Goal: Task Accomplishment & Management: Manage account settings

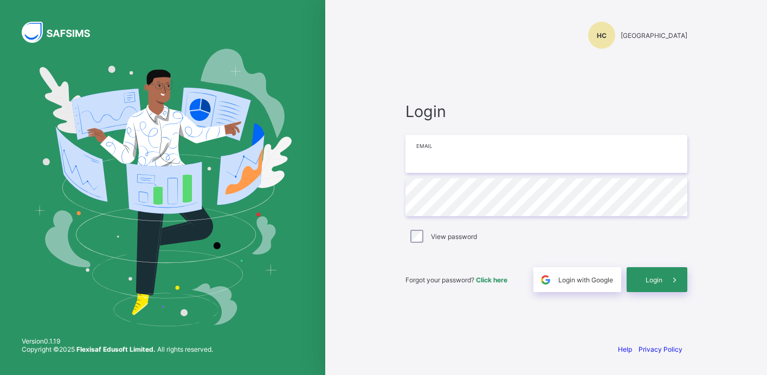
click at [466, 160] on input "email" at bounding box center [546, 154] width 282 height 38
type input "**********"
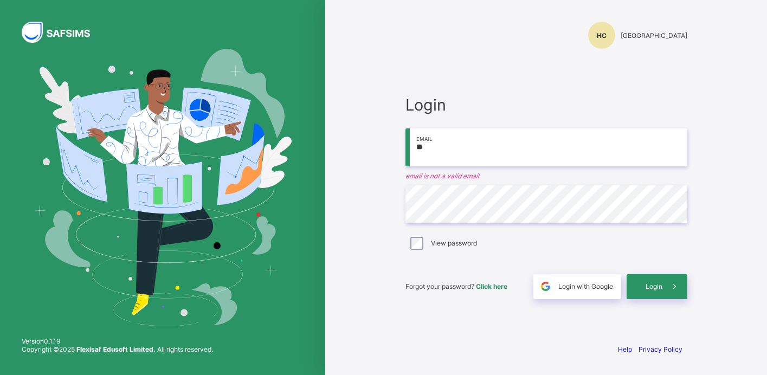
type input "**********"
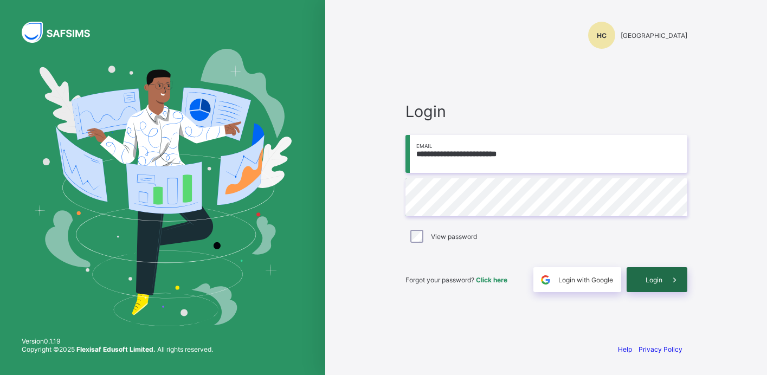
click at [647, 280] on span "Login" at bounding box center [653, 280] width 17 height 8
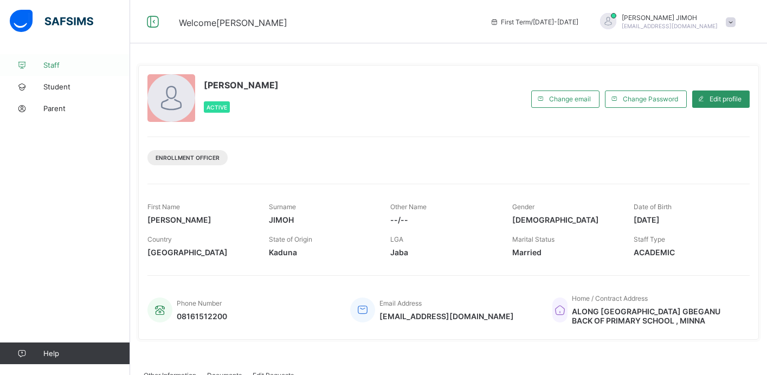
click at [67, 67] on span "Staff" at bounding box center [86, 65] width 87 height 9
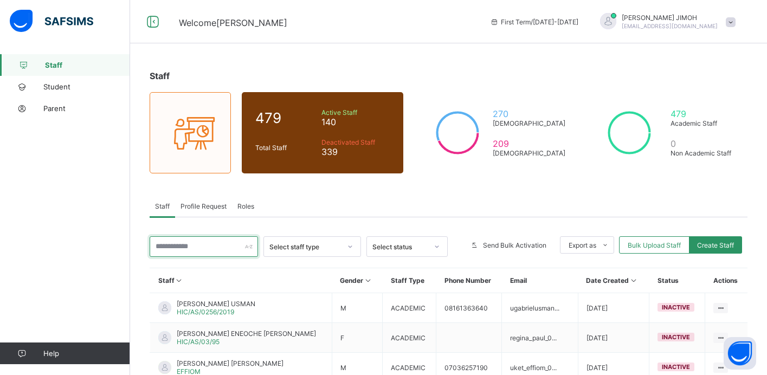
click at [226, 246] on input "text" at bounding box center [204, 246] width 108 height 21
click at [283, 244] on div "Select staff type" at bounding box center [305, 247] width 72 height 8
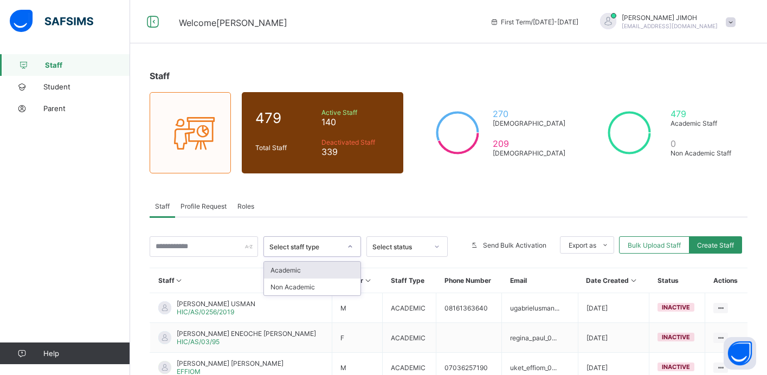
click at [396, 244] on div "Select status" at bounding box center [399, 247] width 55 height 8
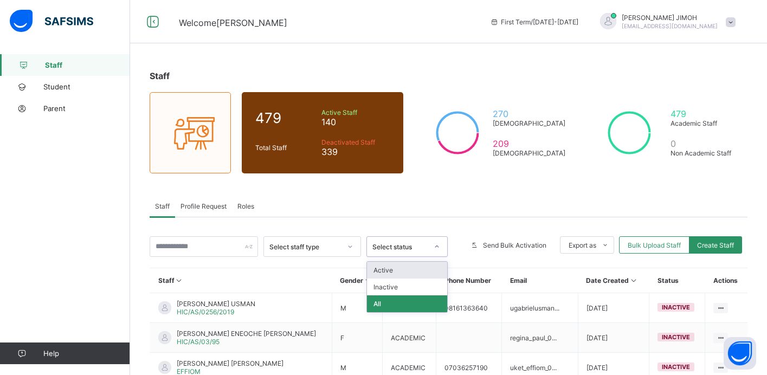
click at [393, 267] on div "Active" at bounding box center [407, 270] width 80 height 17
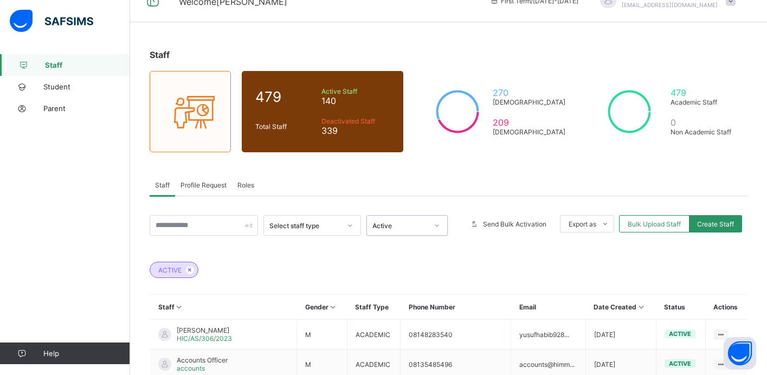
scroll to position [22, 0]
click at [500, 226] on span "Send Bulk Activation" at bounding box center [514, 223] width 63 height 8
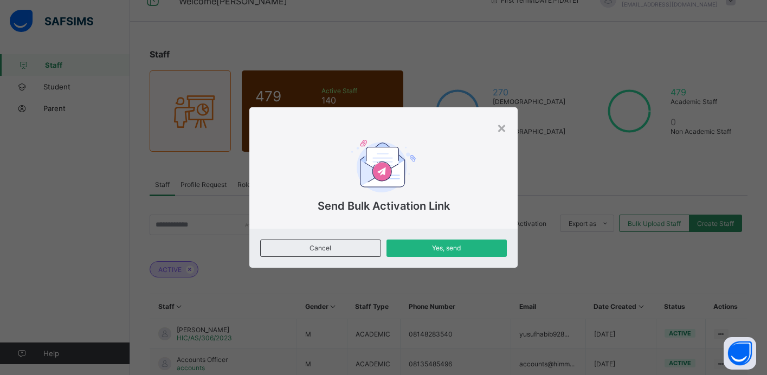
click at [461, 247] on span "Yes, send" at bounding box center [446, 248] width 105 height 8
click at [501, 128] on div "×" at bounding box center [501, 127] width 10 height 18
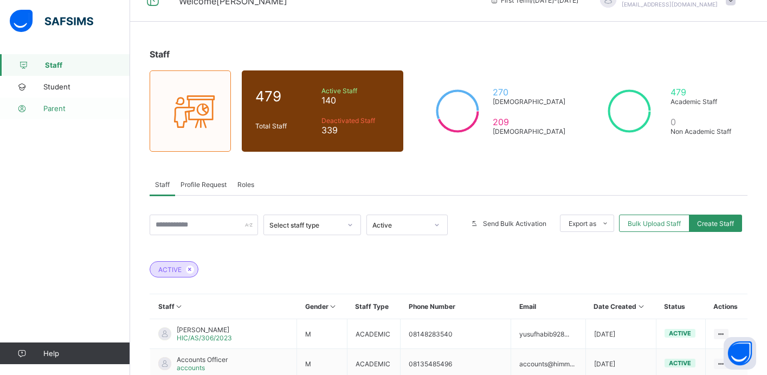
click at [74, 106] on span "Parent" at bounding box center [86, 108] width 87 height 9
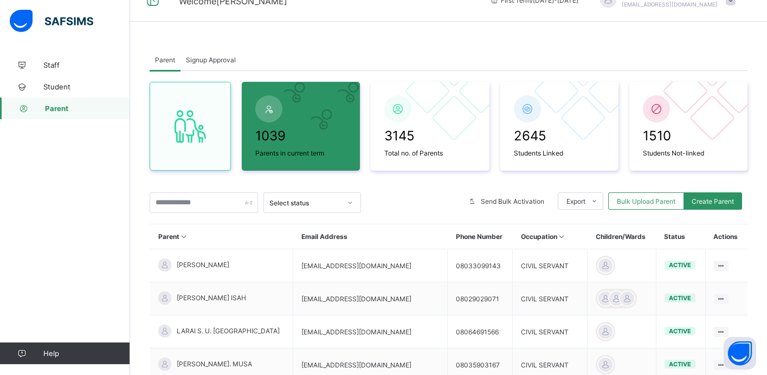
scroll to position [24, 0]
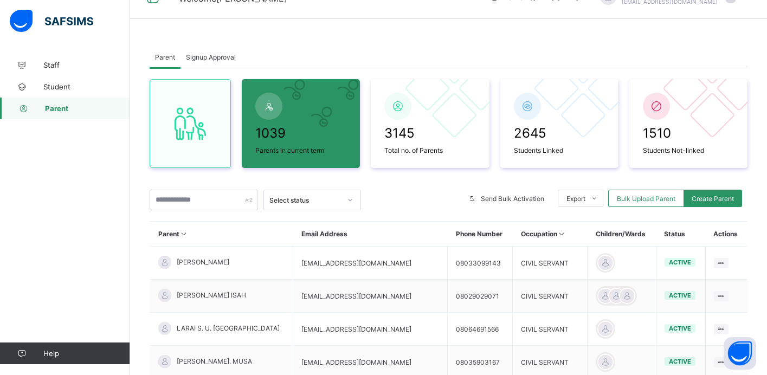
click at [328, 199] on div "Select status" at bounding box center [305, 200] width 72 height 8
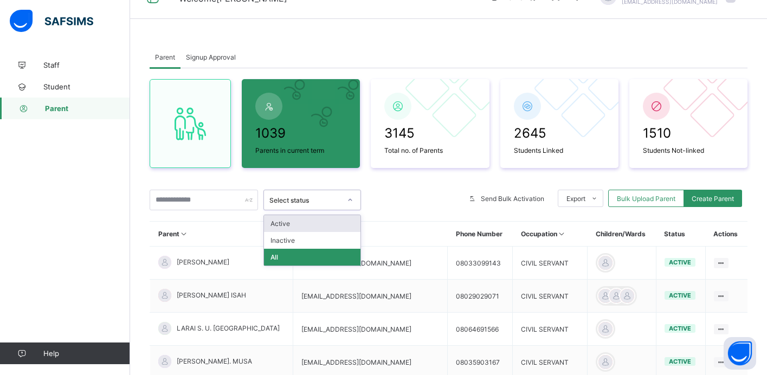
click at [325, 224] on div "Active" at bounding box center [312, 223] width 96 height 17
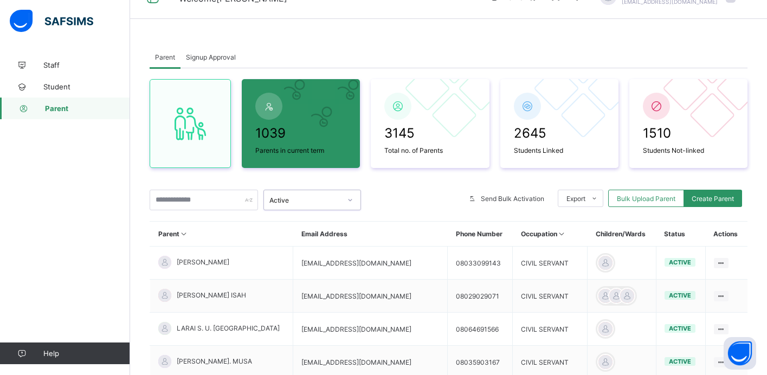
click at [343, 200] on div at bounding box center [350, 199] width 18 height 17
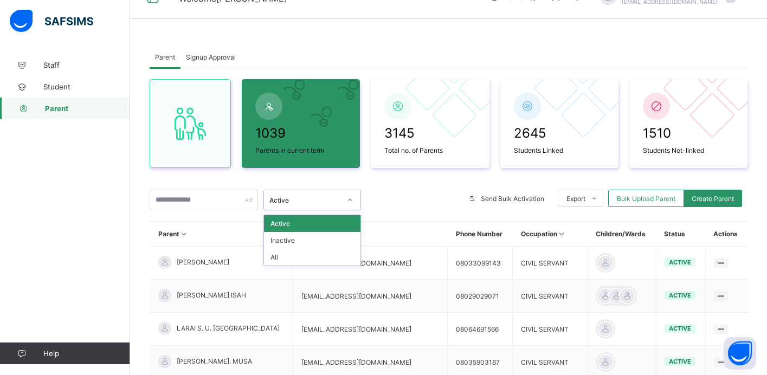
click at [403, 193] on div at bounding box center [412, 200] width 92 height 21
click at [342, 205] on div at bounding box center [350, 199] width 18 height 17
click at [406, 196] on div at bounding box center [412, 200] width 92 height 21
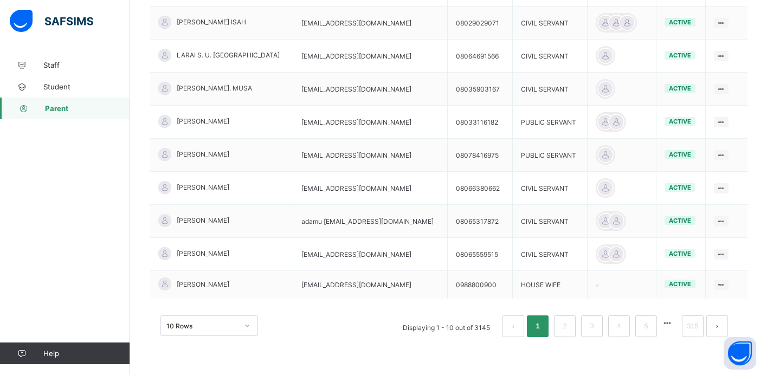
scroll to position [0, 0]
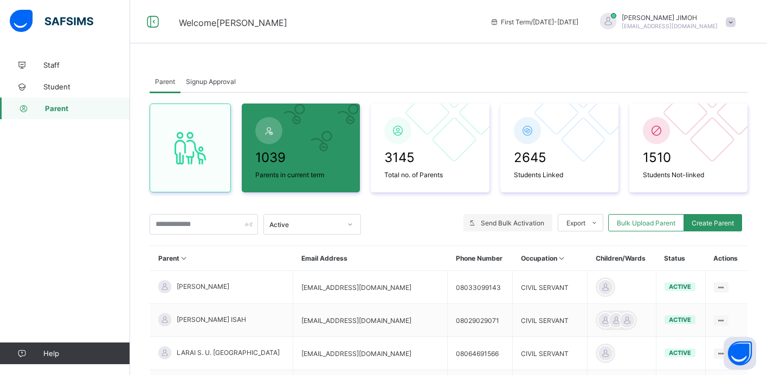
click at [508, 223] on span "Send Bulk Activation" at bounding box center [512, 223] width 63 height 8
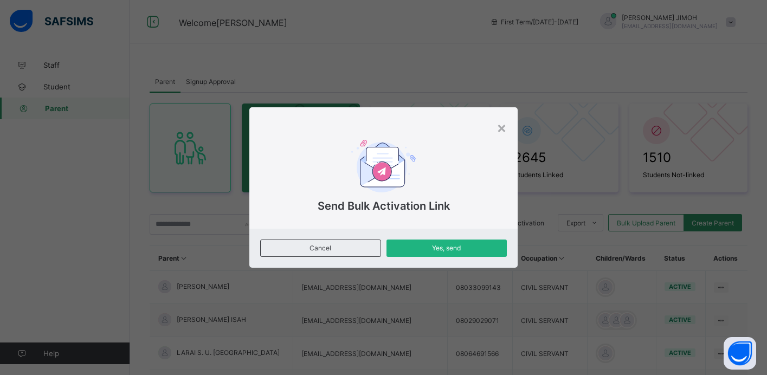
click at [464, 248] on span "Yes, send" at bounding box center [446, 248] width 105 height 8
click at [501, 127] on div "×" at bounding box center [501, 127] width 10 height 18
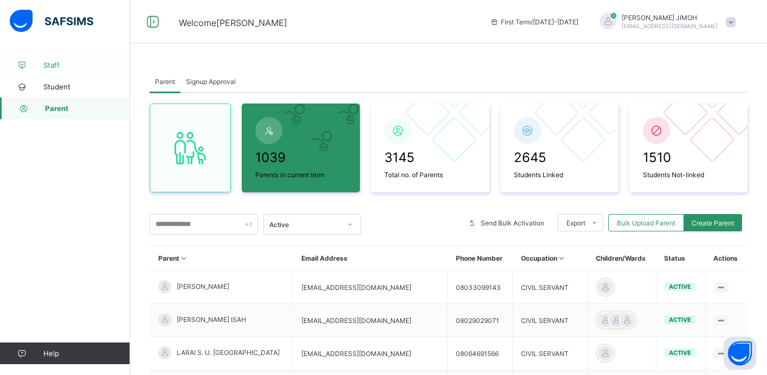
click at [55, 66] on span "Staff" at bounding box center [86, 65] width 87 height 9
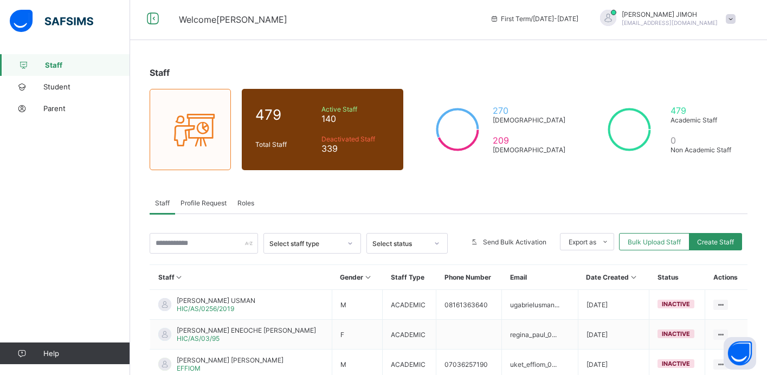
scroll to position [4, 0]
click at [400, 245] on div "Select status" at bounding box center [399, 243] width 55 height 8
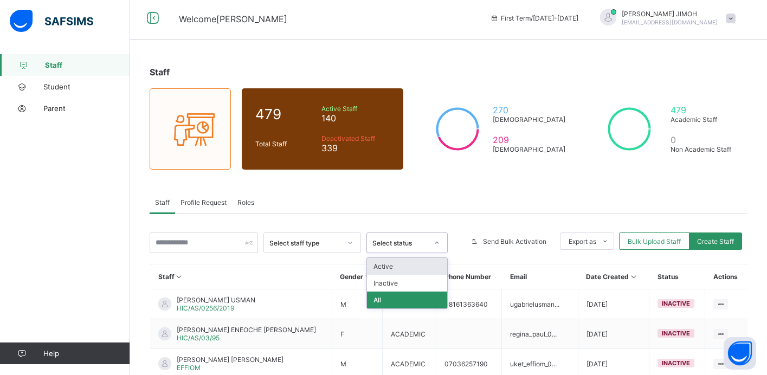
click at [396, 266] on div "Active" at bounding box center [407, 266] width 80 height 17
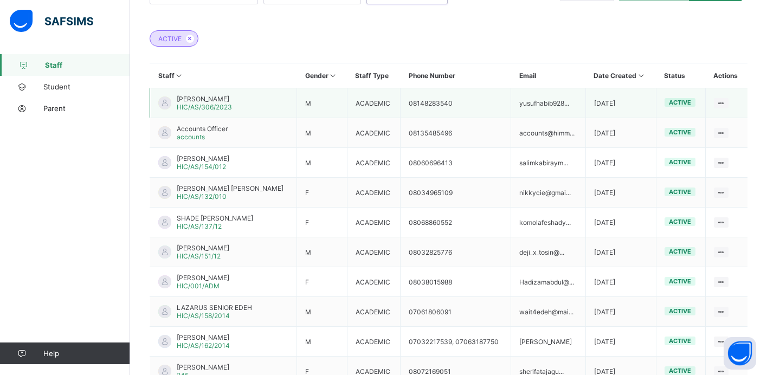
scroll to position [240, 0]
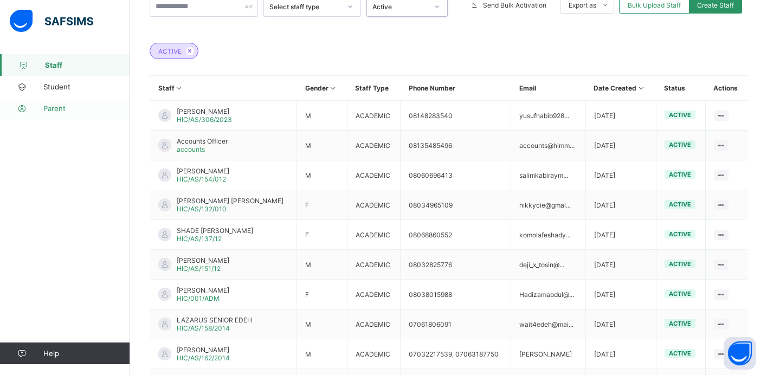
click at [51, 106] on span "Parent" at bounding box center [86, 108] width 87 height 9
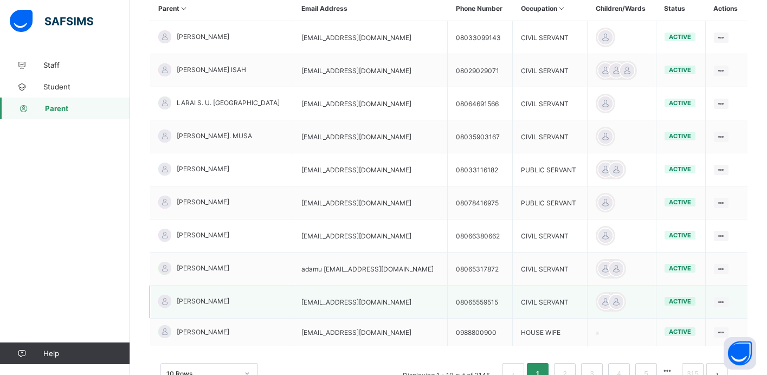
scroll to position [43, 0]
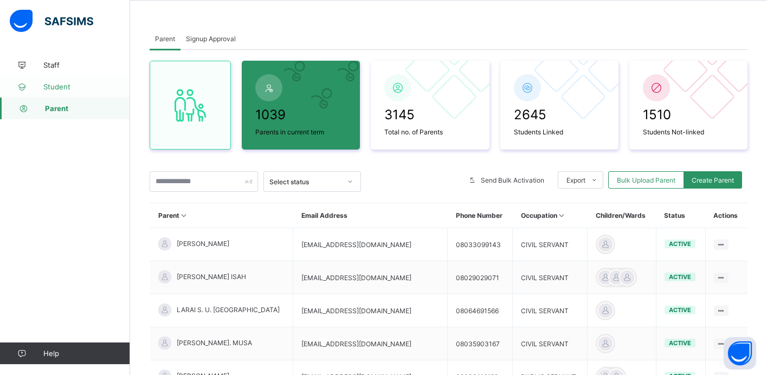
click at [65, 87] on span "Student" at bounding box center [86, 86] width 87 height 9
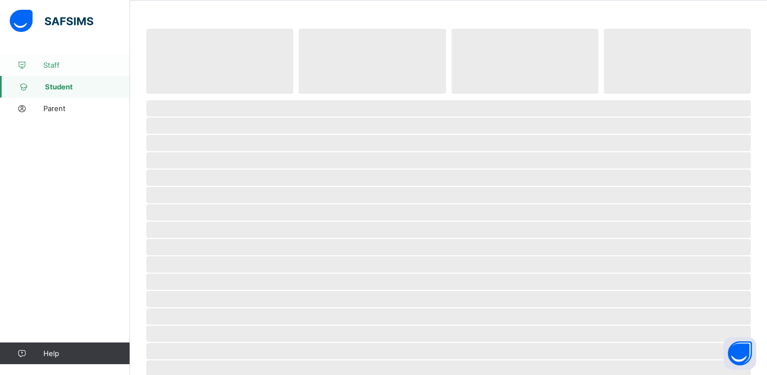
click at [53, 73] on link "Staff" at bounding box center [65, 65] width 130 height 22
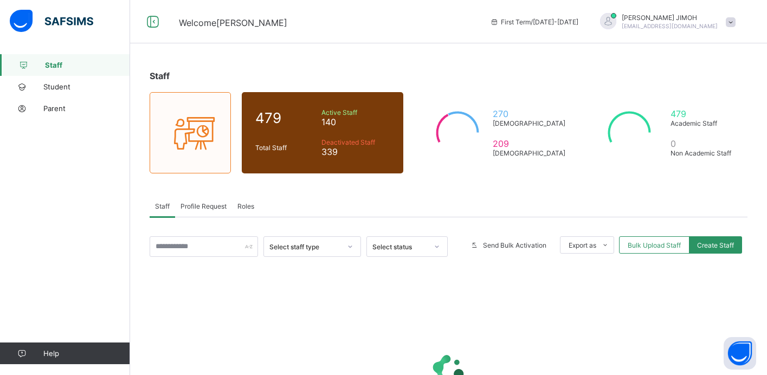
click at [52, 68] on span "Staff" at bounding box center [87, 65] width 85 height 9
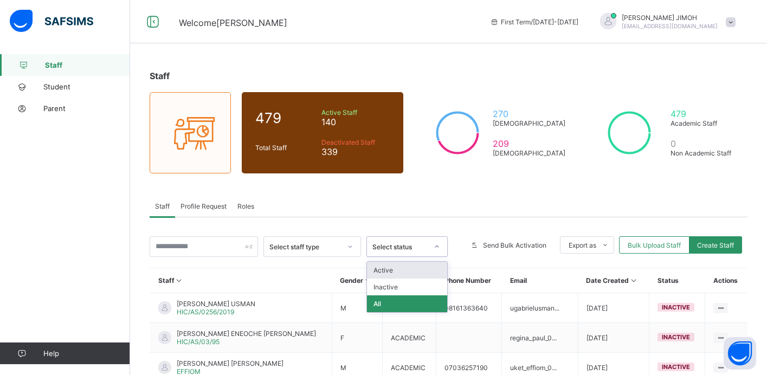
click at [404, 249] on div "Select status" at bounding box center [399, 247] width 55 height 8
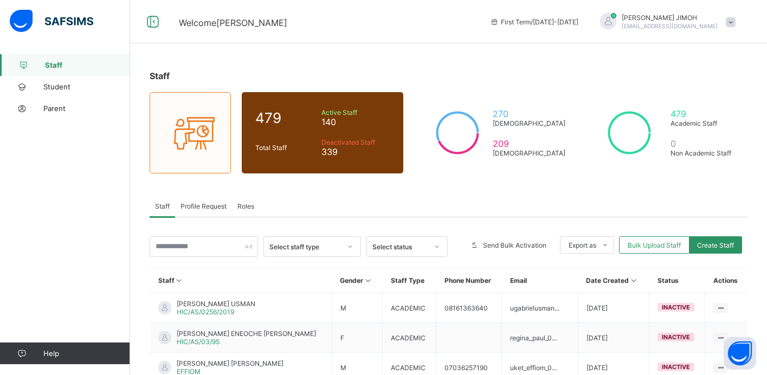
click at [54, 86] on span "Student" at bounding box center [86, 86] width 87 height 9
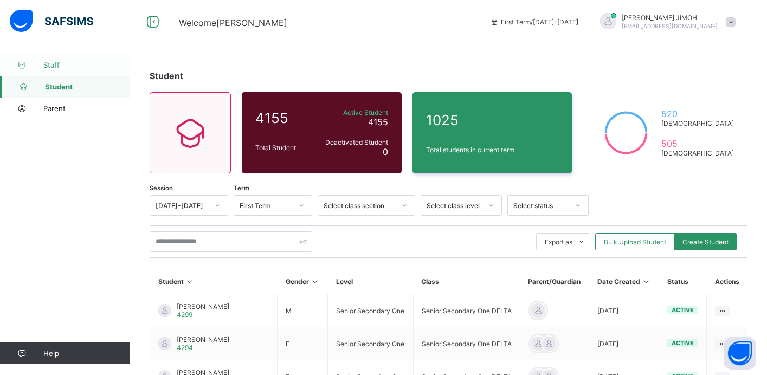
click at [56, 66] on span "Staff" at bounding box center [86, 65] width 87 height 9
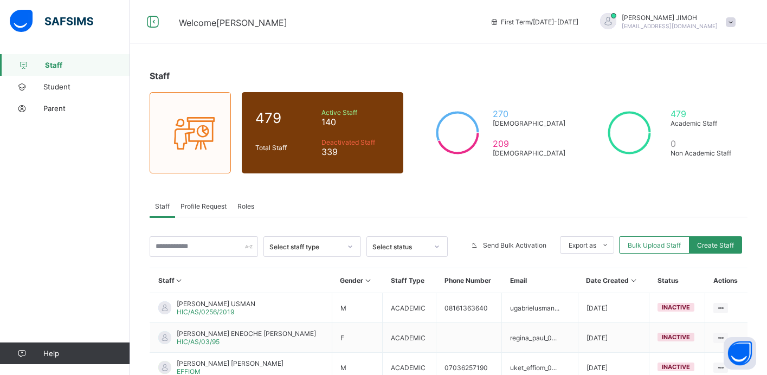
scroll to position [20, 0]
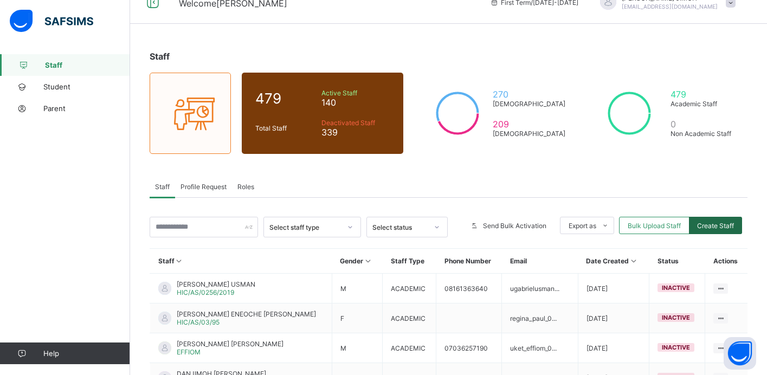
click at [708, 227] on span "Create Staff" at bounding box center [715, 226] width 37 height 8
select select "**"
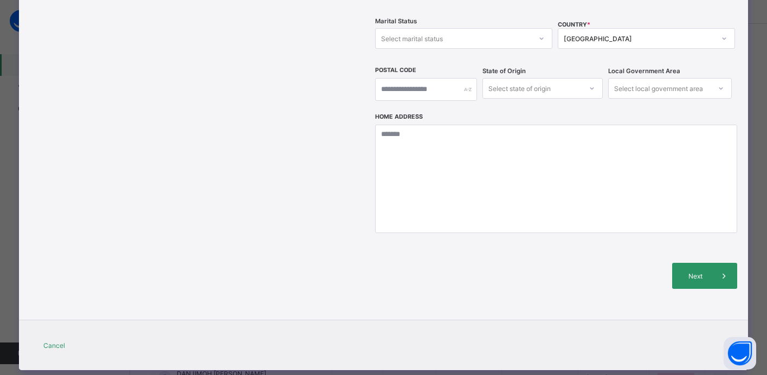
scroll to position [0, 0]
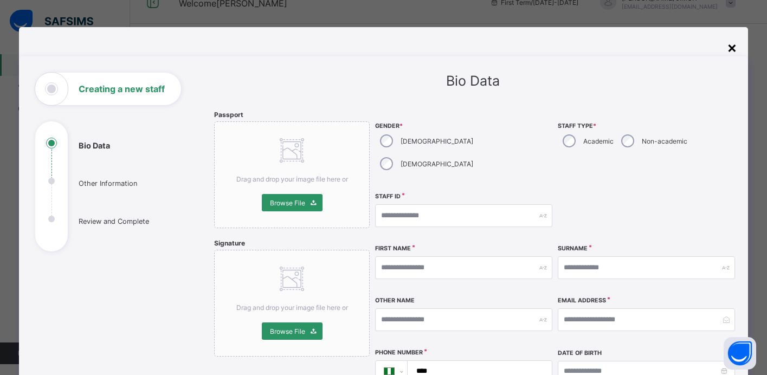
click at [732, 46] on div "×" at bounding box center [732, 47] width 10 height 18
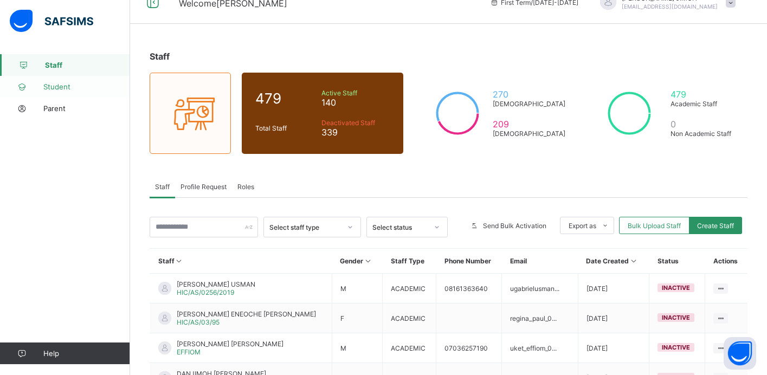
click at [70, 87] on span "Student" at bounding box center [86, 86] width 87 height 9
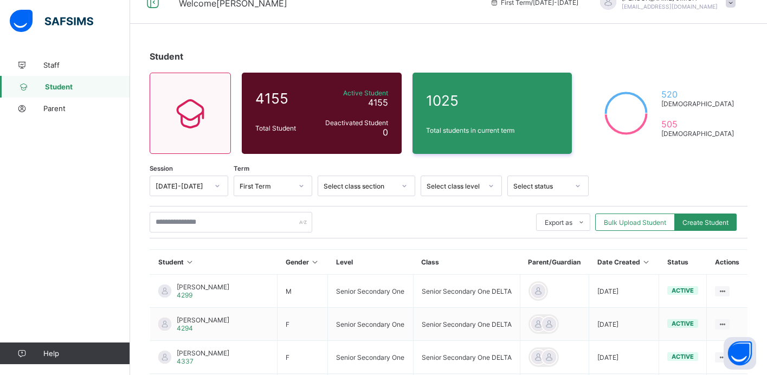
click at [392, 186] on div "Select class section" at bounding box center [359, 186] width 72 height 8
click at [390, 184] on div "Select class section" at bounding box center [359, 186] width 72 height 8
click at [387, 185] on div "Select class section" at bounding box center [359, 186] width 72 height 8
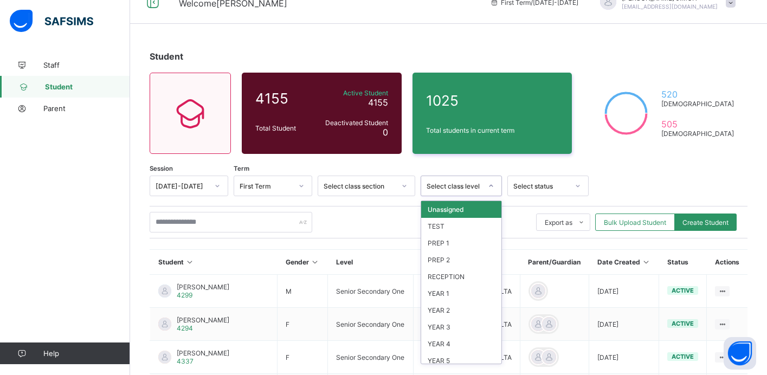
click at [436, 184] on div "Select class level" at bounding box center [453, 186] width 55 height 8
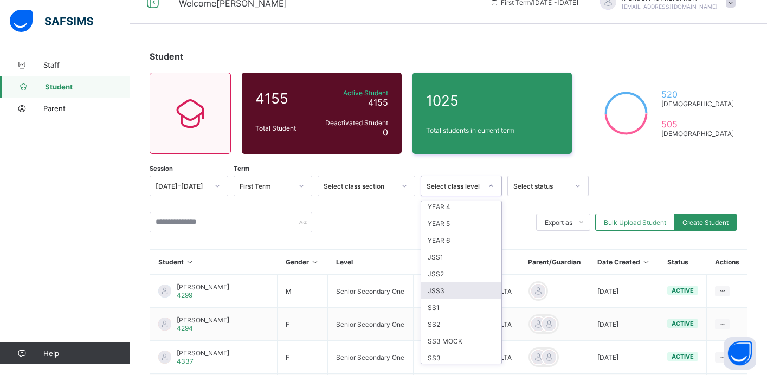
scroll to position [128, 0]
click at [465, 288] on div "JSS2" at bounding box center [461, 283] width 80 height 17
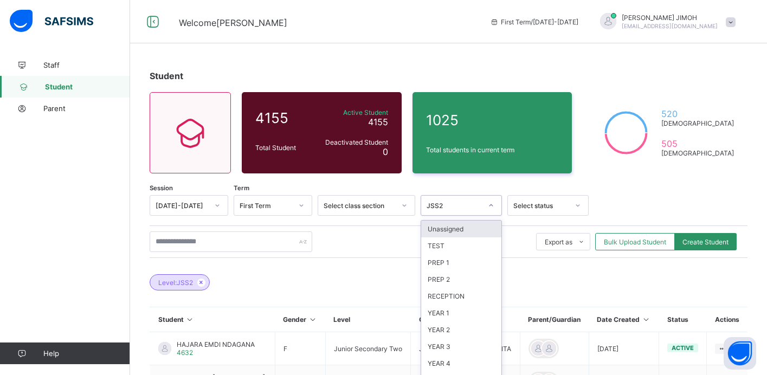
scroll to position [13, 0]
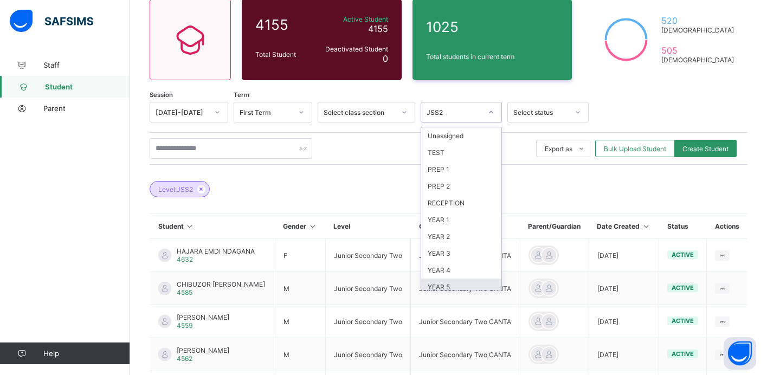
scroll to position [54, 0]
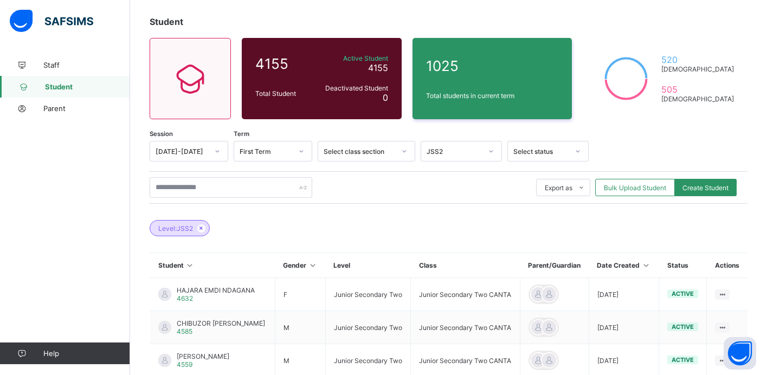
click at [349, 229] on div "Level: JSS2" at bounding box center [449, 223] width 598 height 38
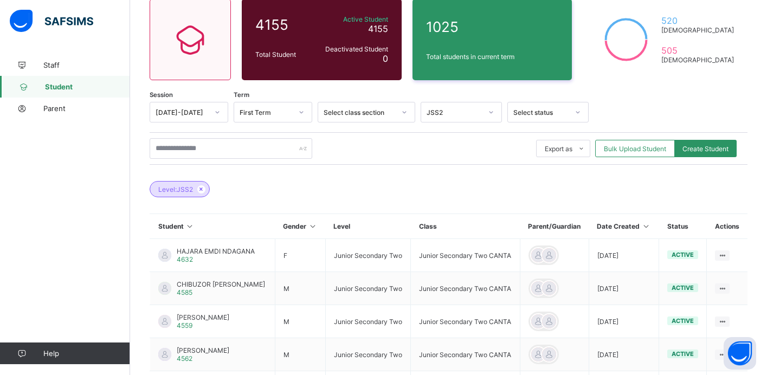
scroll to position [95, 0]
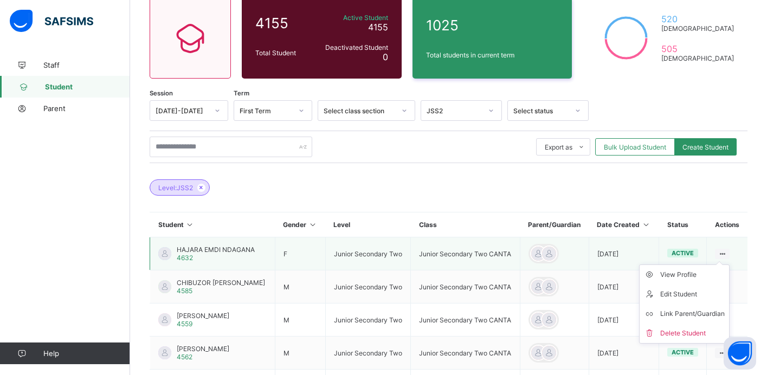
click at [721, 258] on icon at bounding box center [721, 254] width 9 height 8
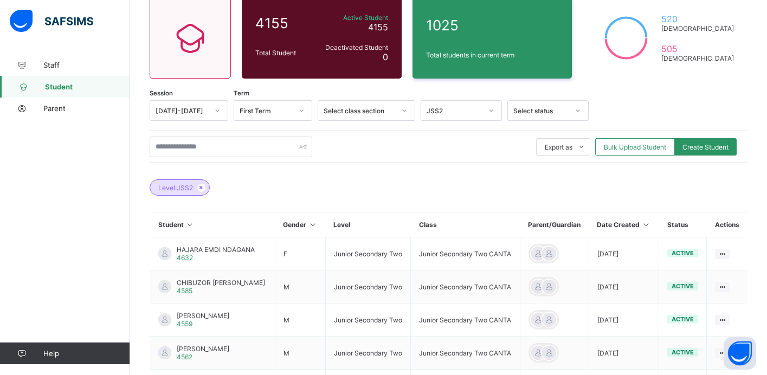
click at [356, 111] on div "Select class section" at bounding box center [359, 111] width 72 height 8
click at [541, 113] on div "Select status" at bounding box center [540, 111] width 55 height 8
click at [541, 112] on div "Select status" at bounding box center [540, 111] width 55 height 8
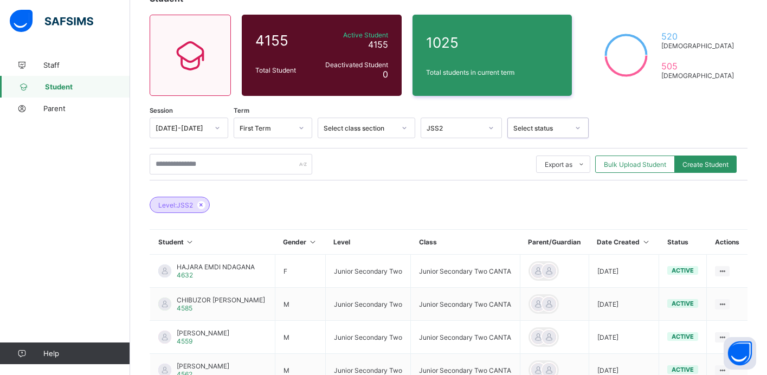
scroll to position [0, 0]
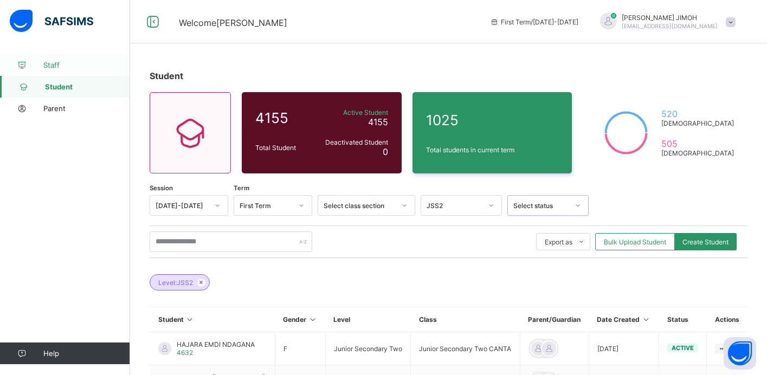
click at [57, 64] on span "Staff" at bounding box center [86, 65] width 87 height 9
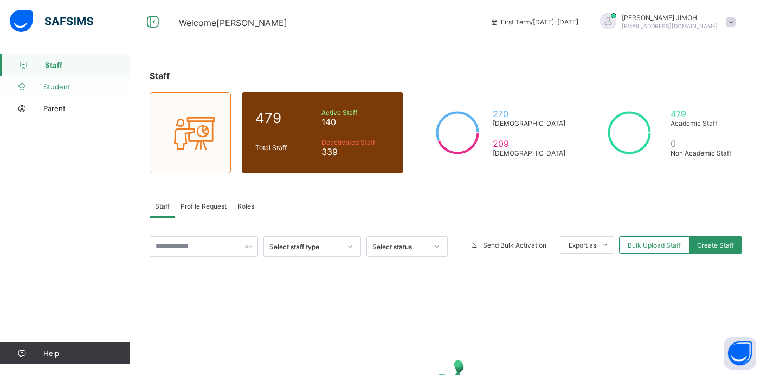
click at [60, 88] on span "Student" at bounding box center [86, 86] width 87 height 9
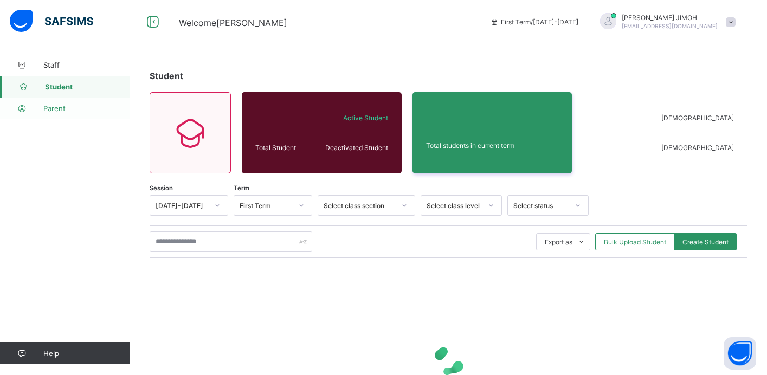
click at [60, 109] on span "Parent" at bounding box center [86, 108] width 87 height 9
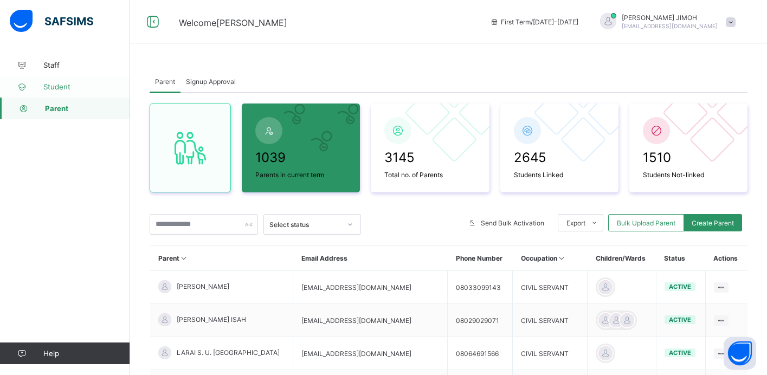
click at [49, 84] on span "Student" at bounding box center [86, 86] width 87 height 9
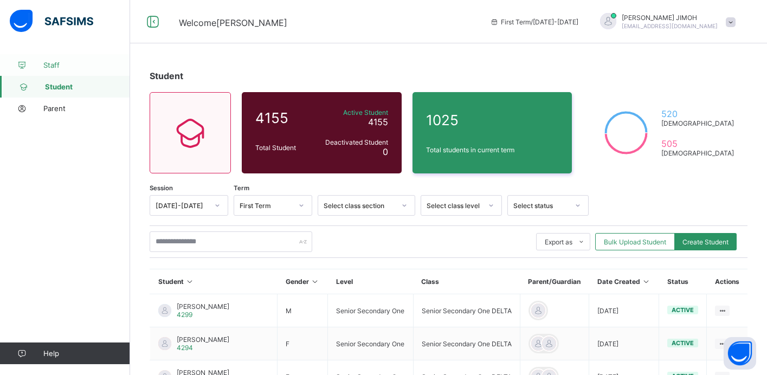
click at [57, 66] on span "Staff" at bounding box center [86, 65] width 87 height 9
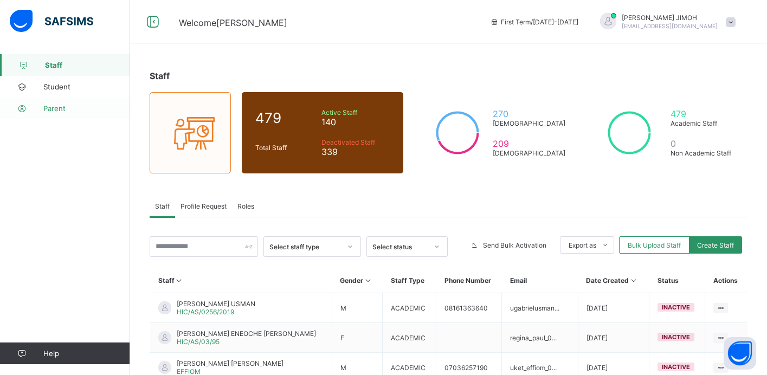
click at [59, 108] on span "Parent" at bounding box center [86, 108] width 87 height 9
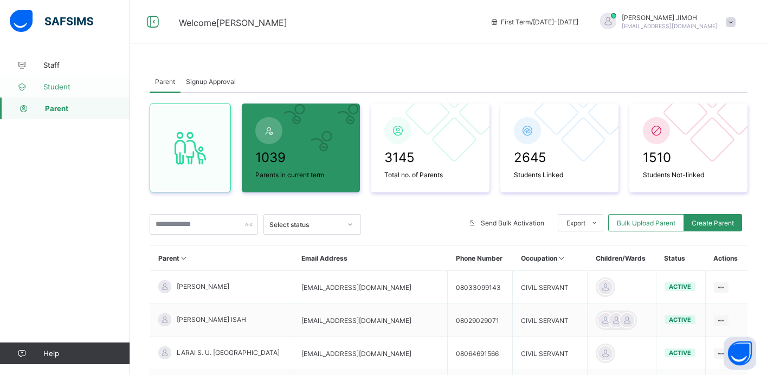
click at [56, 86] on span "Student" at bounding box center [86, 86] width 87 height 9
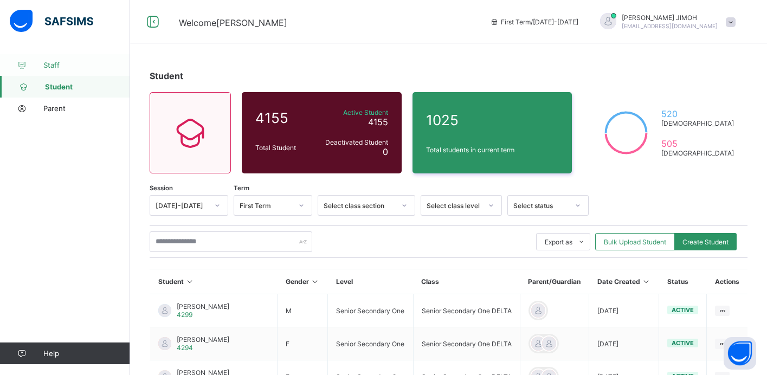
click at [55, 61] on span "Staff" at bounding box center [86, 65] width 87 height 9
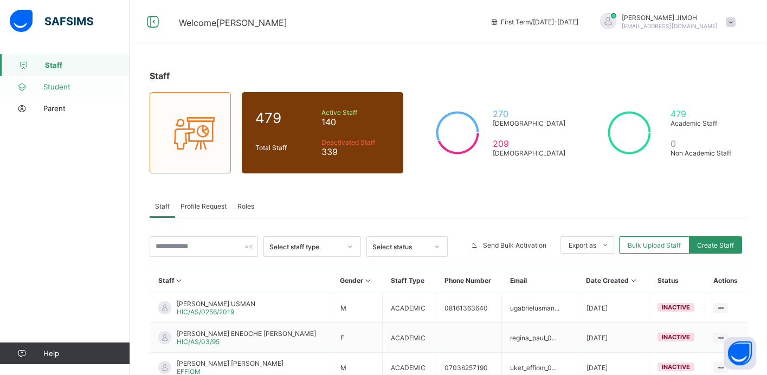
click at [59, 89] on span "Student" at bounding box center [86, 86] width 87 height 9
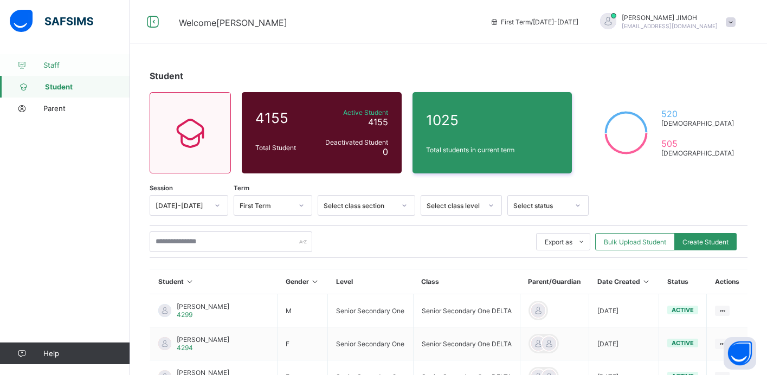
click at [91, 66] on span "Staff" at bounding box center [86, 65] width 87 height 9
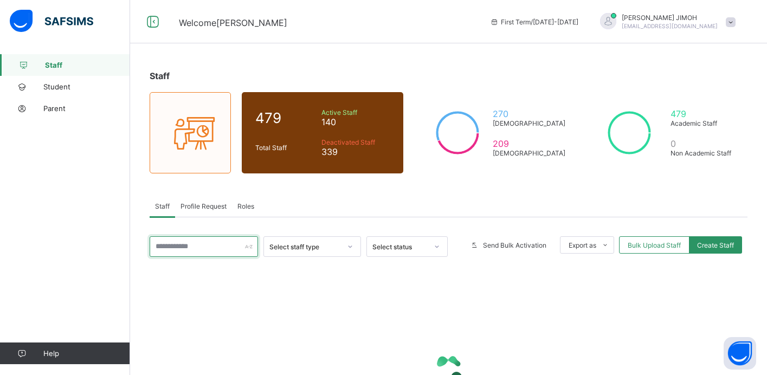
click at [212, 244] on input "text" at bounding box center [204, 246] width 108 height 21
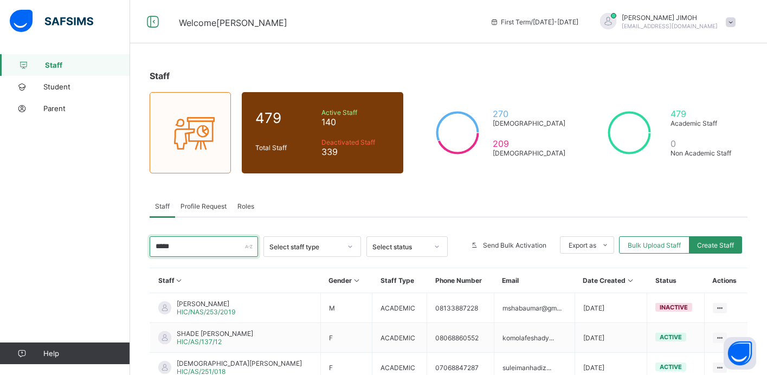
click at [234, 248] on input "*****" at bounding box center [204, 246] width 108 height 21
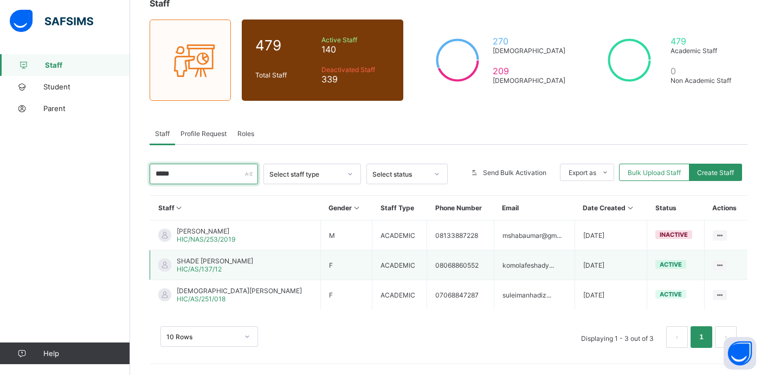
type input "*****"
click at [206, 265] on span "HIC/AS/137/12" at bounding box center [199, 269] width 45 height 8
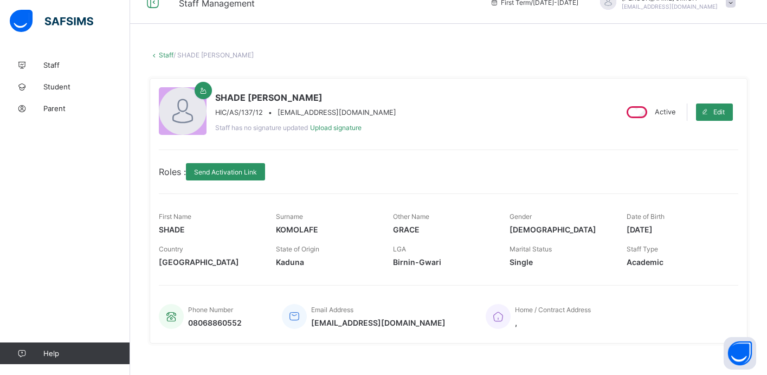
scroll to position [23, 0]
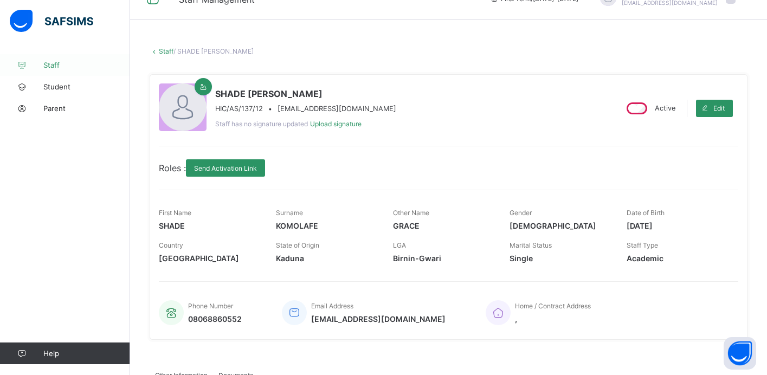
click at [53, 69] on span "Staff" at bounding box center [86, 65] width 87 height 9
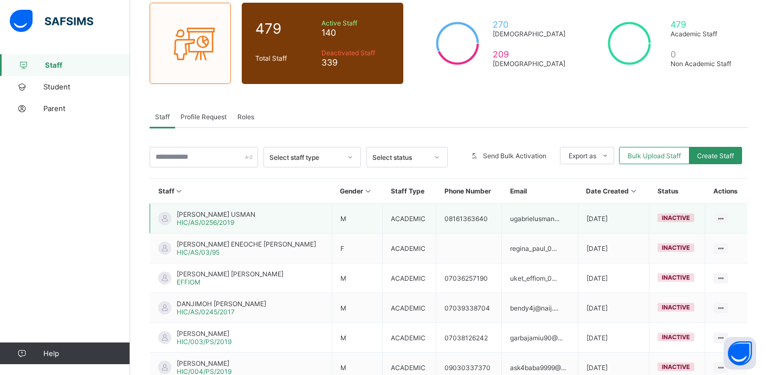
scroll to position [91, 0]
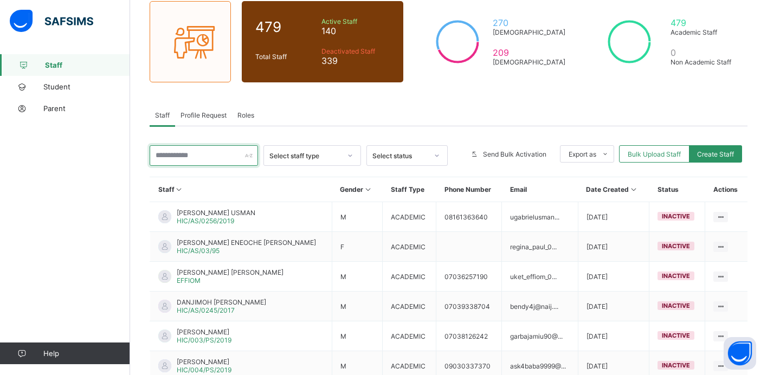
click at [199, 151] on input "text" at bounding box center [204, 155] width 108 height 21
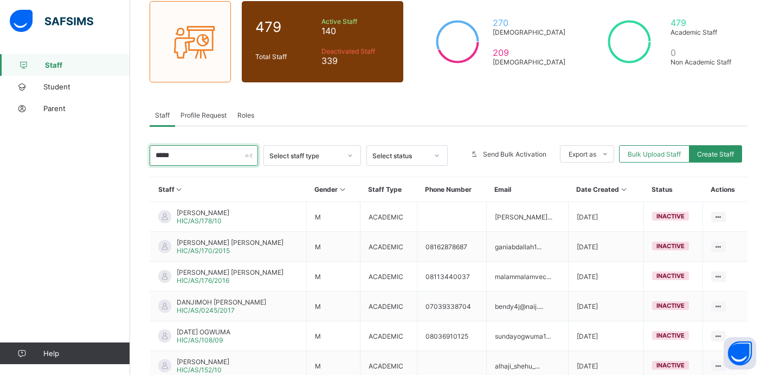
scroll to position [73, 0]
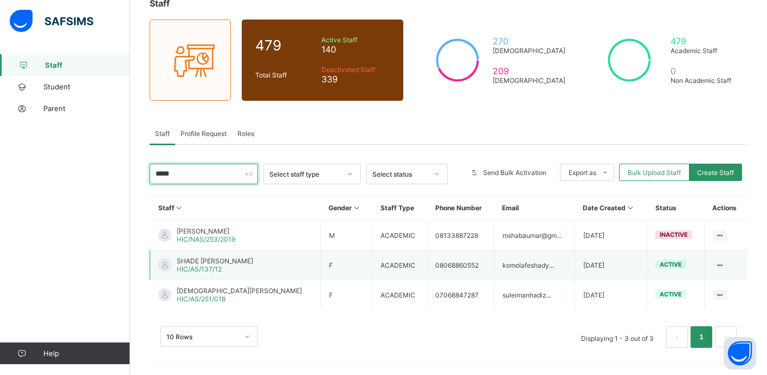
type input "*****"
click at [234, 264] on span "SHADE [PERSON_NAME]" at bounding box center [215, 261] width 76 height 8
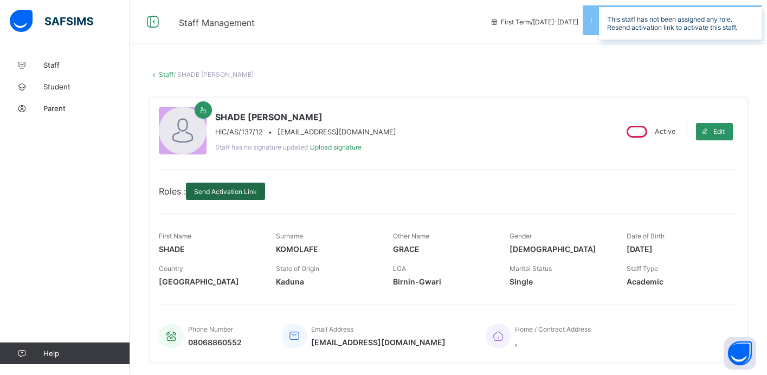
click at [242, 194] on span "Send Activation Link" at bounding box center [225, 191] width 63 height 8
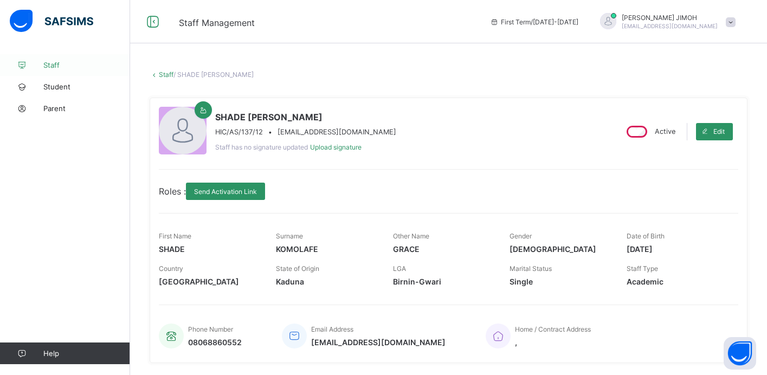
click at [72, 64] on span "Staff" at bounding box center [86, 65] width 87 height 9
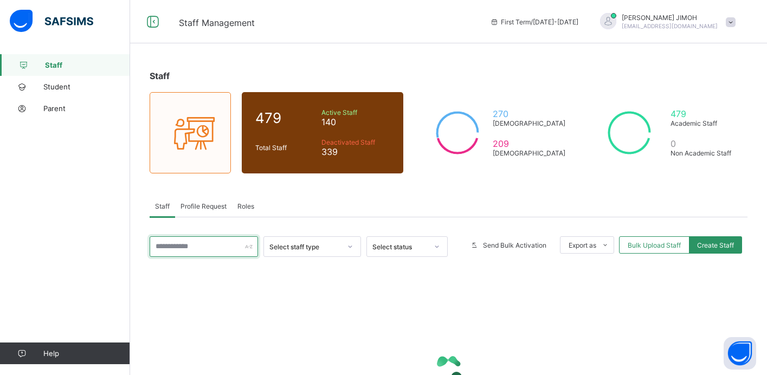
click at [214, 244] on input "text" at bounding box center [204, 246] width 108 height 21
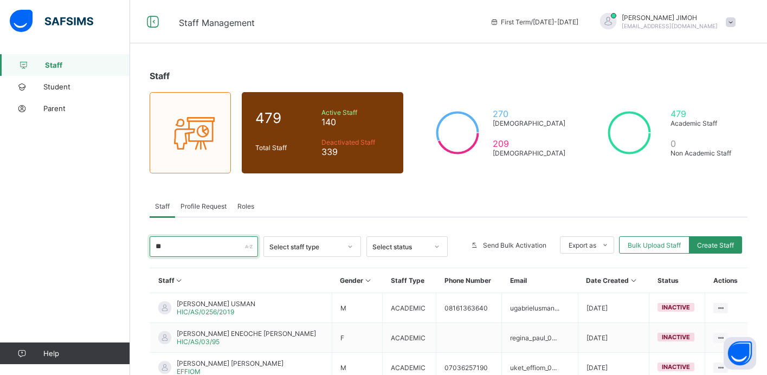
type input "*"
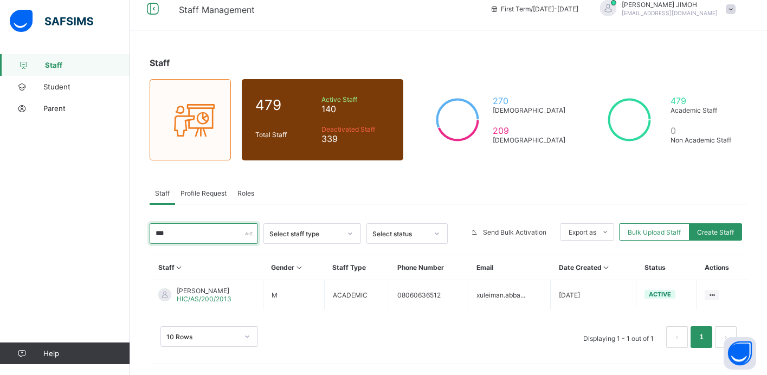
scroll to position [13, 0]
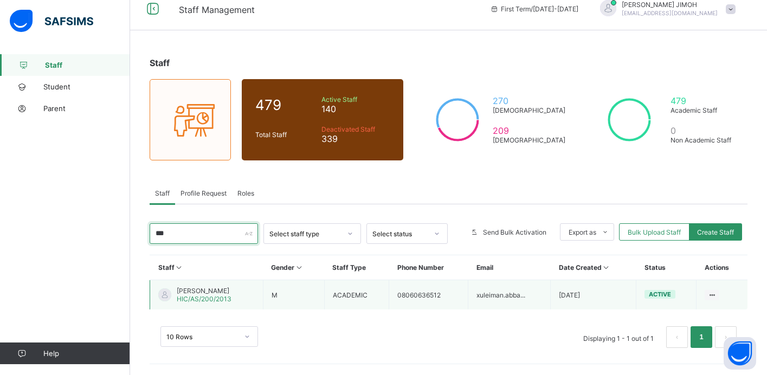
type input "***"
click at [223, 293] on span "[PERSON_NAME]" at bounding box center [204, 291] width 55 height 8
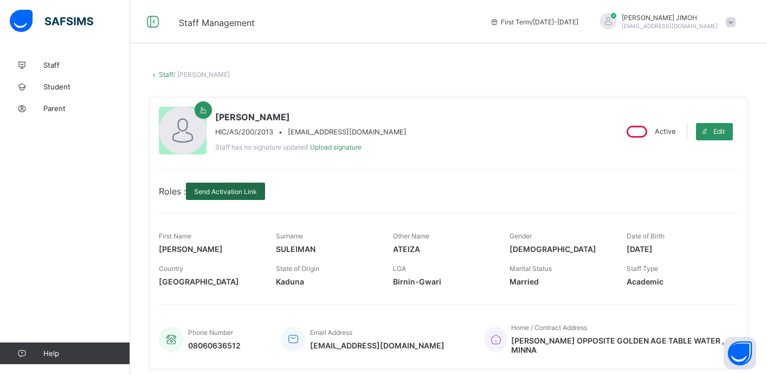
click at [236, 192] on span "Send Activation Link" at bounding box center [225, 191] width 63 height 8
click at [83, 67] on span "Staff" at bounding box center [86, 65] width 87 height 9
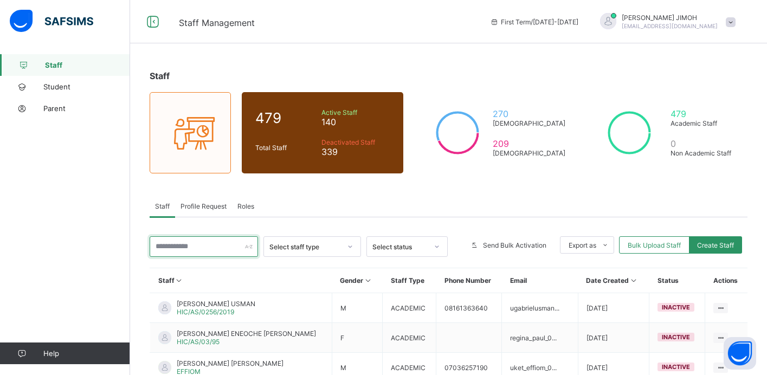
click at [221, 250] on input "text" at bounding box center [204, 246] width 108 height 21
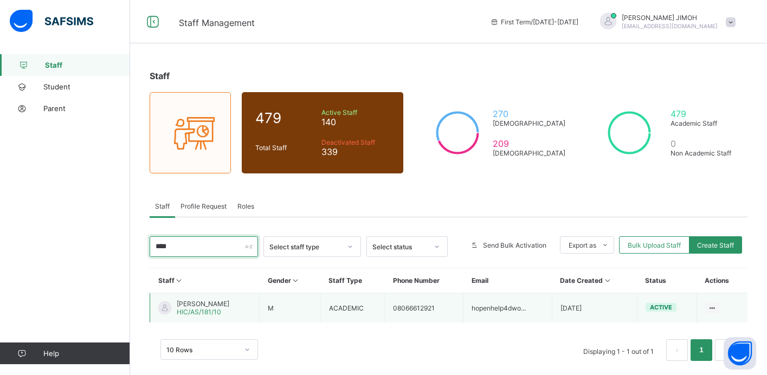
type input "****"
click at [220, 308] on span "HIC/AS/181/10" at bounding box center [199, 312] width 44 height 8
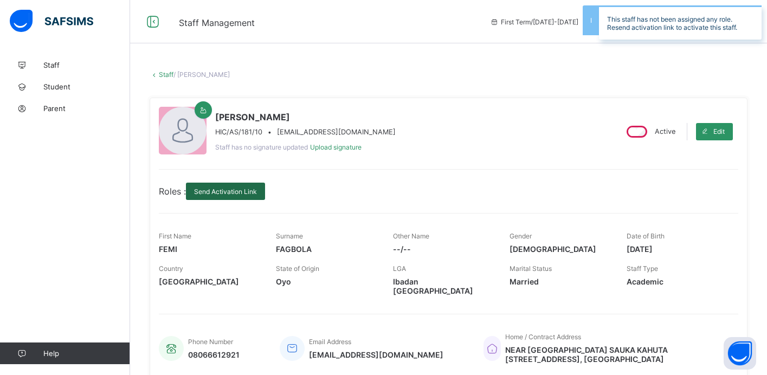
click at [225, 190] on span "Send Activation Link" at bounding box center [225, 191] width 63 height 8
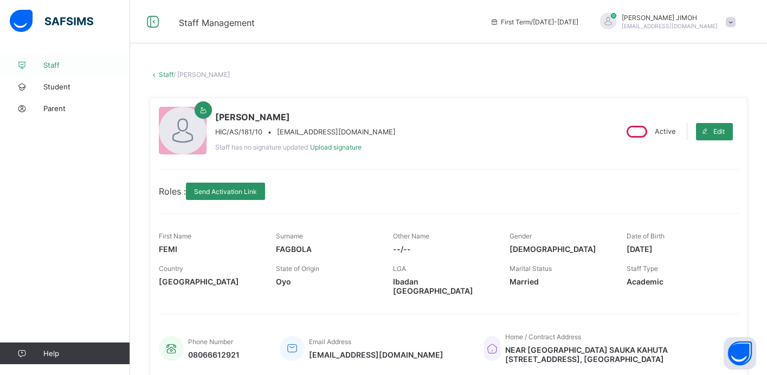
click at [73, 62] on span "Staff" at bounding box center [86, 65] width 87 height 9
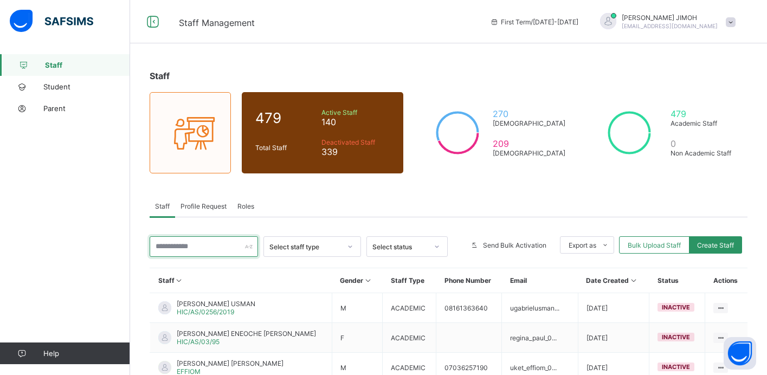
click at [224, 249] on input "text" at bounding box center [204, 246] width 108 height 21
type input "*****"
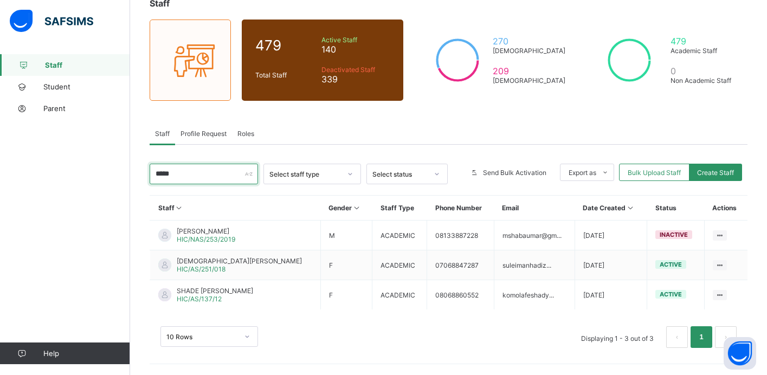
scroll to position [73, 0]
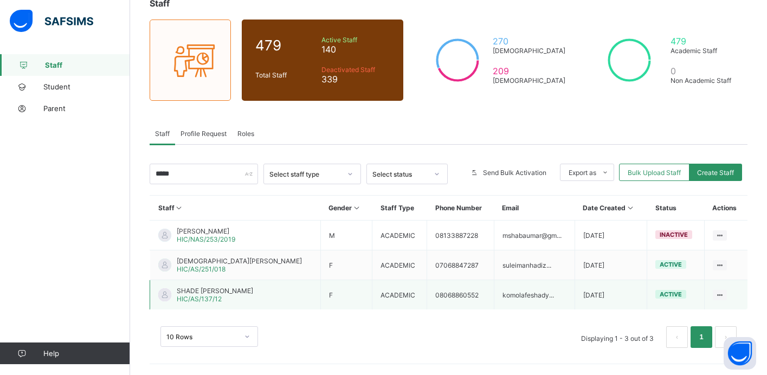
click at [199, 295] on span "HIC/AS/137/12" at bounding box center [199, 299] width 45 height 8
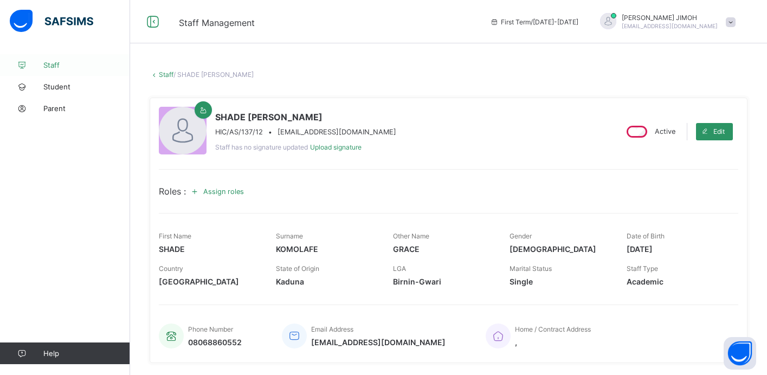
click at [70, 69] on link "Staff" at bounding box center [65, 65] width 130 height 22
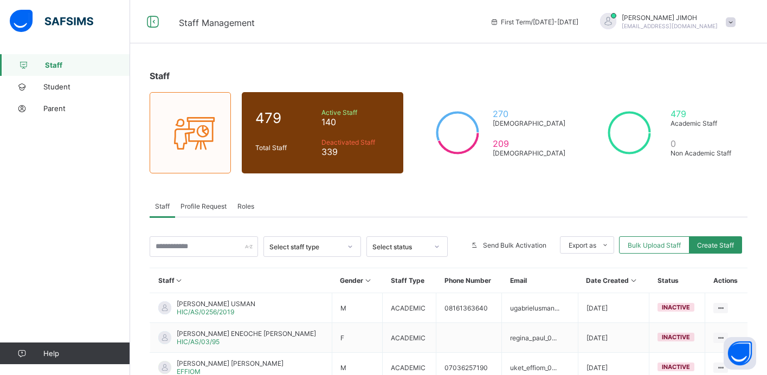
click at [210, 204] on span "Profile Request" at bounding box center [203, 206] width 46 height 8
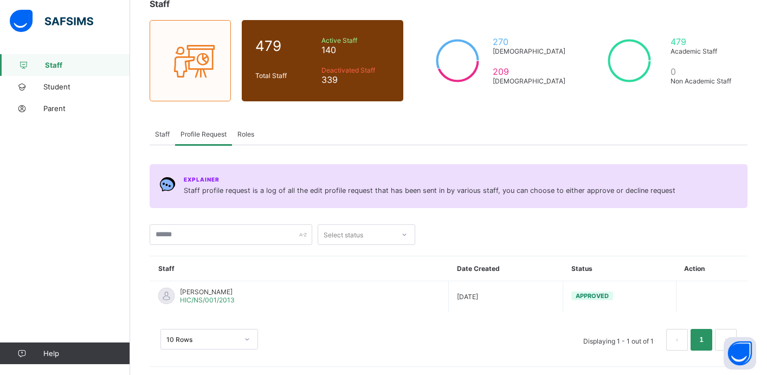
scroll to position [75, 0]
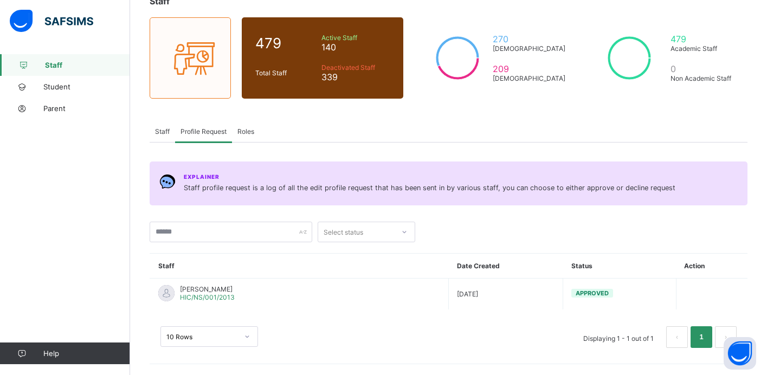
click at [246, 130] on span "Roles" at bounding box center [245, 131] width 17 height 8
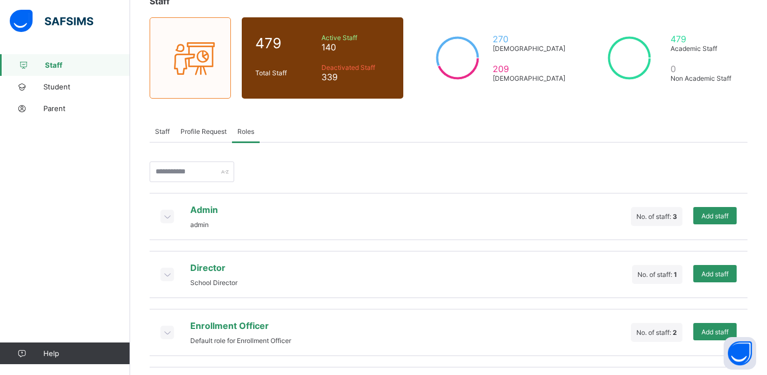
click at [204, 133] on span "Profile Request" at bounding box center [203, 131] width 46 height 8
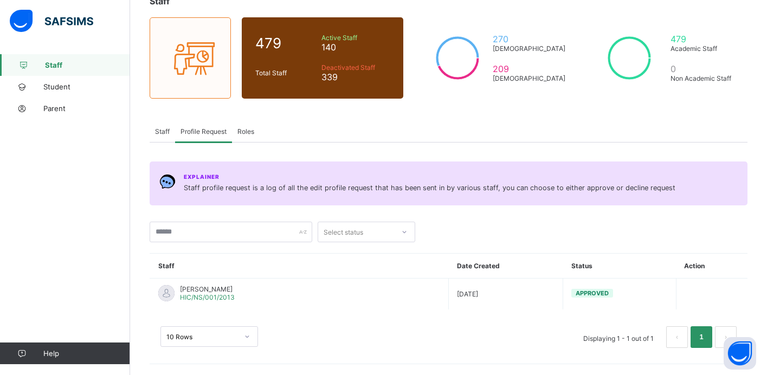
click at [251, 132] on span "Roles" at bounding box center [245, 131] width 17 height 8
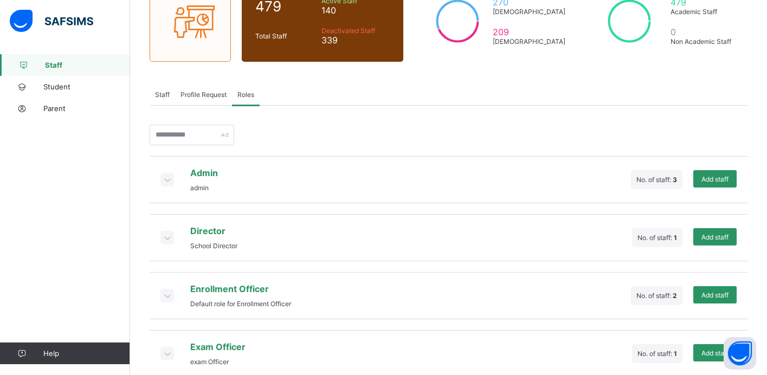
scroll to position [111, 0]
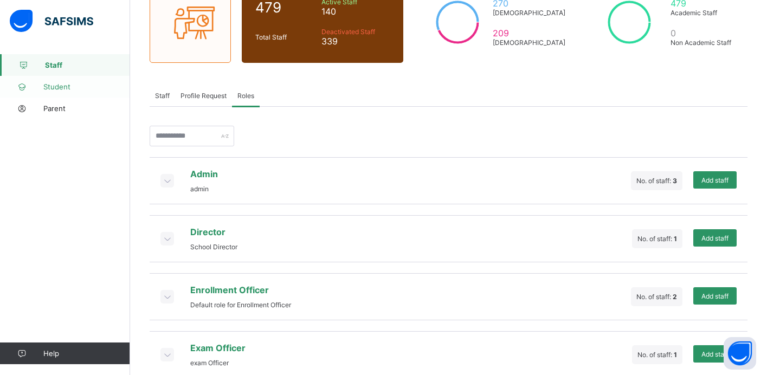
click at [76, 91] on link "Student" at bounding box center [65, 87] width 130 height 22
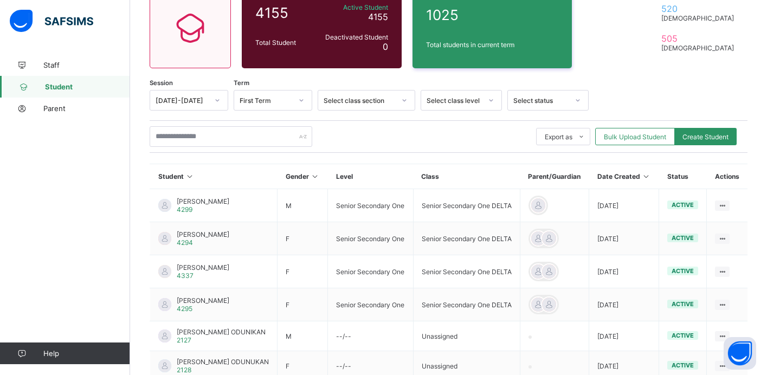
scroll to position [111, 0]
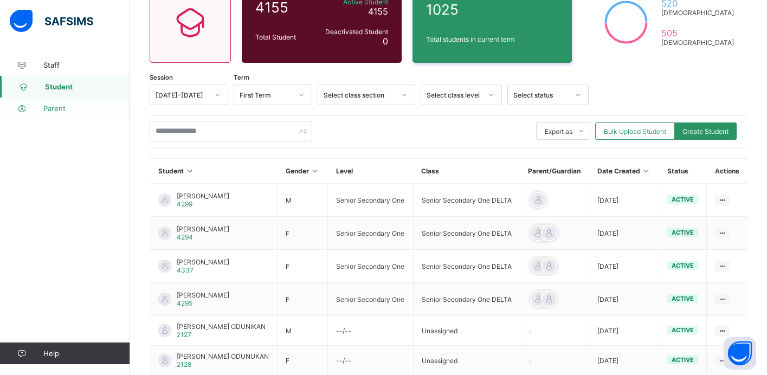
click at [71, 111] on span "Parent" at bounding box center [86, 108] width 87 height 9
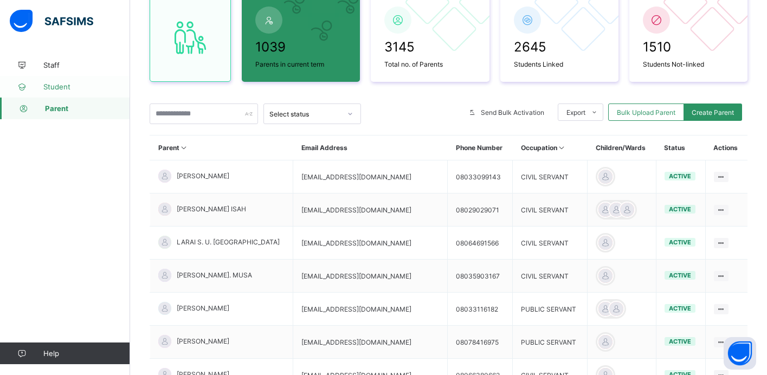
click at [70, 87] on span "Student" at bounding box center [86, 86] width 87 height 9
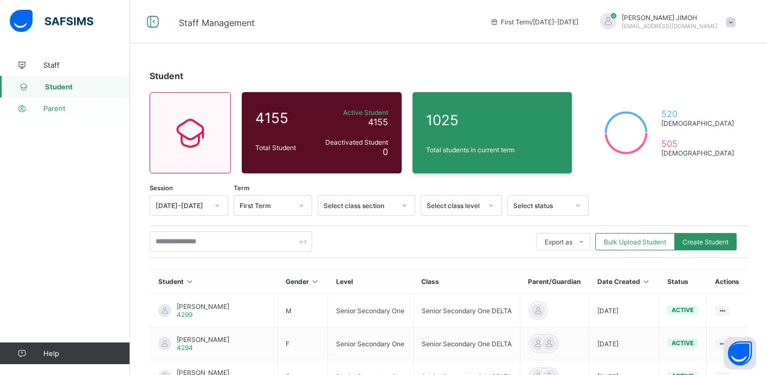
click at [63, 108] on span "Parent" at bounding box center [86, 108] width 87 height 9
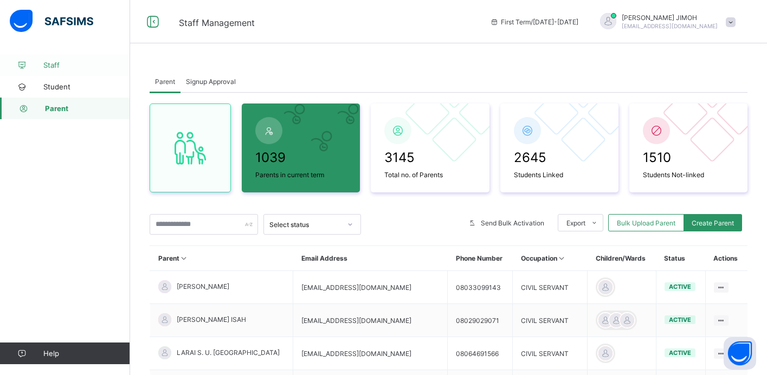
click at [63, 63] on span "Staff" at bounding box center [86, 65] width 87 height 9
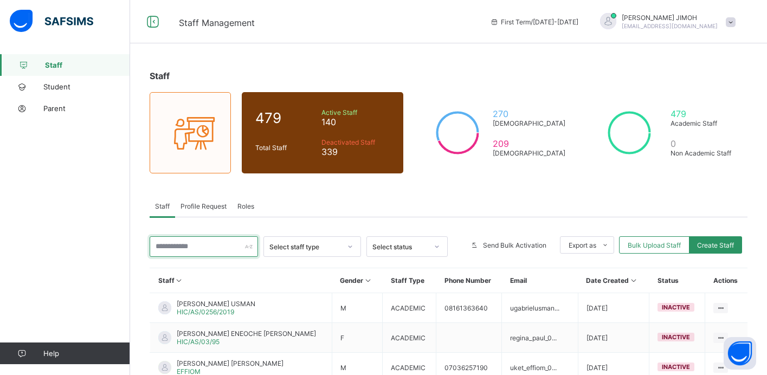
click at [216, 249] on input "text" at bounding box center [204, 246] width 108 height 21
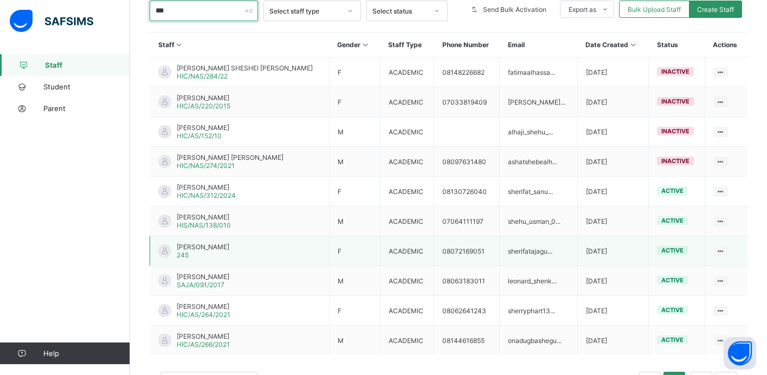
scroll to position [247, 0]
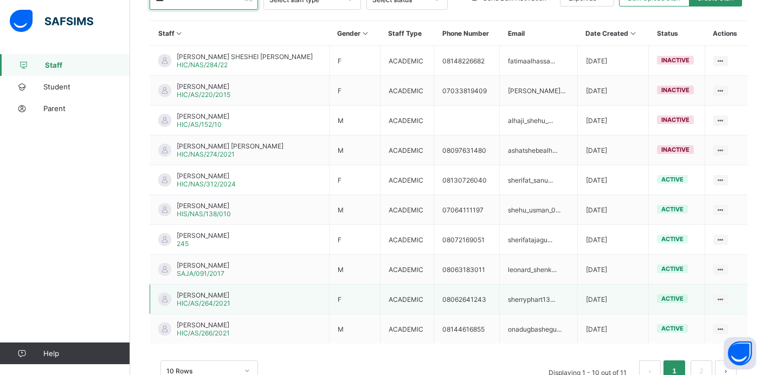
type input "***"
click at [230, 301] on div "SHERIFAT OYEFUNKE AHMED HIC/AS/264/2021" at bounding box center [204, 299] width 54 height 16
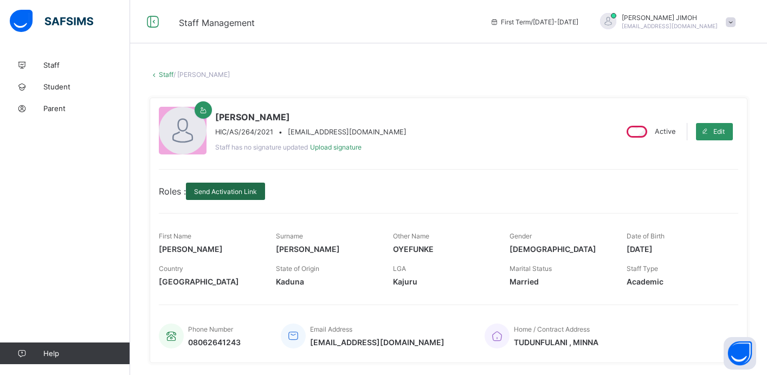
click at [230, 187] on span "Send Activation Link" at bounding box center [225, 191] width 63 height 8
click at [37, 108] on icon at bounding box center [21, 109] width 43 height 8
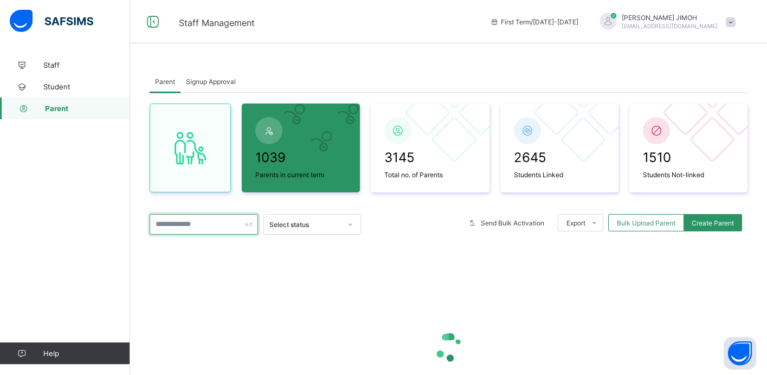
click at [200, 228] on input "text" at bounding box center [204, 224] width 108 height 21
type input "*"
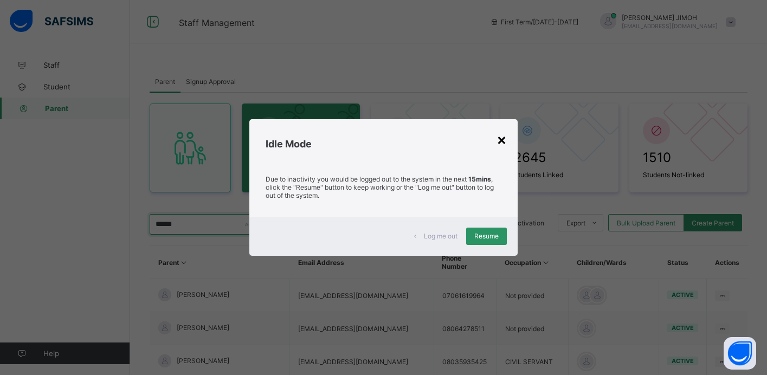
type input "*****"
click at [504, 138] on div "×" at bounding box center [501, 139] width 10 height 18
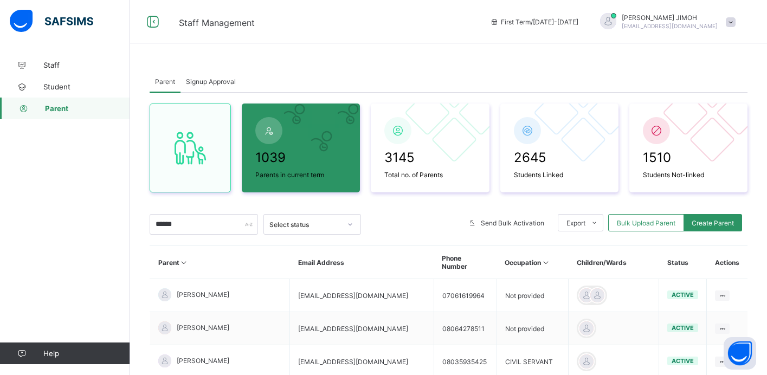
click at [729, 20] on span at bounding box center [730, 22] width 10 height 10
click at [679, 106] on span "Logout" at bounding box center [700, 107] width 72 height 12
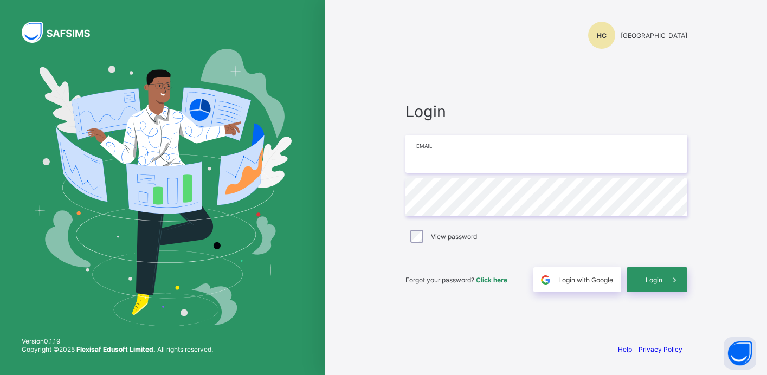
click at [540, 164] on input "email" at bounding box center [546, 154] width 282 height 38
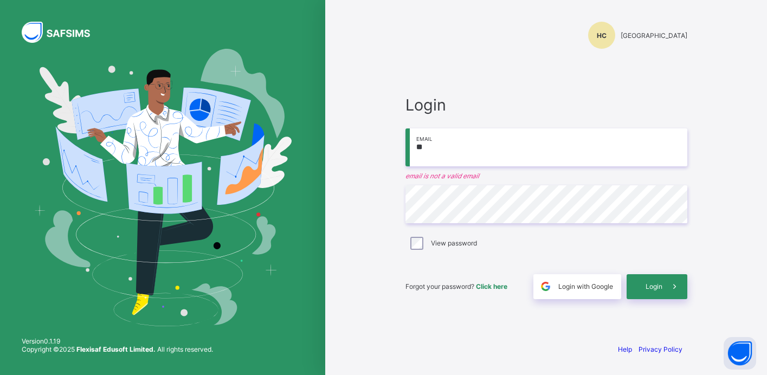
type input "**********"
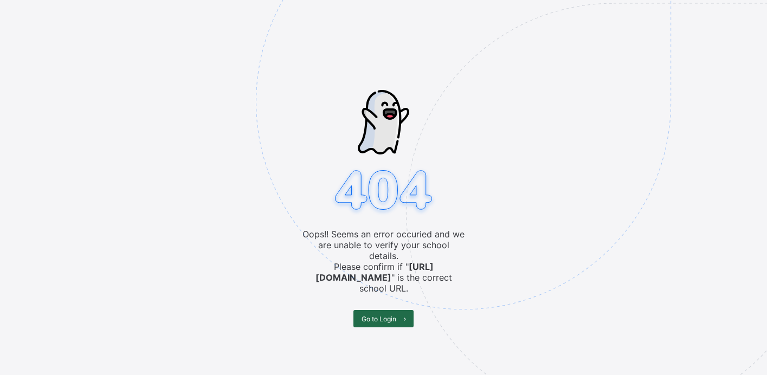
click at [399, 310] on span at bounding box center [404, 318] width 17 height 17
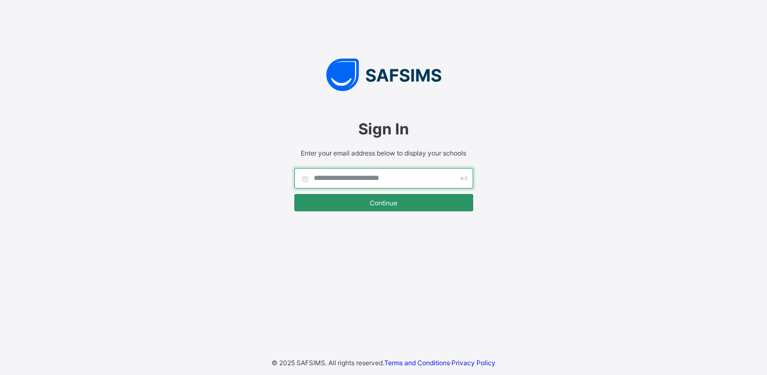
click at [353, 183] on input "text" at bounding box center [383, 178] width 179 height 21
type input "**********"
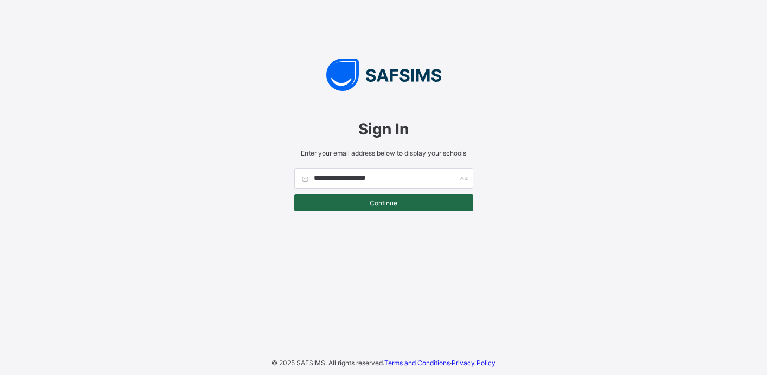
click at [381, 204] on span "Continue" at bounding box center [383, 203] width 163 height 8
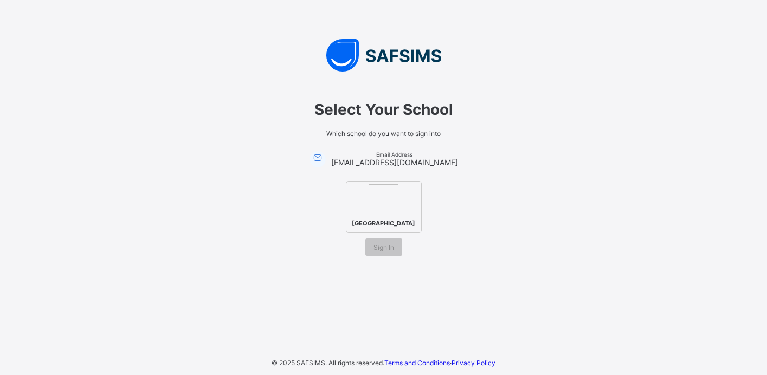
click at [456, 229] on div "[GEOGRAPHIC_DATA]" at bounding box center [383, 207] width 303 height 52
click at [384, 202] on img at bounding box center [383, 199] width 30 height 30
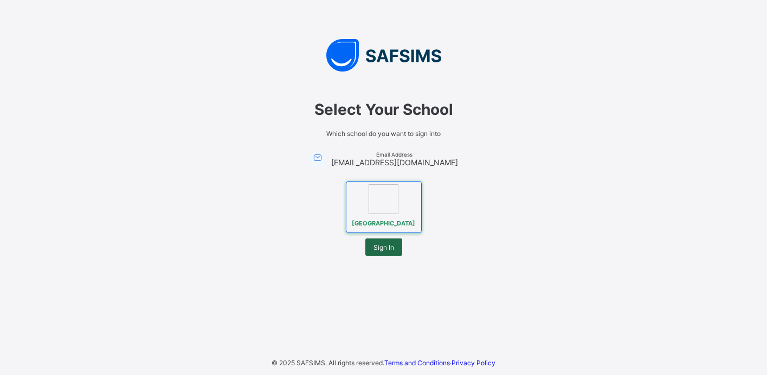
click at [384, 250] on span "Sign In" at bounding box center [383, 247] width 21 height 8
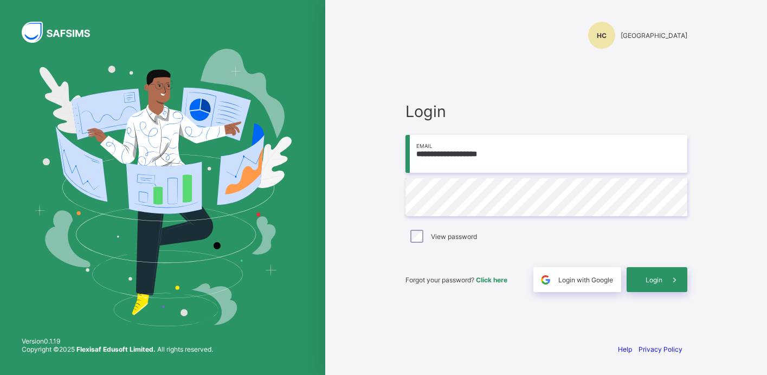
click at [408, 239] on div "View password" at bounding box center [546, 236] width 276 height 13
click at [646, 280] on span "Login" at bounding box center [653, 280] width 17 height 8
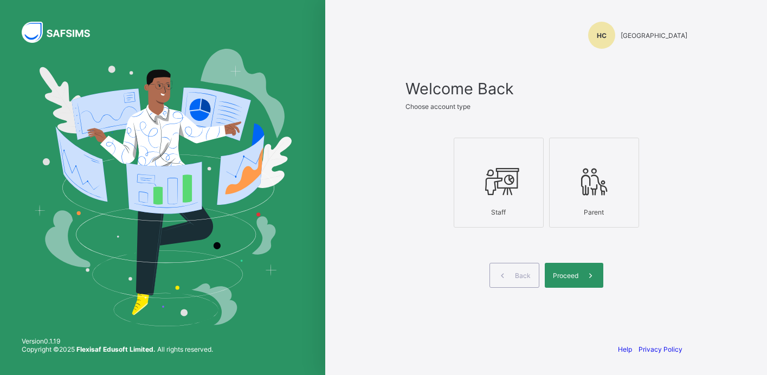
click at [517, 185] on icon at bounding box center [498, 181] width 38 height 33
click at [585, 281] on span at bounding box center [590, 275] width 25 height 25
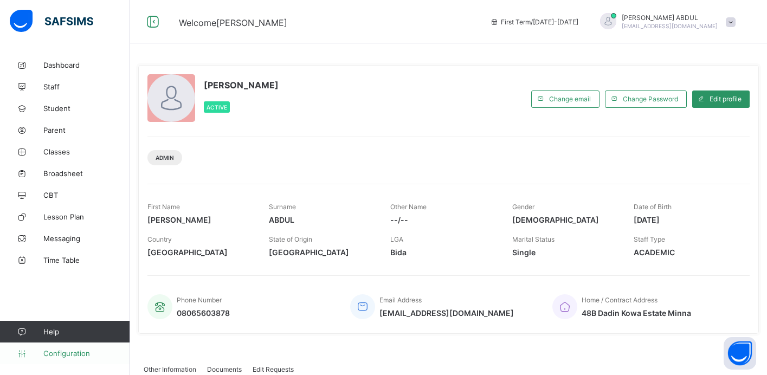
click at [80, 353] on span "Configuration" at bounding box center [86, 353] width 86 height 9
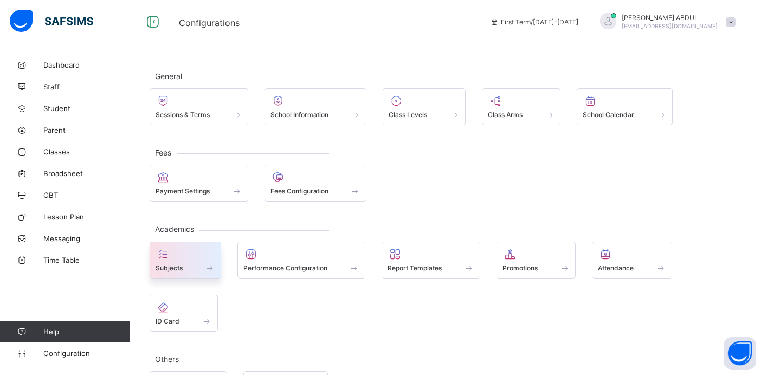
click at [186, 255] on div at bounding box center [185, 254] width 60 height 13
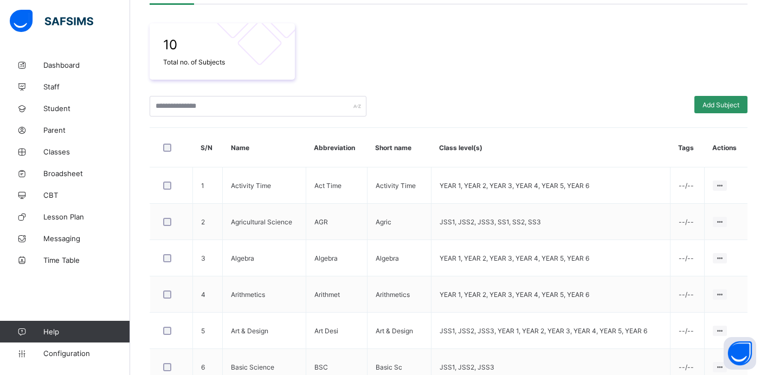
scroll to position [255, 0]
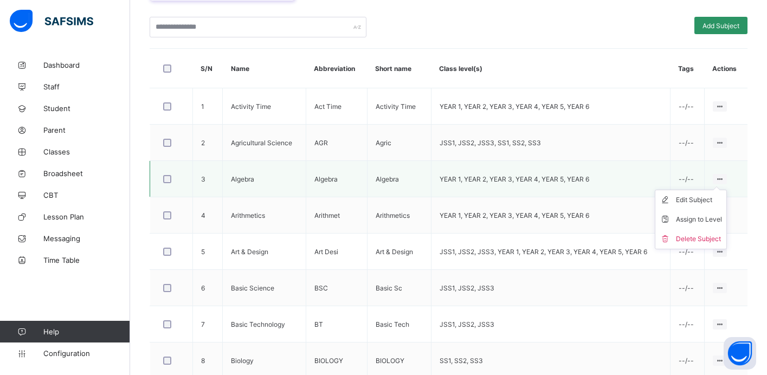
click at [724, 190] on ul "Edit Subject Assign to Level Delete Subject" at bounding box center [690, 220] width 72 height 60
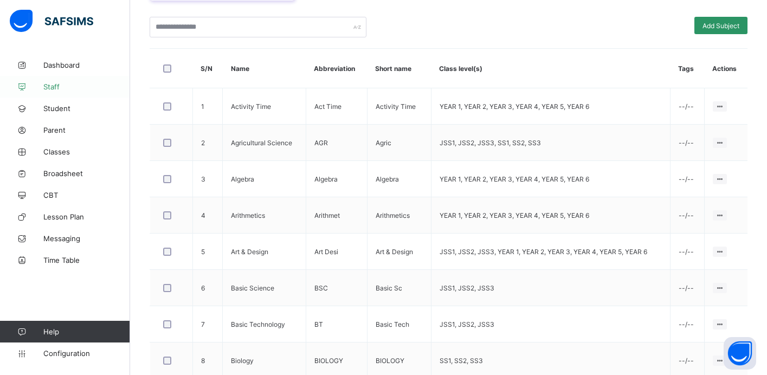
click at [58, 83] on span "Staff" at bounding box center [86, 86] width 87 height 9
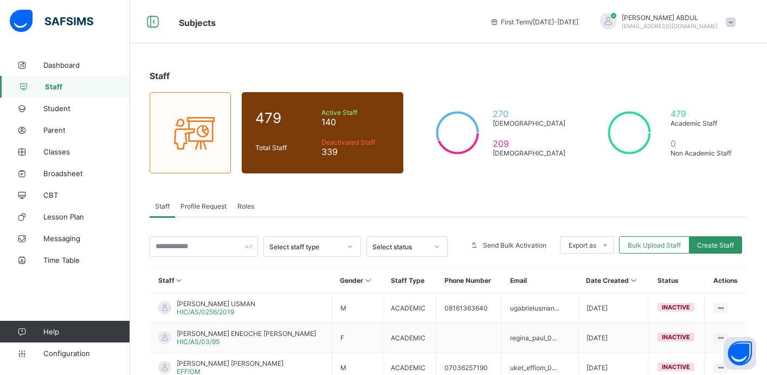
click at [390, 245] on div "Select status" at bounding box center [399, 247] width 55 height 8
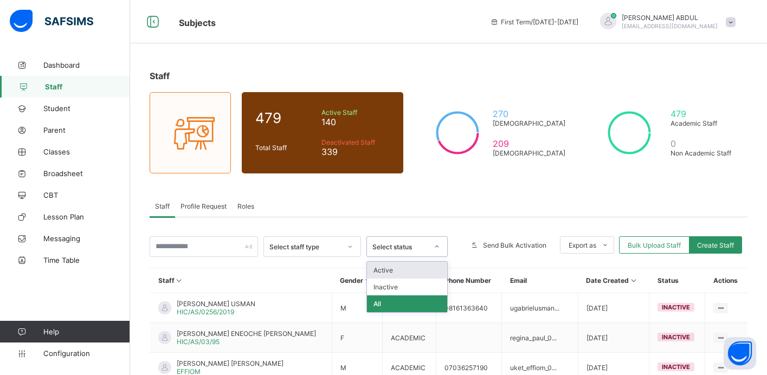
click at [391, 271] on div "Active" at bounding box center [407, 270] width 80 height 17
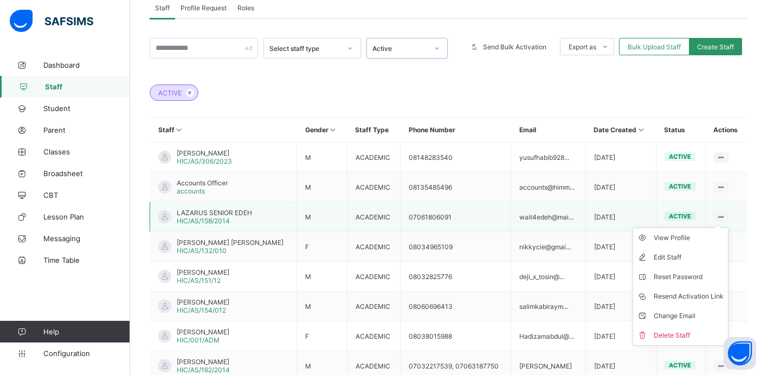
scroll to position [199, 0]
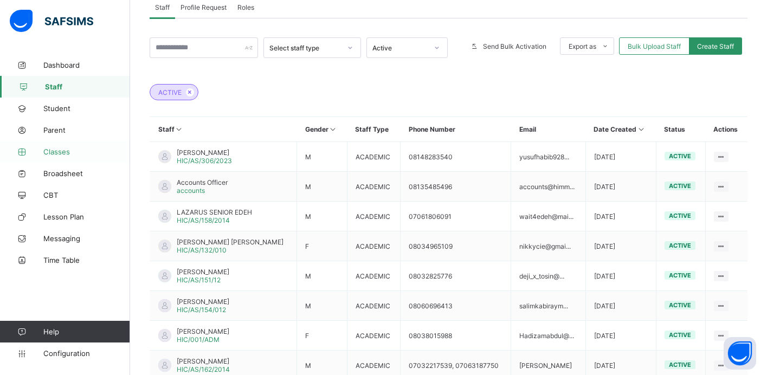
click at [55, 155] on span "Classes" at bounding box center [86, 151] width 87 height 9
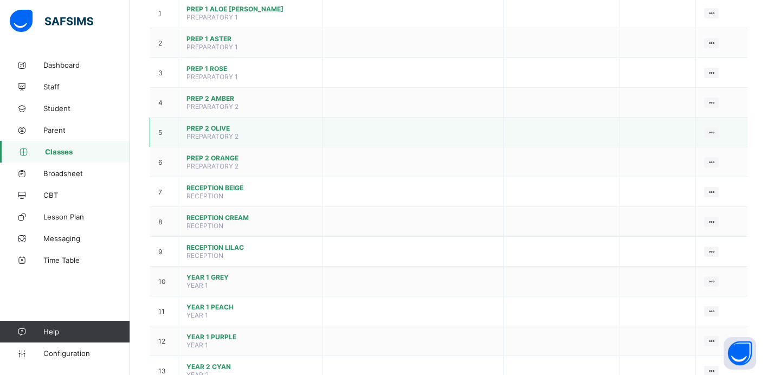
scroll to position [144, 0]
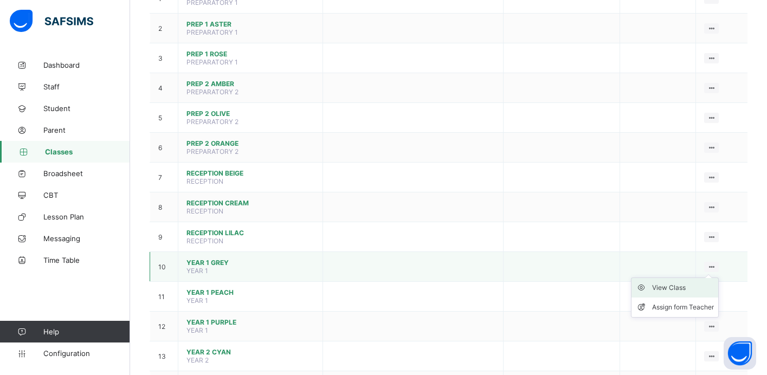
click at [685, 284] on div "View Class" at bounding box center [683, 287] width 62 height 11
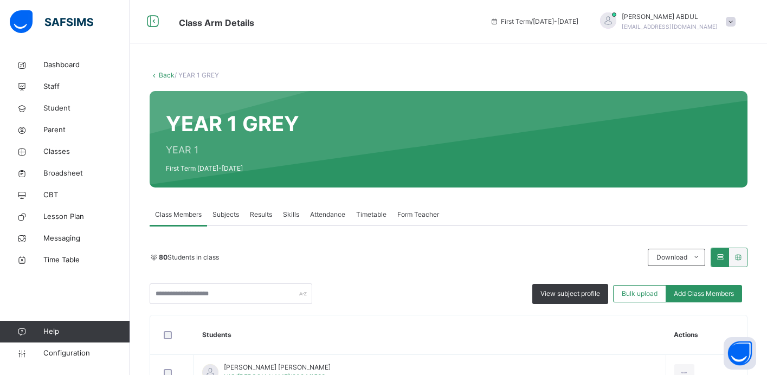
scroll to position [49, 0]
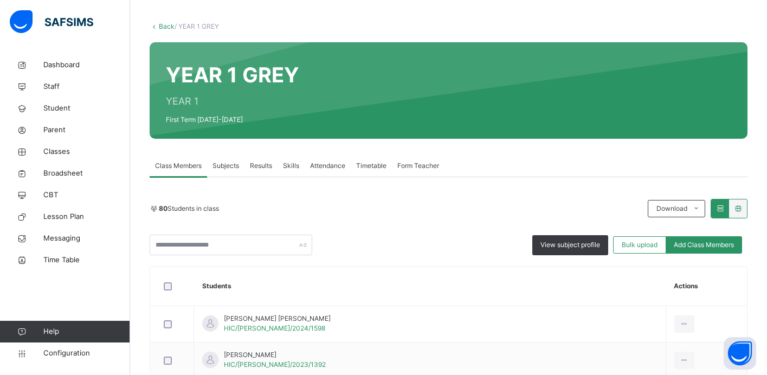
click at [224, 170] on span "Subjects" at bounding box center [225, 166] width 27 height 10
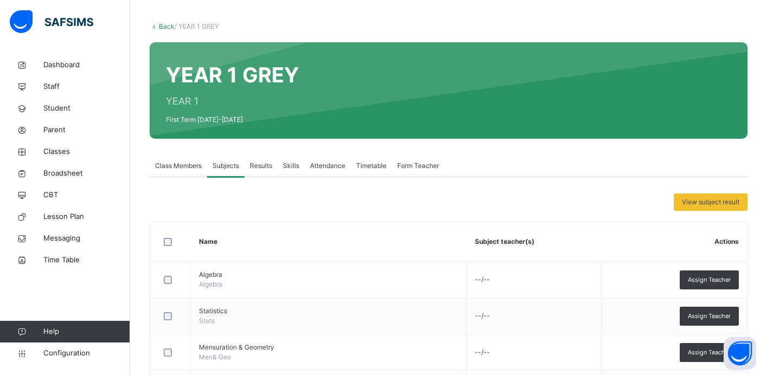
click at [178, 170] on span "Class Members" at bounding box center [178, 166] width 47 height 10
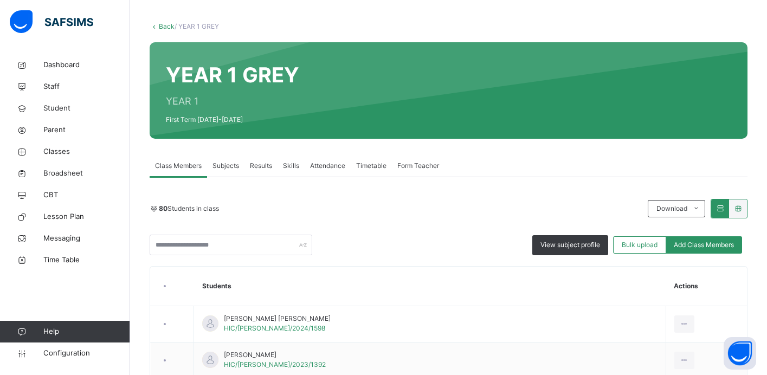
click at [224, 168] on span "Subjects" at bounding box center [225, 166] width 27 height 10
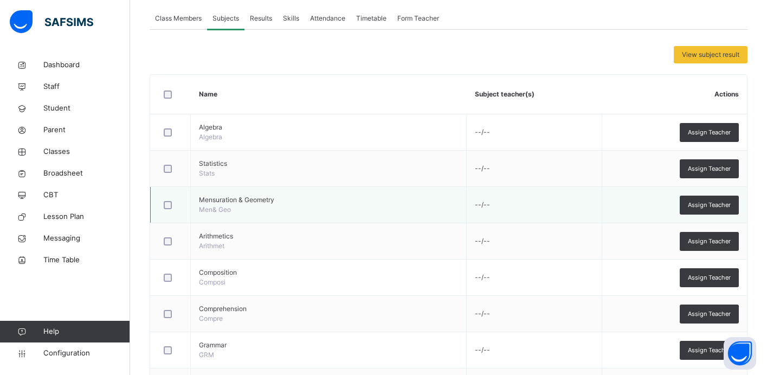
scroll to position [196, 0]
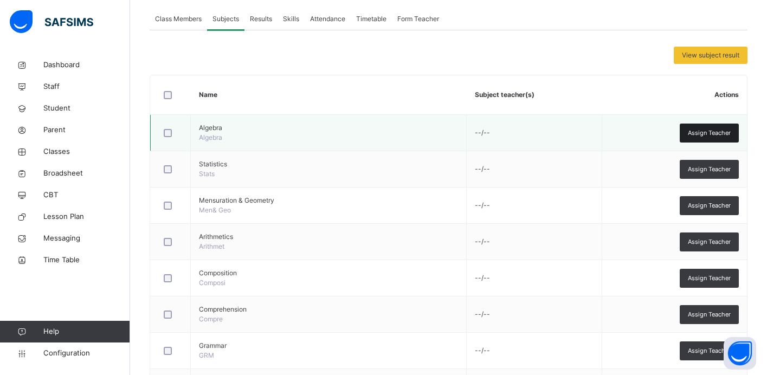
click at [708, 135] on span "Assign Teacher" at bounding box center [709, 132] width 43 height 9
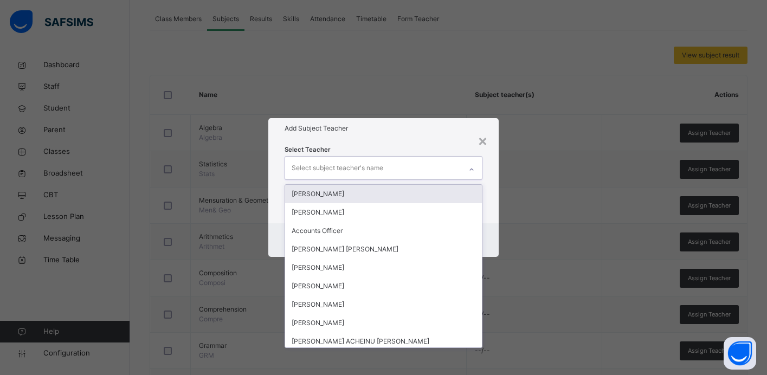
click at [453, 169] on div "Select subject teacher's name" at bounding box center [373, 168] width 176 height 23
click at [484, 137] on div "×" at bounding box center [482, 140] width 10 height 23
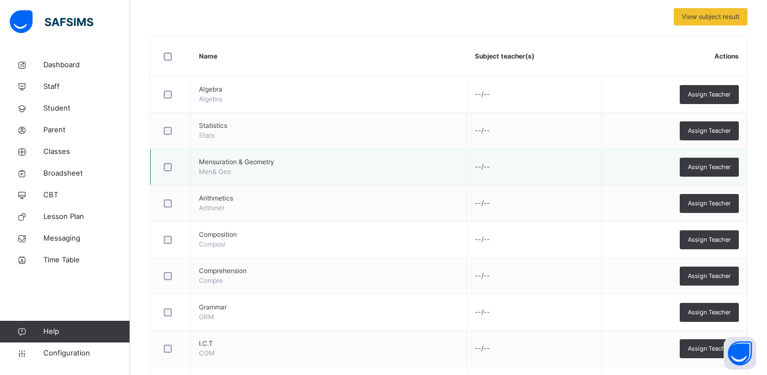
scroll to position [230, 0]
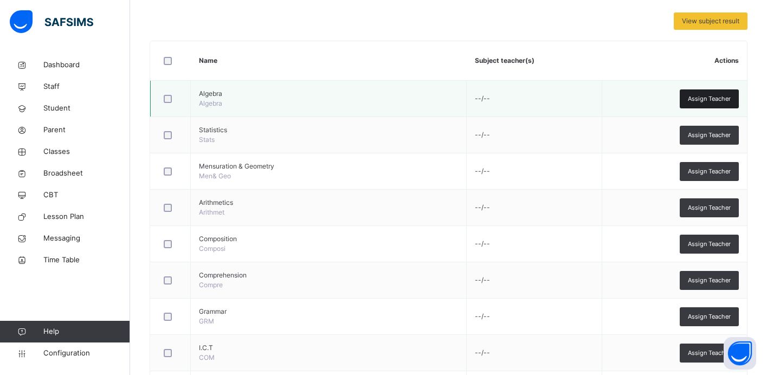
click at [689, 102] on span "Assign Teacher" at bounding box center [709, 98] width 43 height 9
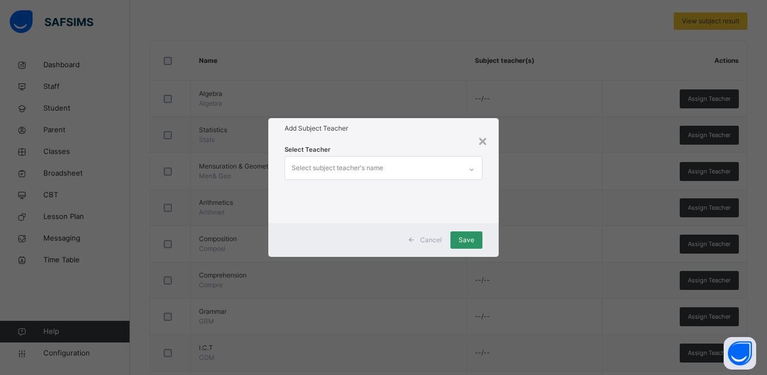
click at [403, 167] on div "Select subject teacher's name" at bounding box center [373, 168] width 176 height 23
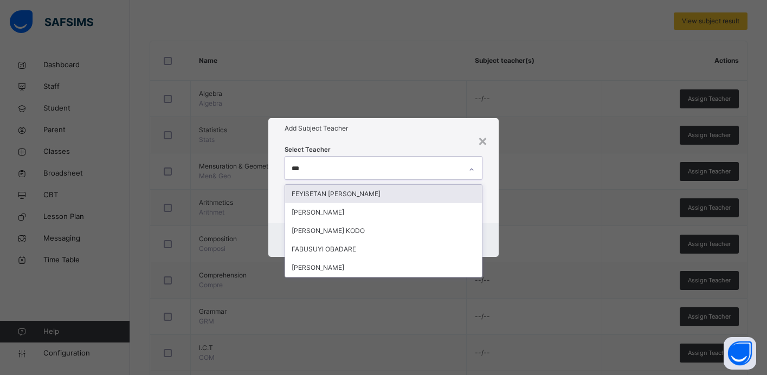
type input "****"
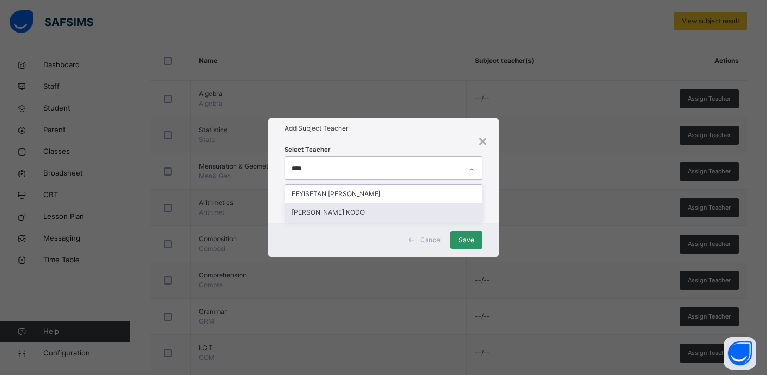
click at [376, 211] on div "[PERSON_NAME] KODO" at bounding box center [383, 212] width 197 height 18
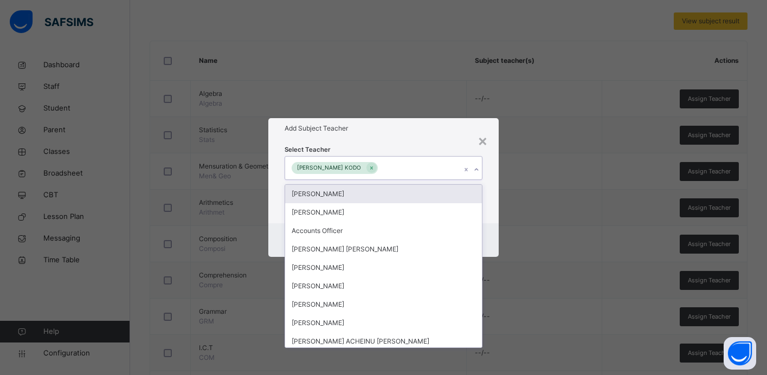
click at [491, 234] on div "Cancel Save" at bounding box center [383, 240] width 230 height 34
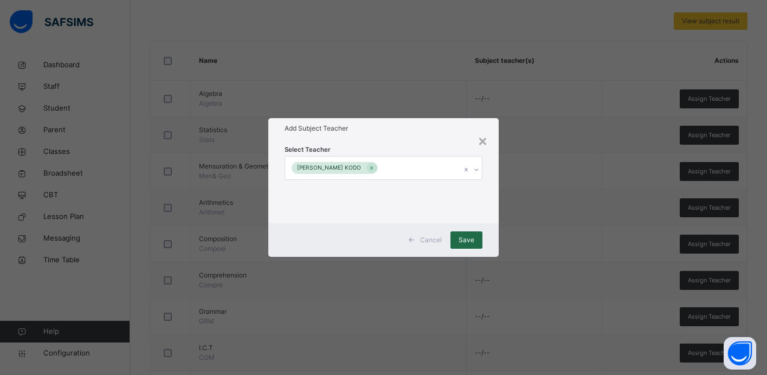
click at [465, 243] on span "Save" at bounding box center [466, 240] width 16 height 10
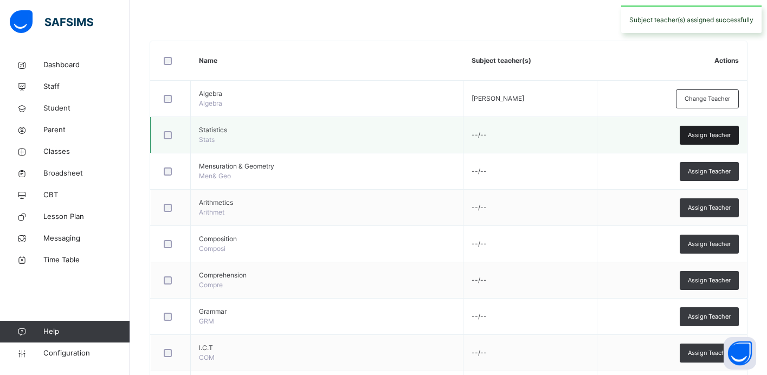
click at [720, 133] on span "Assign Teacher" at bounding box center [709, 135] width 43 height 9
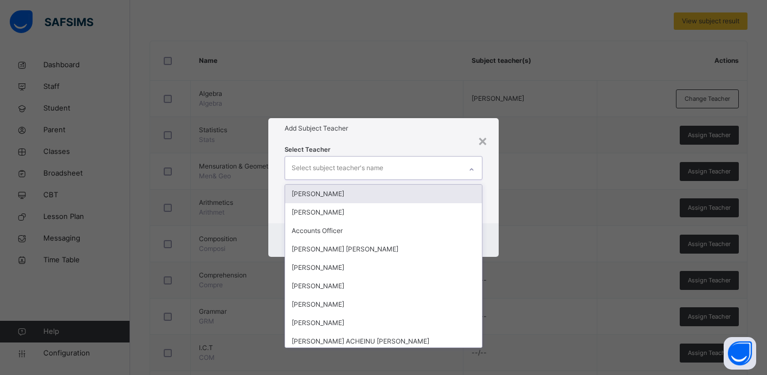
click at [368, 167] on div "Select subject teacher's name" at bounding box center [337, 168] width 92 height 21
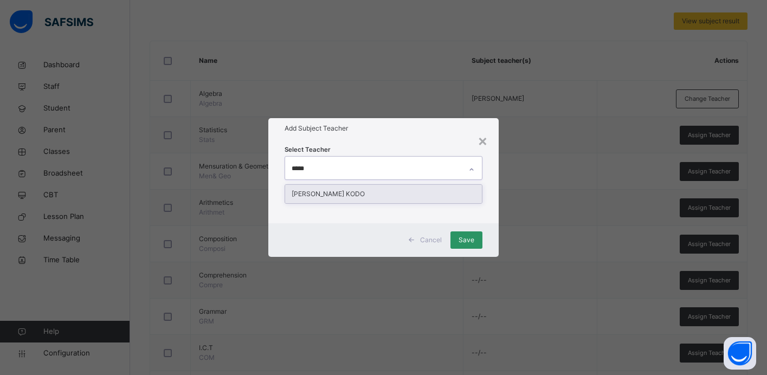
type input "******"
click at [372, 195] on div "[PERSON_NAME] KODO" at bounding box center [383, 194] width 197 height 18
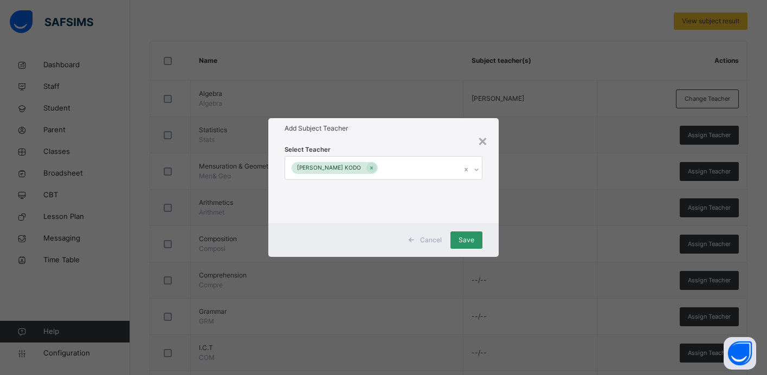
click at [487, 230] on div "Cancel Save" at bounding box center [383, 240] width 230 height 34
click at [466, 238] on span "Save" at bounding box center [466, 240] width 16 height 10
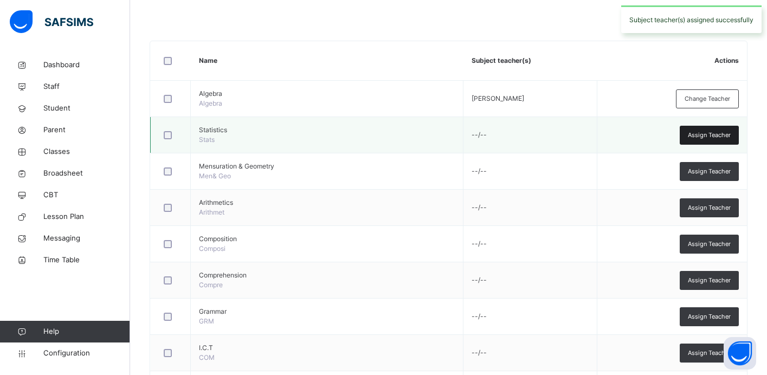
click at [708, 139] on span "Assign Teacher" at bounding box center [709, 135] width 43 height 9
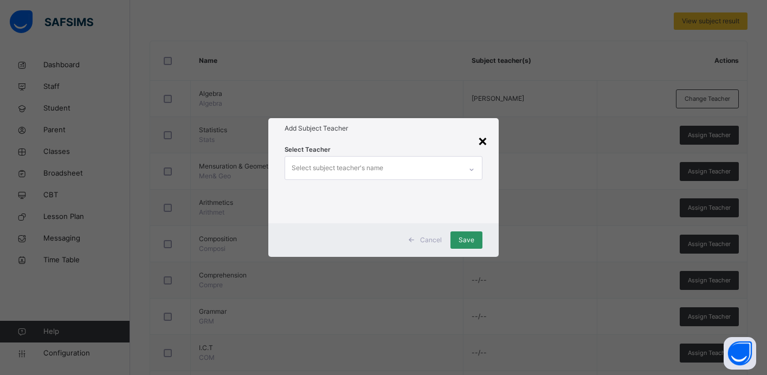
click at [484, 138] on div "×" at bounding box center [482, 140] width 10 height 23
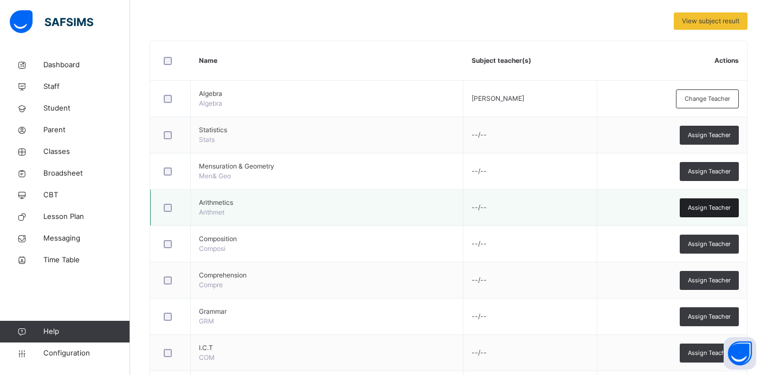
click at [701, 211] on span "Assign Teacher" at bounding box center [709, 207] width 43 height 9
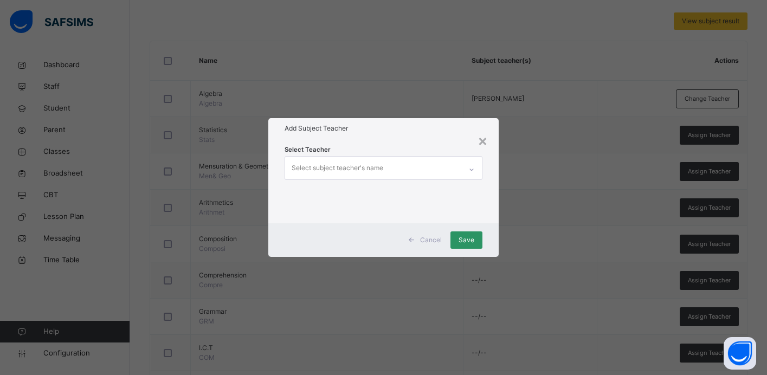
click at [410, 170] on div "Select subject teacher's name" at bounding box center [373, 168] width 176 height 23
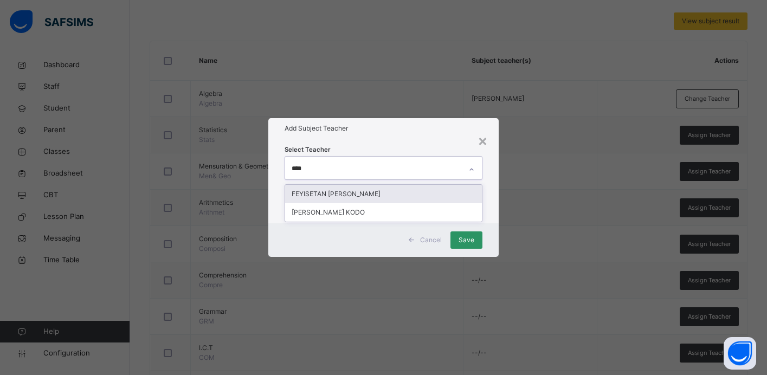
type input "*****"
click at [350, 191] on div "[PERSON_NAME] KODO" at bounding box center [383, 194] width 197 height 18
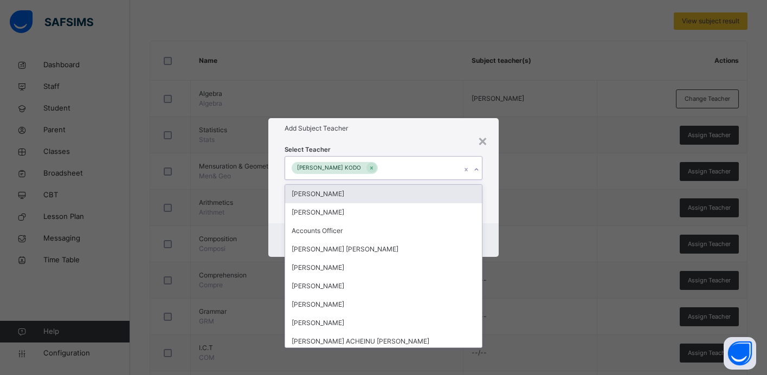
click at [442, 139] on div "Select Teacher option [PERSON_NAME] KODO, selected. option [PERSON_NAME] focuse…" at bounding box center [383, 181] width 230 height 85
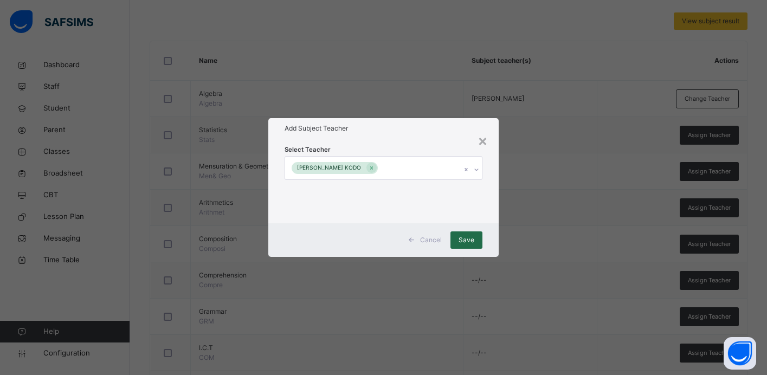
click at [461, 241] on span "Save" at bounding box center [466, 240] width 16 height 10
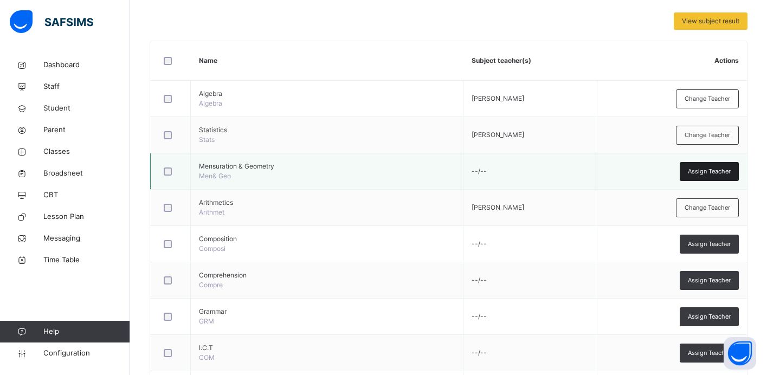
click at [696, 172] on span "Assign Teacher" at bounding box center [709, 171] width 43 height 9
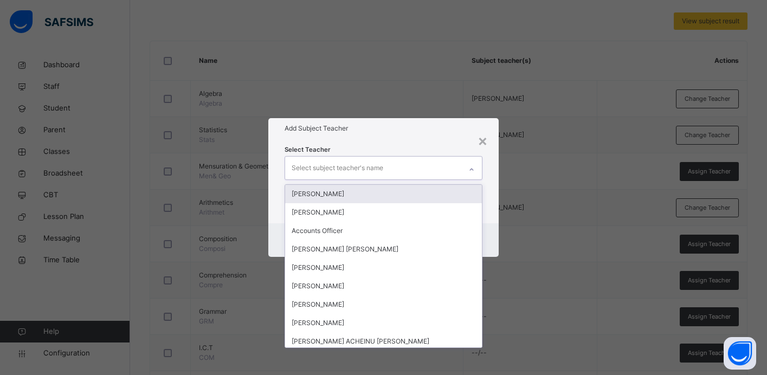
click at [440, 167] on div "Select subject teacher's name" at bounding box center [373, 168] width 176 height 23
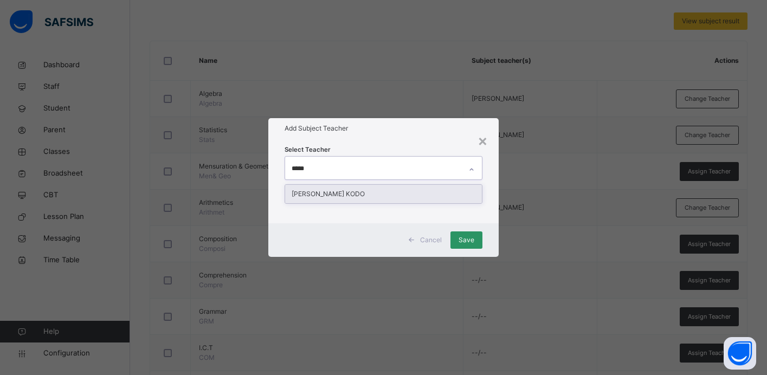
type input "******"
click at [369, 193] on div "[PERSON_NAME] KODO" at bounding box center [383, 194] width 197 height 18
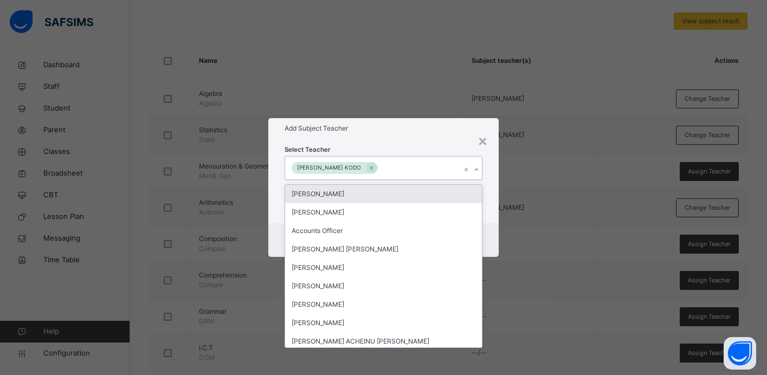
click at [426, 139] on div "Select Teacher option [PERSON_NAME] KODO, selected. option [PERSON_NAME] focuse…" at bounding box center [383, 181] width 230 height 85
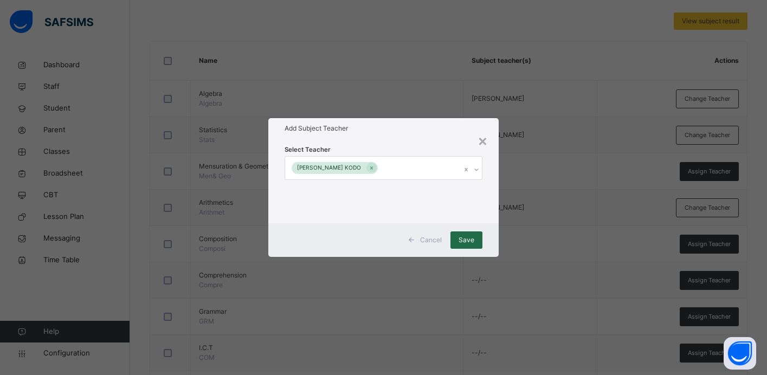
click at [463, 239] on span "Save" at bounding box center [466, 240] width 16 height 10
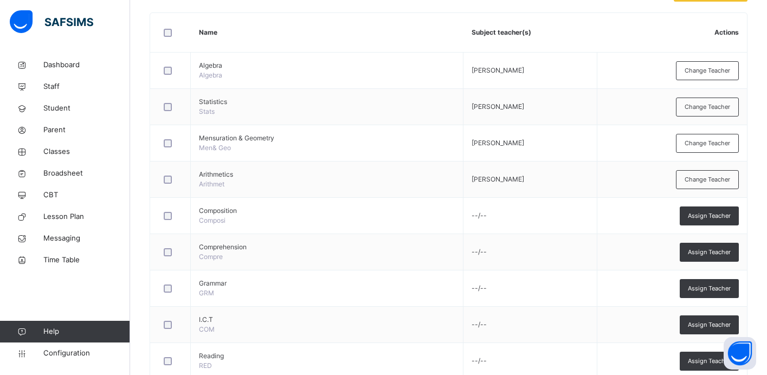
scroll to position [262, 0]
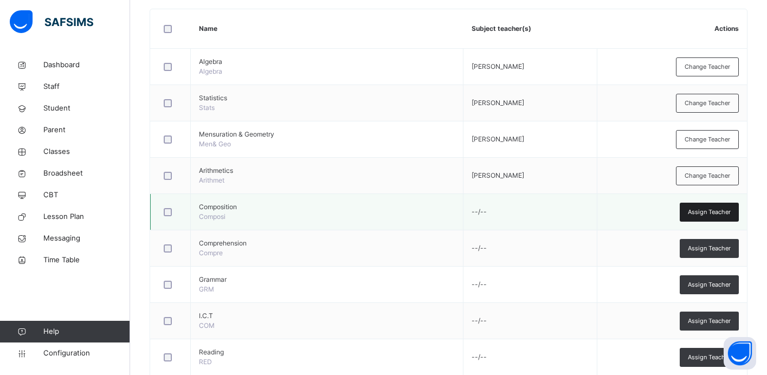
click at [697, 214] on span "Assign Teacher" at bounding box center [709, 212] width 43 height 9
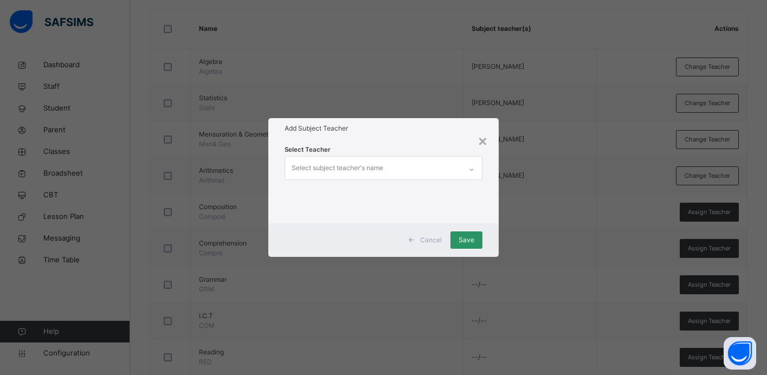
click at [377, 169] on div "Select subject teacher's name" at bounding box center [337, 168] width 92 height 21
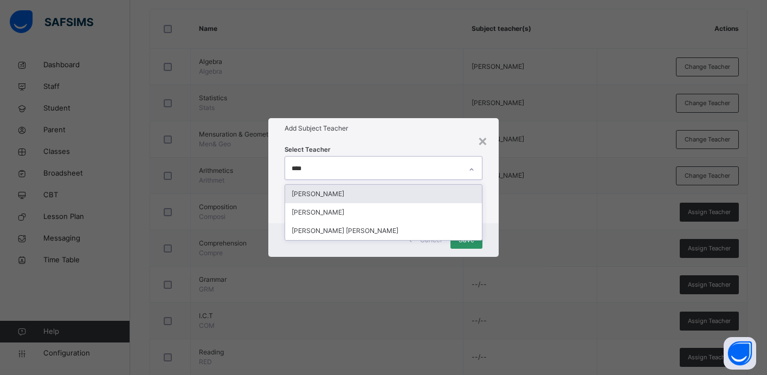
type input "*****"
click at [334, 191] on div "[PERSON_NAME]" at bounding box center [383, 194] width 197 height 18
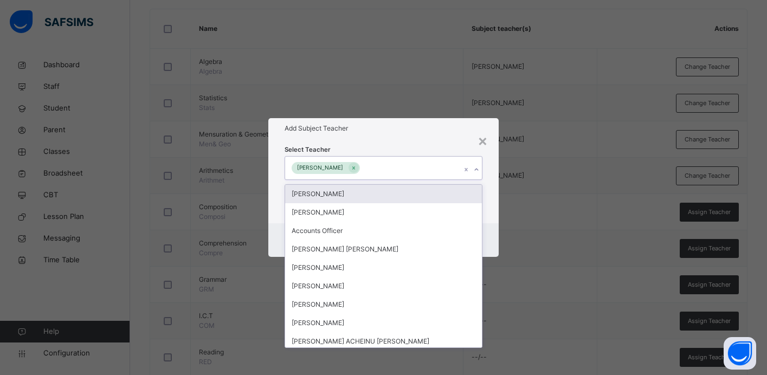
click at [425, 140] on div "Select Teacher option [PERSON_NAME], selected. option [PERSON_NAME] focused, 1 …" at bounding box center [383, 181] width 230 height 85
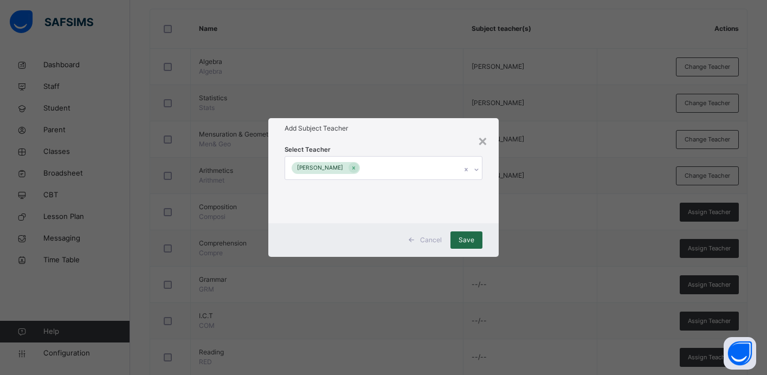
click at [464, 241] on span "Save" at bounding box center [466, 240] width 16 height 10
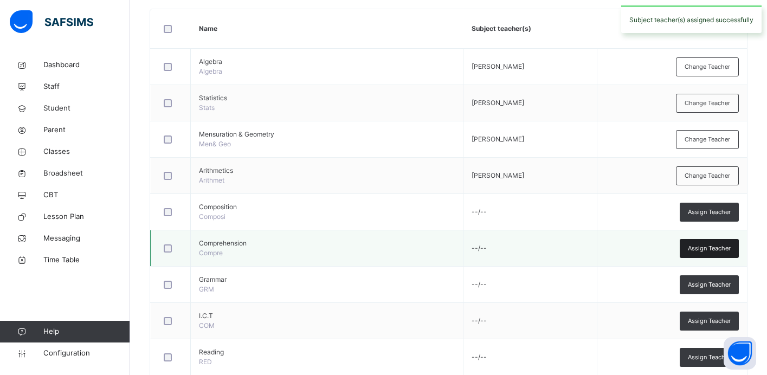
click at [716, 250] on span "Assign Teacher" at bounding box center [709, 248] width 43 height 9
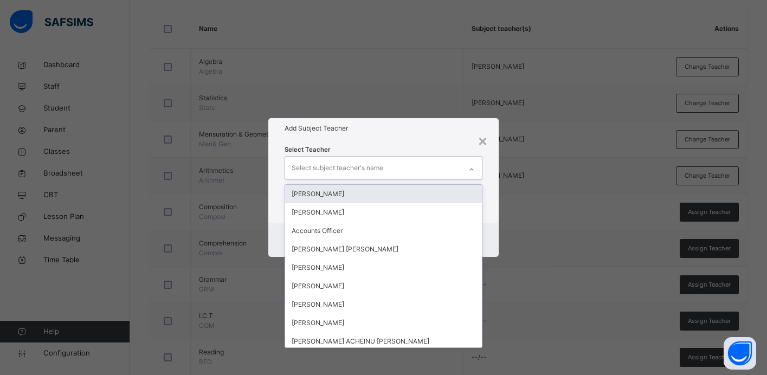
click at [420, 169] on div "Select subject teacher's name" at bounding box center [373, 168] width 176 height 23
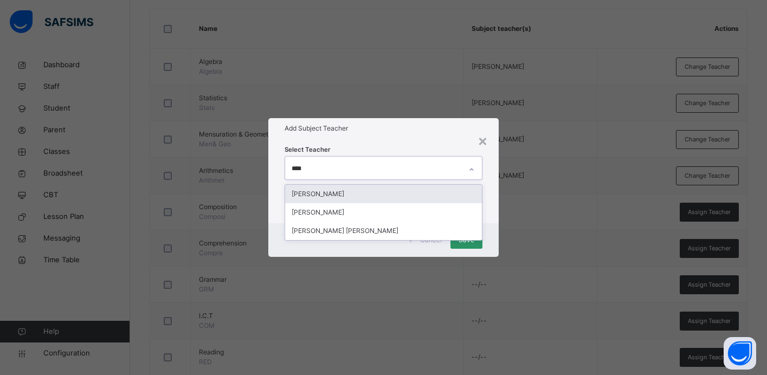
type input "*****"
click at [338, 190] on div "[PERSON_NAME]" at bounding box center [383, 194] width 197 height 18
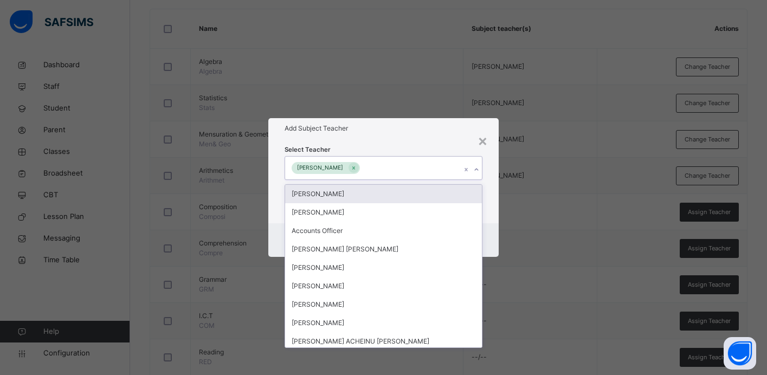
click at [492, 204] on div "Select Teacher option [PERSON_NAME], selected. option [PERSON_NAME] focused, 1 …" at bounding box center [383, 181] width 230 height 85
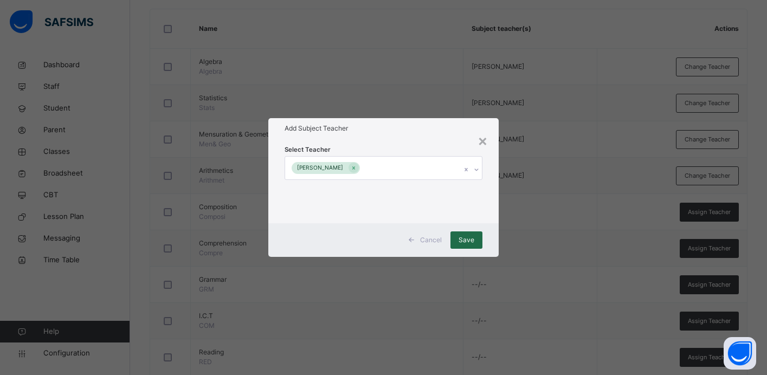
click at [468, 238] on span "Save" at bounding box center [466, 240] width 16 height 10
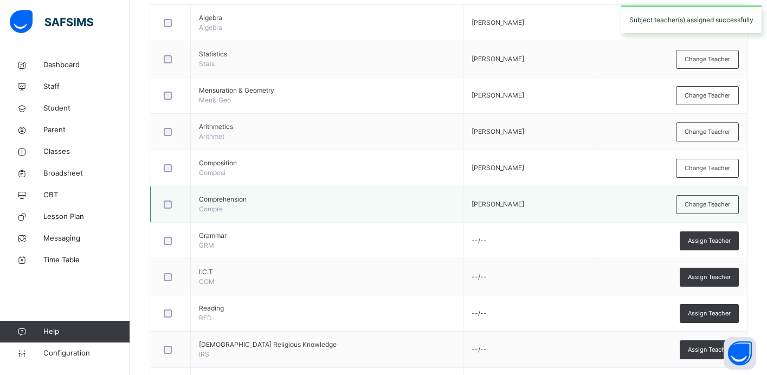
scroll to position [327, 0]
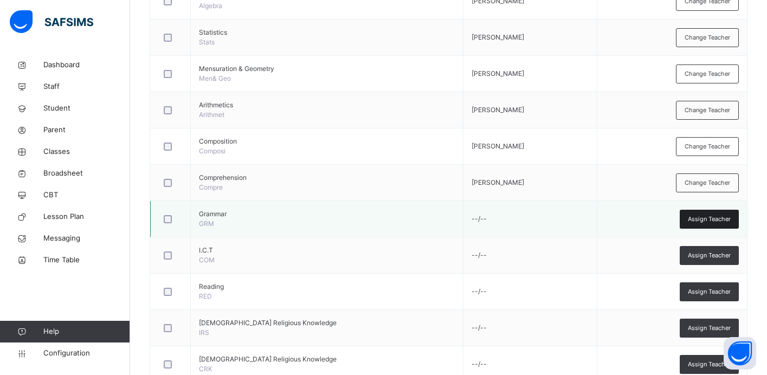
click at [705, 221] on span "Assign Teacher" at bounding box center [709, 219] width 43 height 9
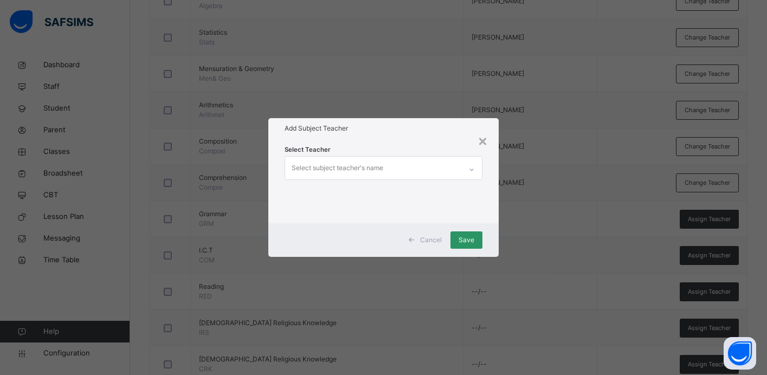
click at [438, 169] on div "Select subject teacher's name" at bounding box center [373, 168] width 176 height 23
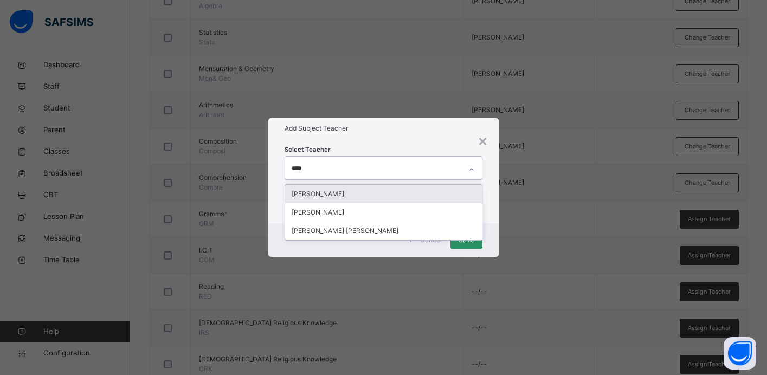
type input "*****"
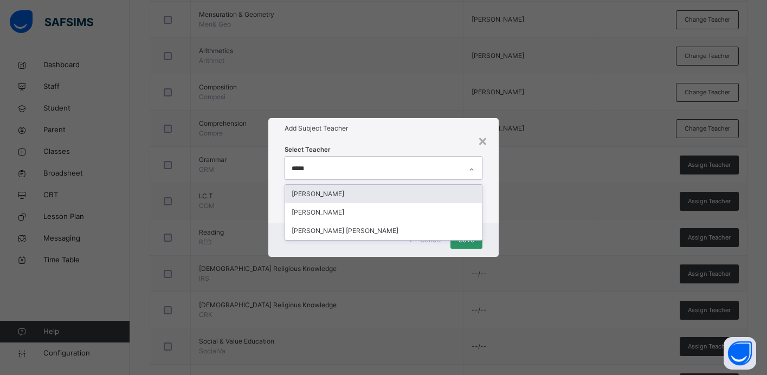
click at [433, 195] on div "[PERSON_NAME]" at bounding box center [383, 194] width 197 height 18
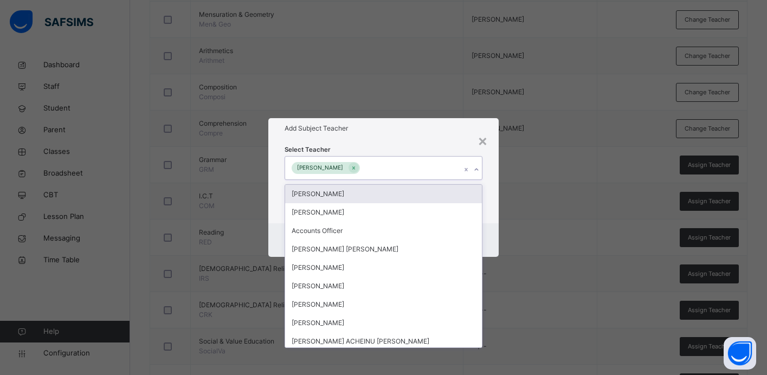
click at [493, 197] on div "Select Teacher option [PERSON_NAME], selected. option [PERSON_NAME] focused, 1 …" at bounding box center [383, 181] width 230 height 85
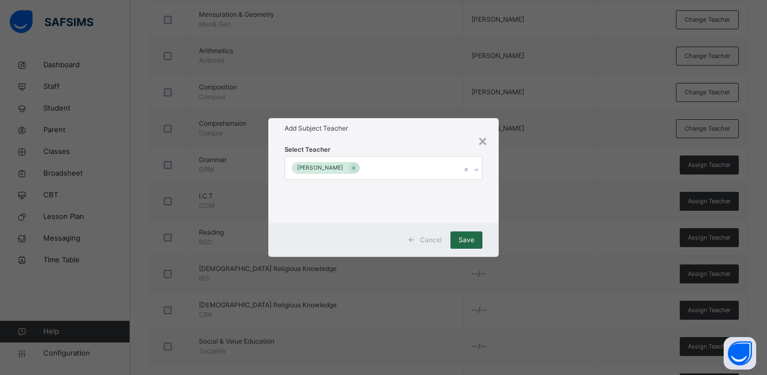
click at [471, 241] on span "Save" at bounding box center [466, 240] width 16 height 10
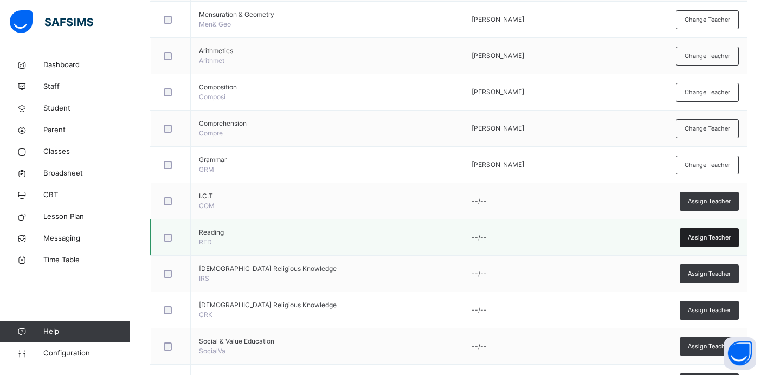
click at [695, 238] on span "Assign Teacher" at bounding box center [709, 237] width 43 height 9
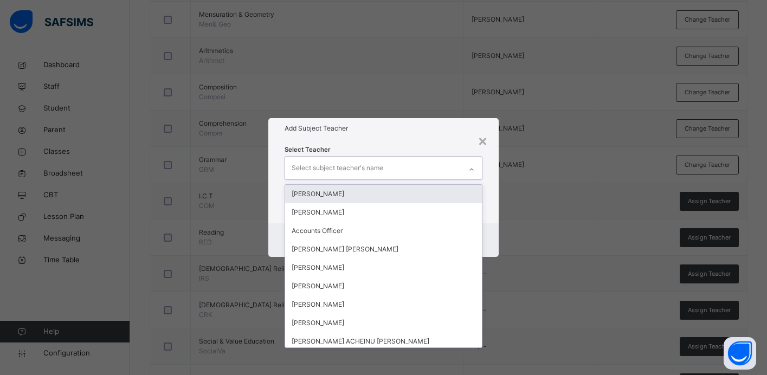
click at [428, 175] on div "Select subject teacher's name" at bounding box center [373, 168] width 176 height 23
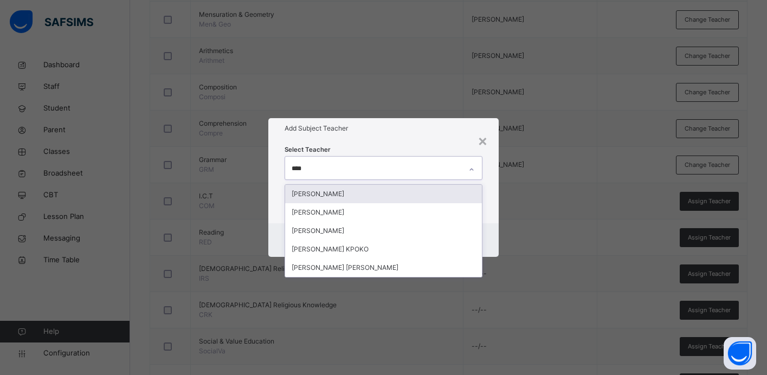
type input "*****"
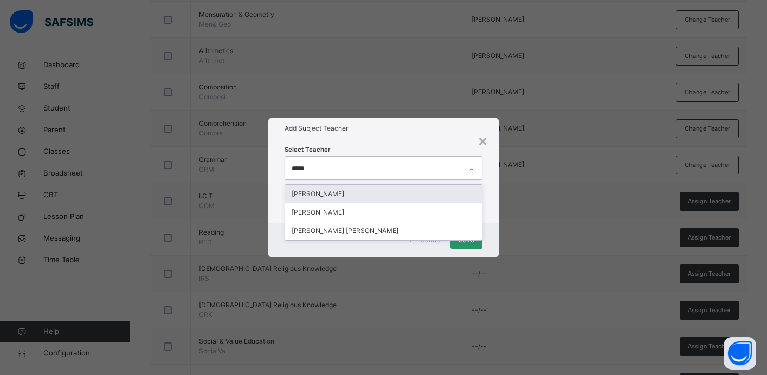
click at [373, 192] on div "[PERSON_NAME]" at bounding box center [383, 194] width 197 height 18
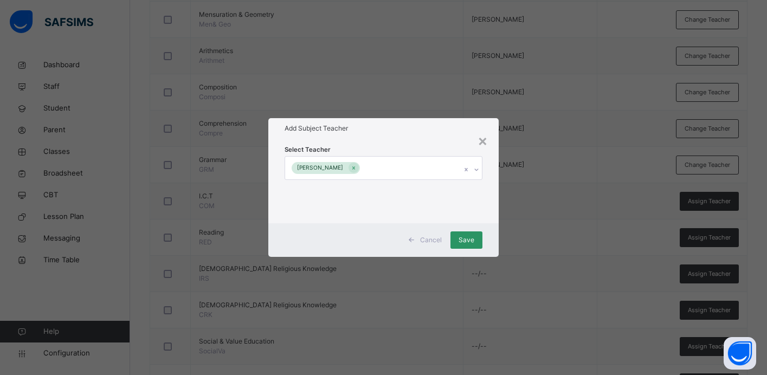
click at [435, 132] on h1 "Add Subject Teacher" at bounding box center [383, 129] width 198 height 10
click at [467, 238] on span "Save" at bounding box center [466, 240] width 16 height 10
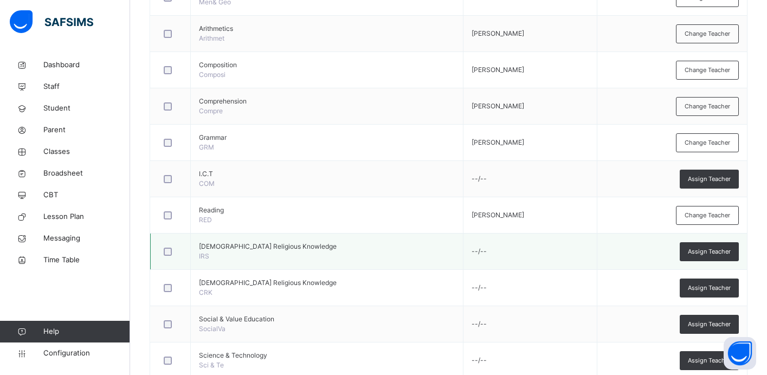
scroll to position [408, 0]
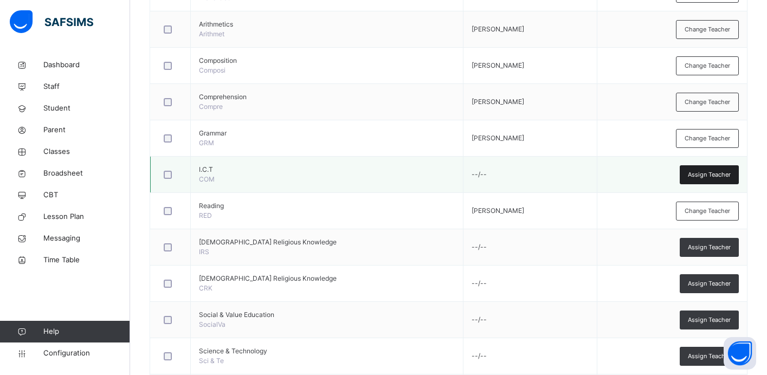
click at [690, 171] on span "Assign Teacher" at bounding box center [709, 174] width 43 height 9
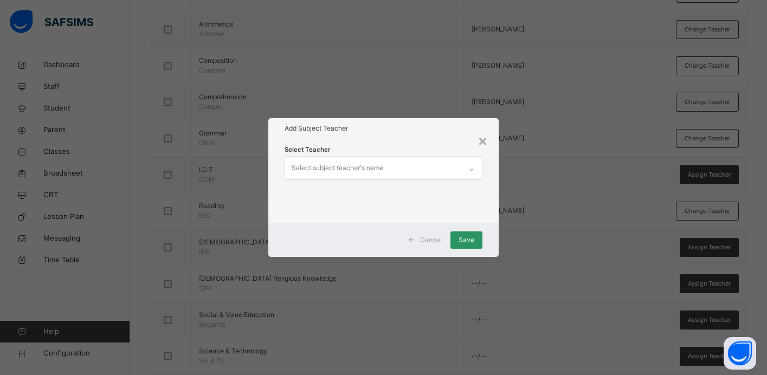
click at [459, 166] on div "Select subject teacher's name" at bounding box center [373, 168] width 176 height 23
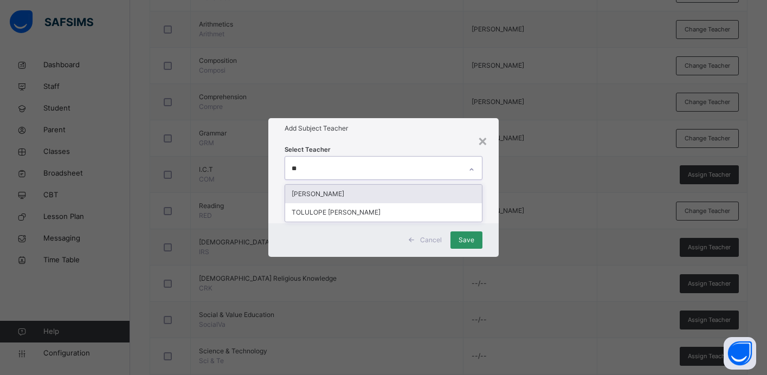
type input "***"
click at [425, 192] on div "TOLULOPE [PERSON_NAME]" at bounding box center [383, 194] width 197 height 18
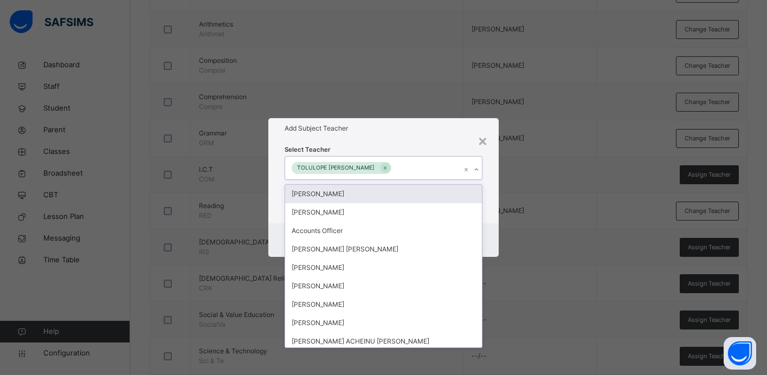
click at [488, 200] on div "Select Teacher option TOLULOPE [PERSON_NAME], selected. option [PERSON_NAME] fo…" at bounding box center [383, 181] width 230 height 85
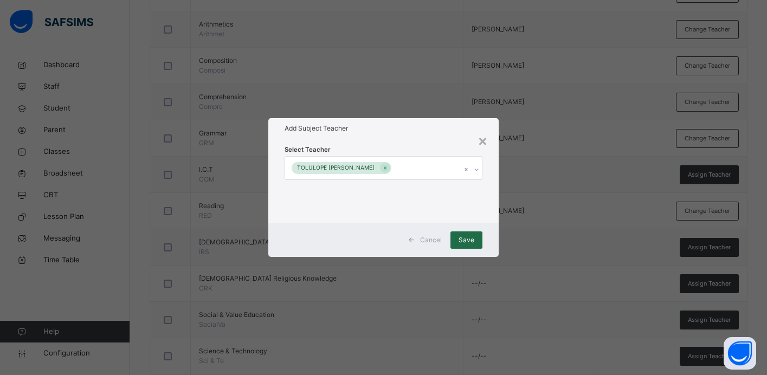
click at [462, 237] on span "Save" at bounding box center [466, 240] width 16 height 10
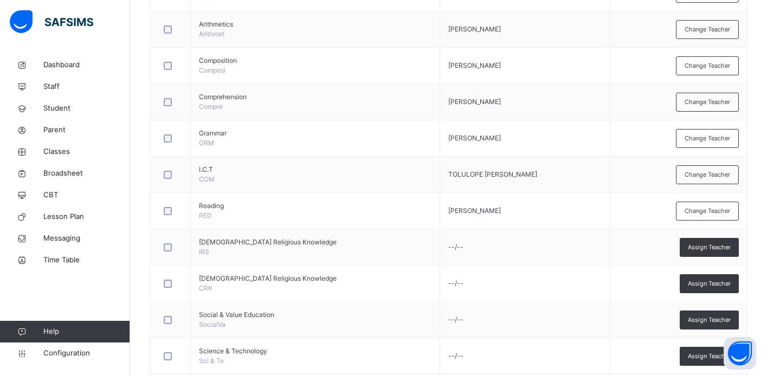
scroll to position [0, 0]
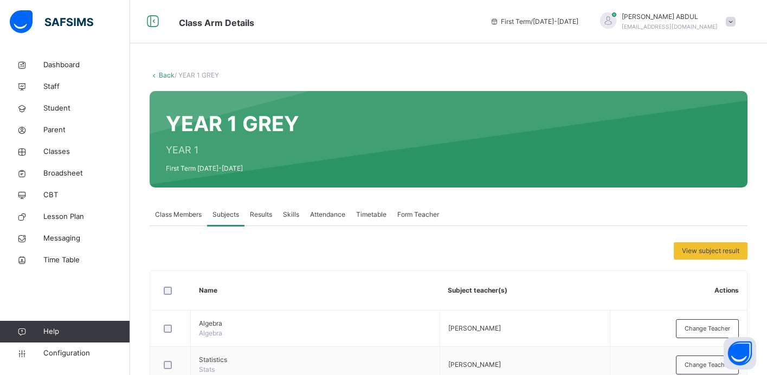
click at [160, 76] on link "Back" at bounding box center [167, 75] width 16 height 8
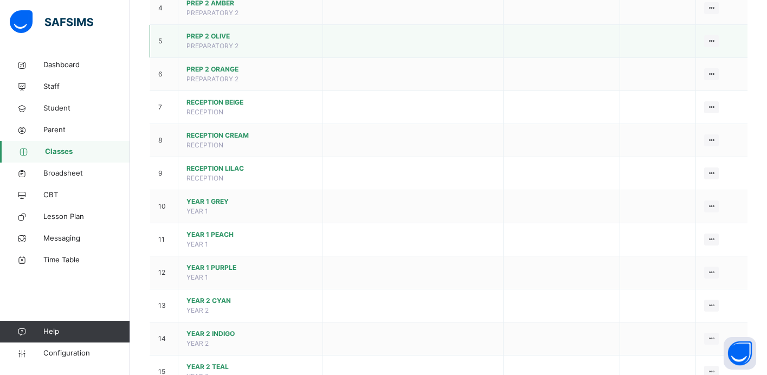
scroll to position [259, 0]
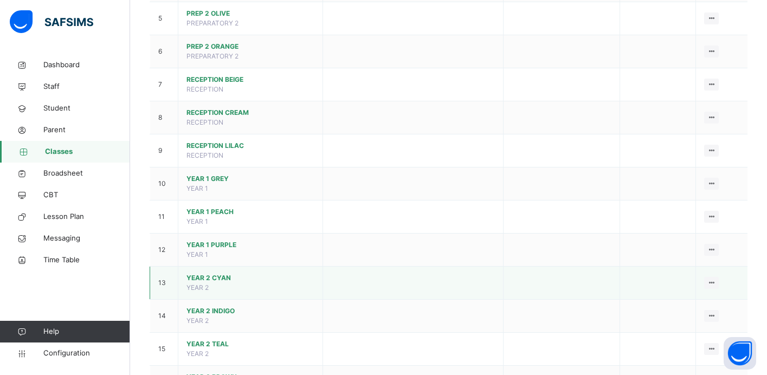
click at [239, 282] on span "YEAR 2 CYAN" at bounding box center [250, 278] width 128 height 10
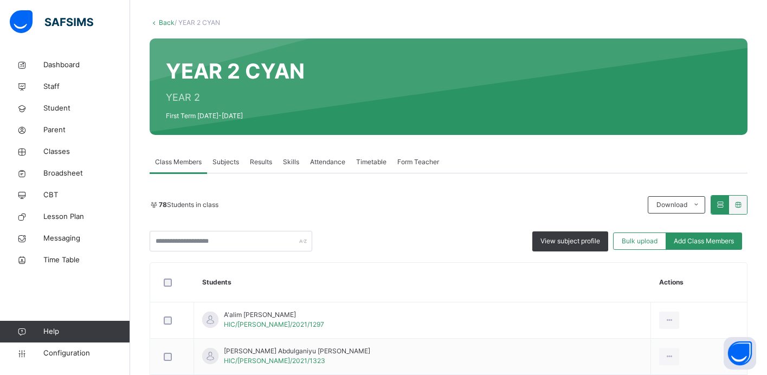
scroll to position [63, 0]
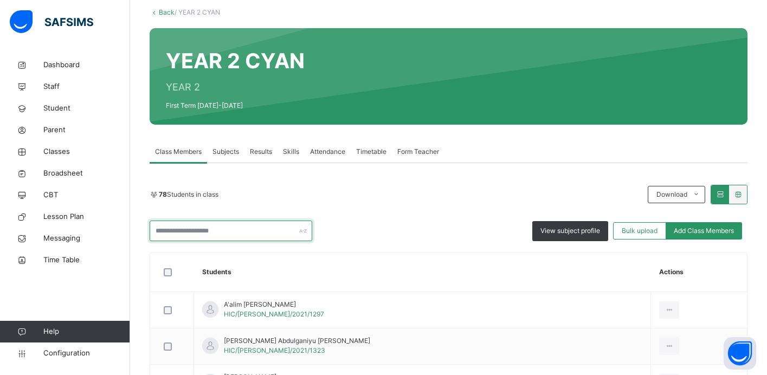
click at [252, 225] on input "text" at bounding box center [231, 231] width 163 height 21
click at [367, 221] on div "View subject profile Bulk upload Add Class Members" at bounding box center [449, 231] width 598 height 21
click at [274, 230] on input "text" at bounding box center [231, 231] width 163 height 21
click at [375, 199] on div "78 Students in class Download Pdf Report Excel Report" at bounding box center [449, 195] width 598 height 20
click at [260, 232] on input "text" at bounding box center [231, 231] width 163 height 21
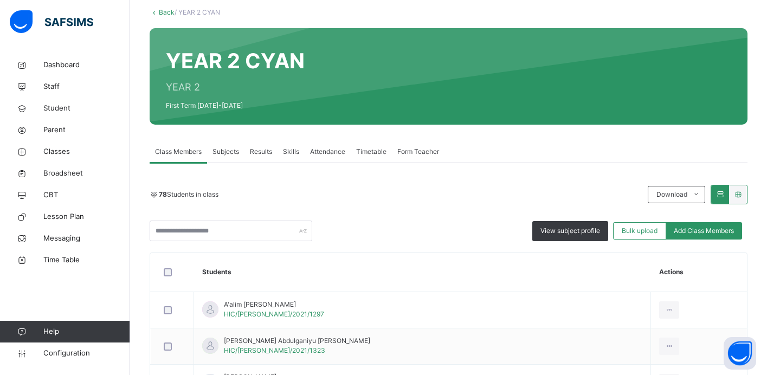
click at [343, 219] on div "78 Students in class Download Pdf Report Excel Report View subject profile Bulk…" at bounding box center [449, 213] width 598 height 56
click at [270, 229] on input "text" at bounding box center [231, 231] width 163 height 21
click at [347, 218] on div "78 Students in class Download Pdf Report Excel Report View subject profile Bulk…" at bounding box center [449, 213] width 598 height 56
click at [263, 235] on input "text" at bounding box center [231, 231] width 163 height 21
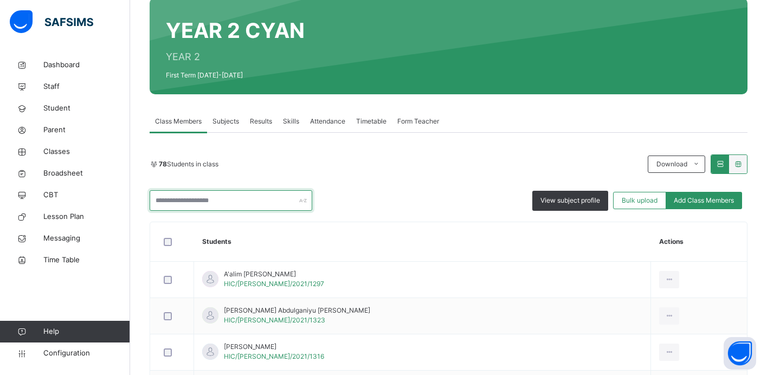
scroll to position [0, 0]
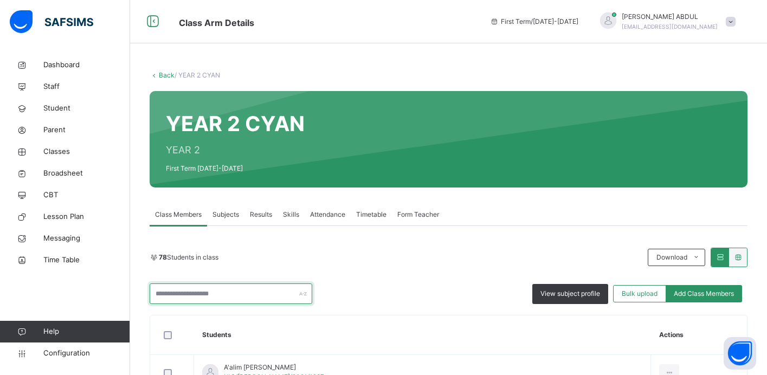
click at [276, 295] on input "text" at bounding box center [231, 293] width 163 height 21
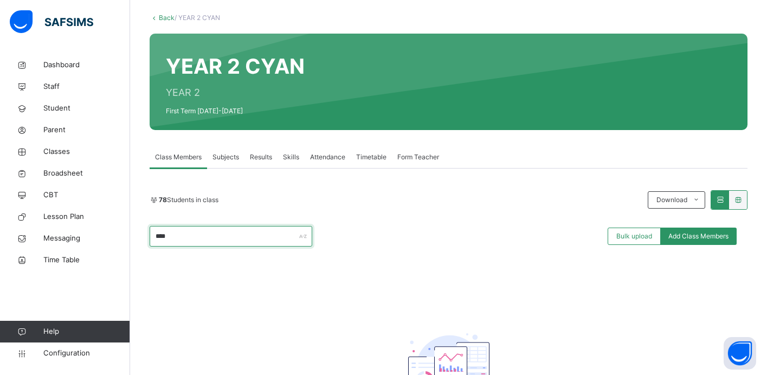
scroll to position [77, 0]
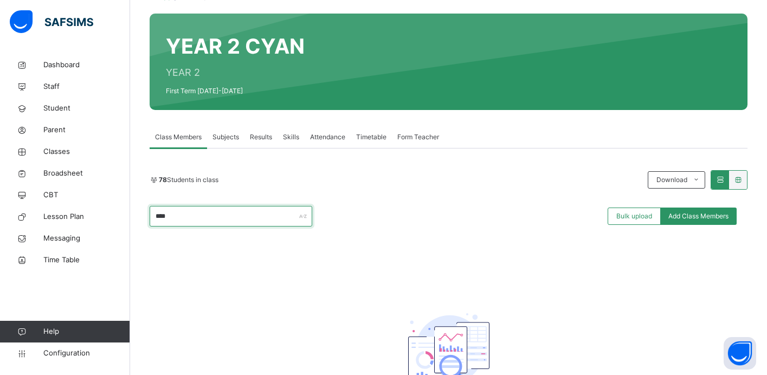
click at [275, 215] on input "****" at bounding box center [231, 216] width 163 height 21
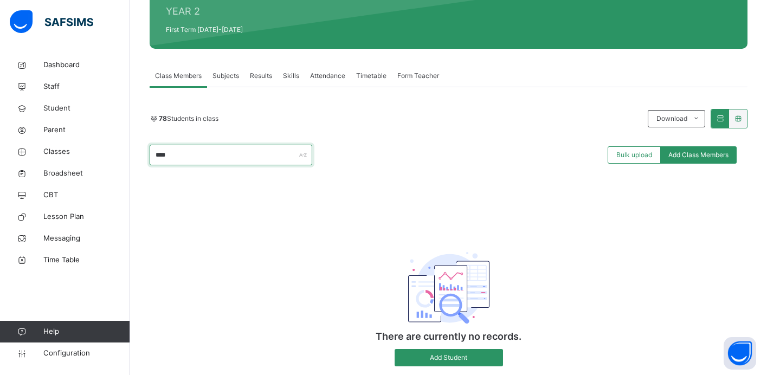
scroll to position [141, 0]
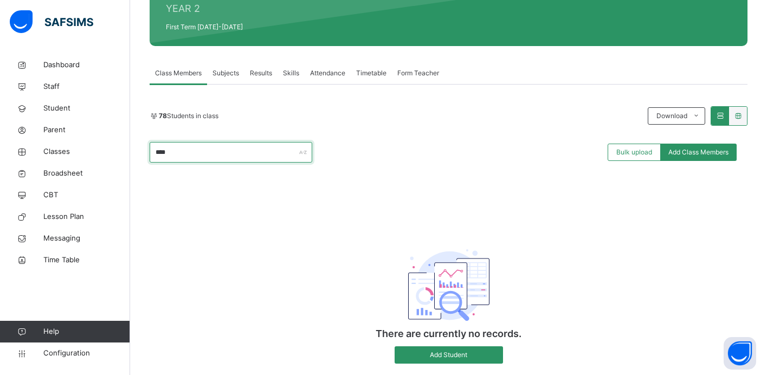
click at [259, 147] on input "****" at bounding box center [231, 152] width 163 height 21
click at [254, 158] on input "****" at bounding box center [231, 152] width 163 height 21
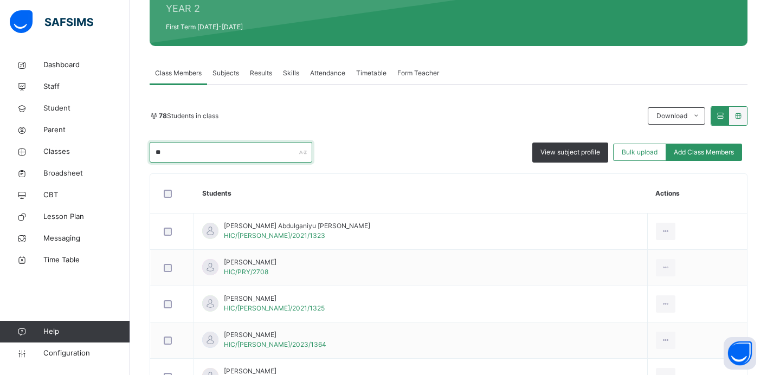
type input "*"
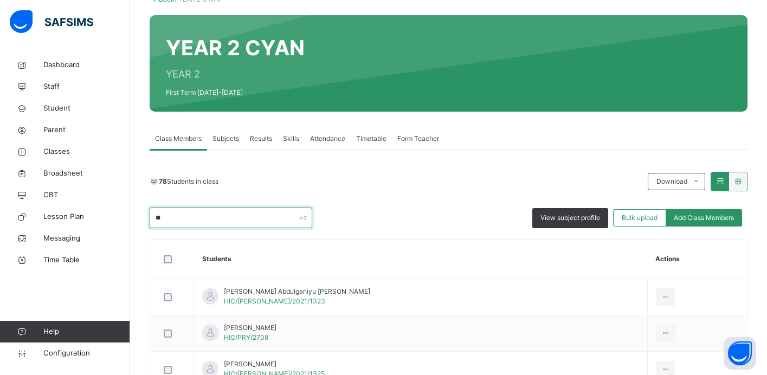
type input "*"
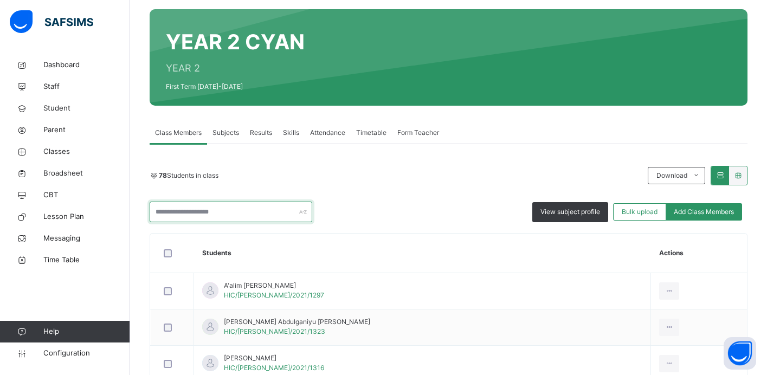
scroll to position [0, 0]
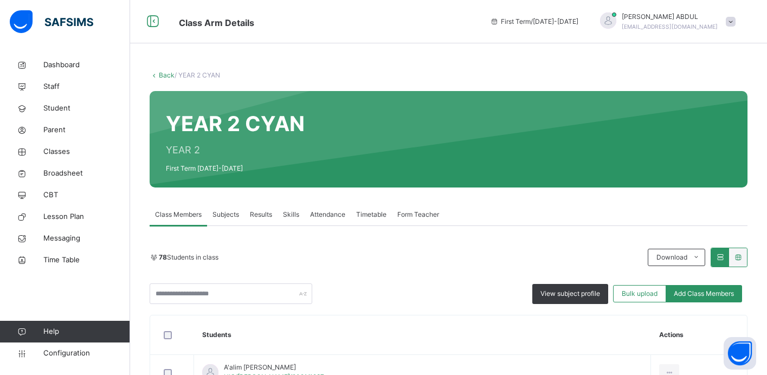
click at [167, 75] on link "Back" at bounding box center [167, 75] width 16 height 8
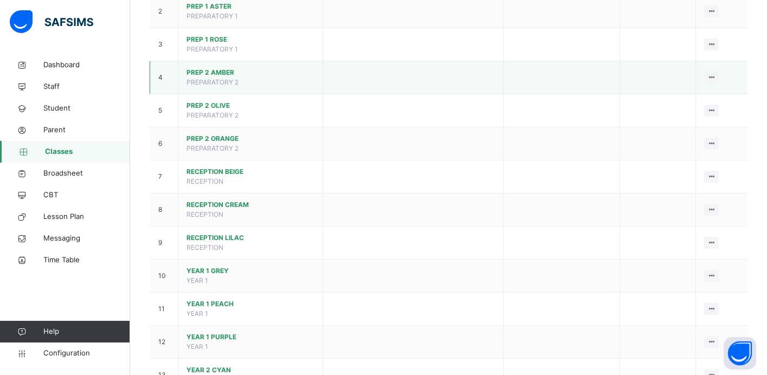
scroll to position [254, 0]
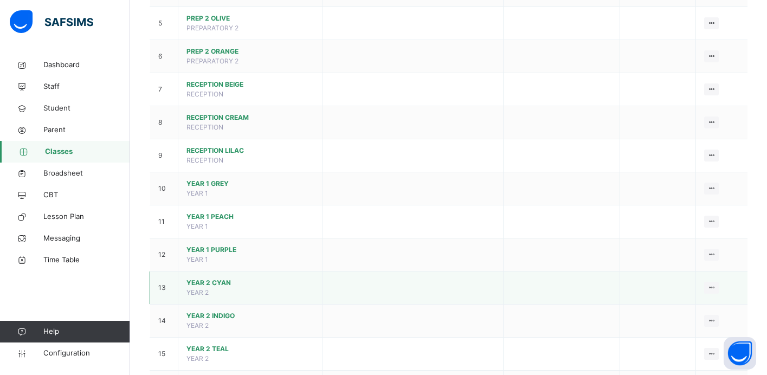
click at [241, 283] on span "YEAR 2 CYAN" at bounding box center [250, 283] width 128 height 10
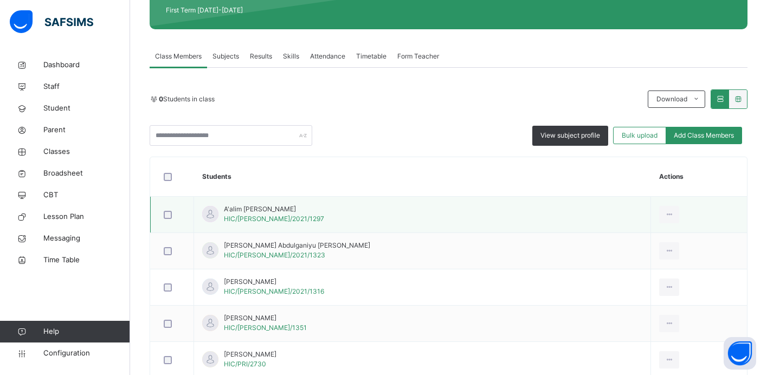
scroll to position [156, 0]
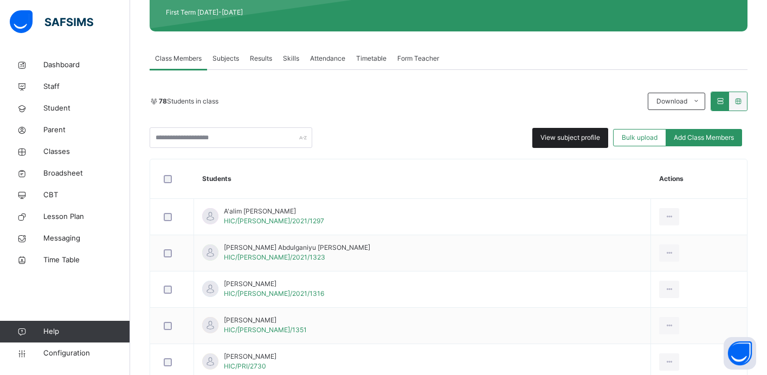
click at [562, 138] on span "View subject profile" at bounding box center [570, 138] width 60 height 10
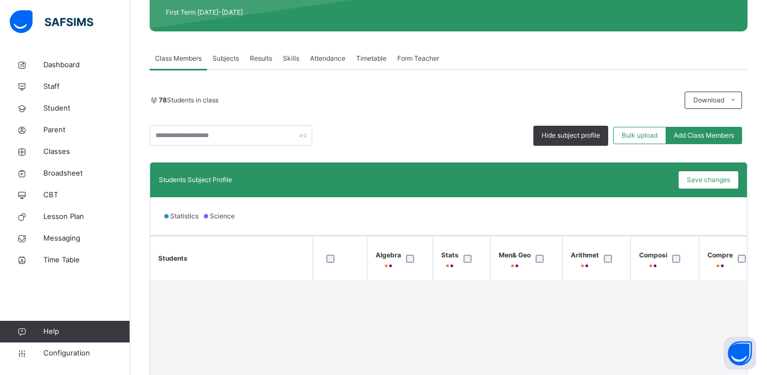
click at [224, 57] on span "Subjects" at bounding box center [225, 59] width 27 height 10
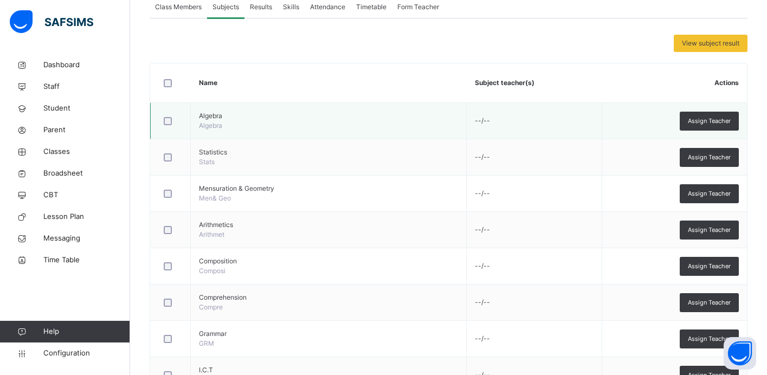
scroll to position [213, 0]
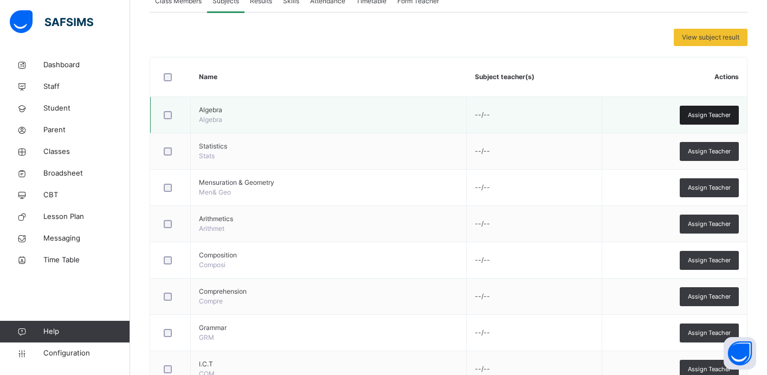
click at [690, 116] on span "Assign Teacher" at bounding box center [709, 115] width 43 height 9
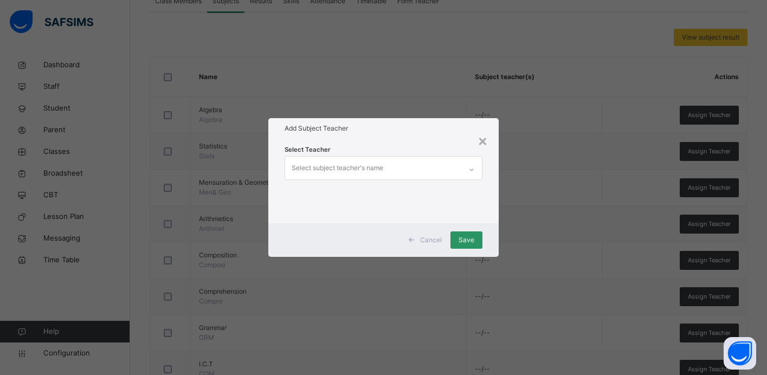
click at [367, 166] on div "Select subject teacher's name" at bounding box center [337, 168] width 92 height 21
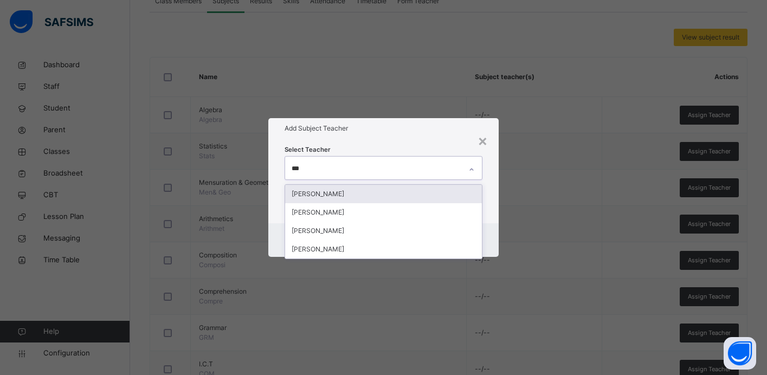
type input "****"
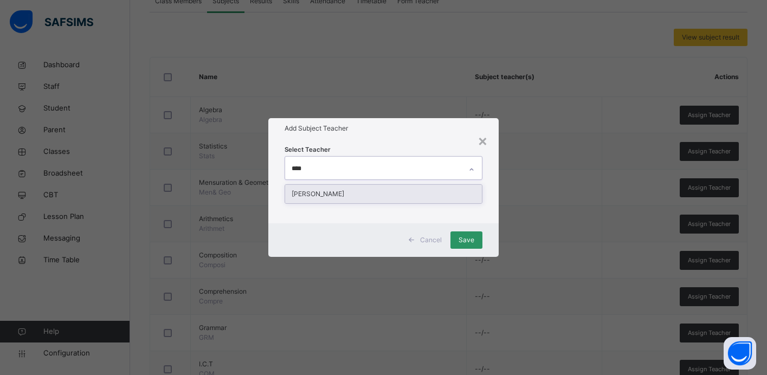
click at [350, 194] on div "[PERSON_NAME]" at bounding box center [383, 194] width 197 height 18
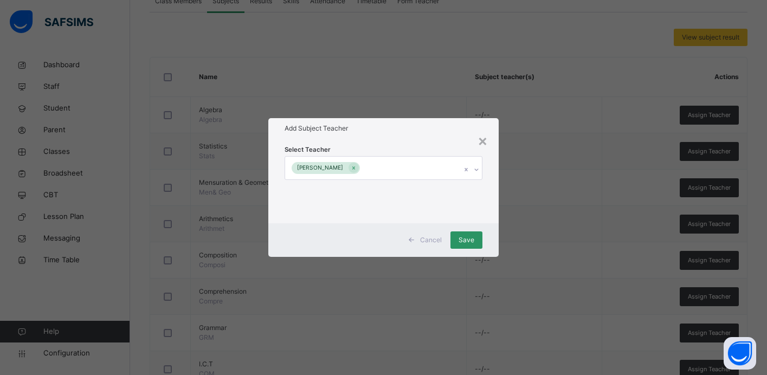
click at [443, 141] on div "Select Teacher [PERSON_NAME]" at bounding box center [383, 181] width 230 height 85
click at [467, 242] on span "Save" at bounding box center [466, 240] width 16 height 10
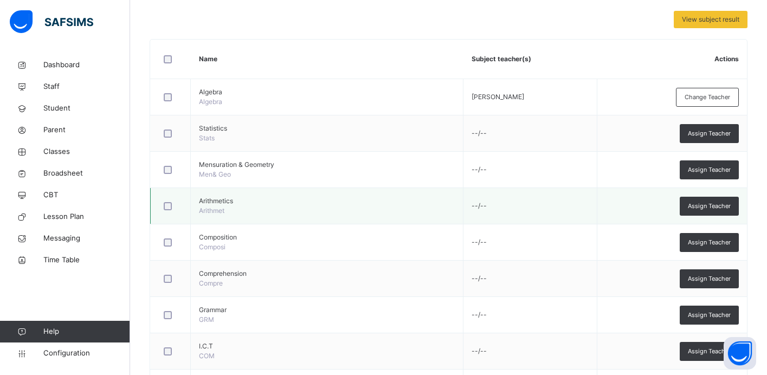
scroll to position [256, 0]
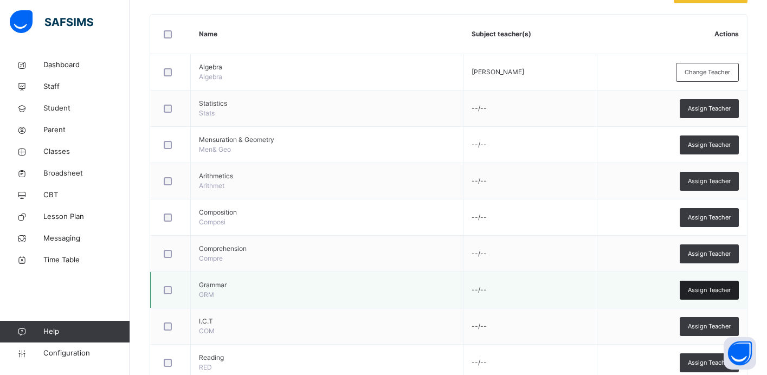
click at [695, 287] on span "Assign Teacher" at bounding box center [709, 290] width 43 height 9
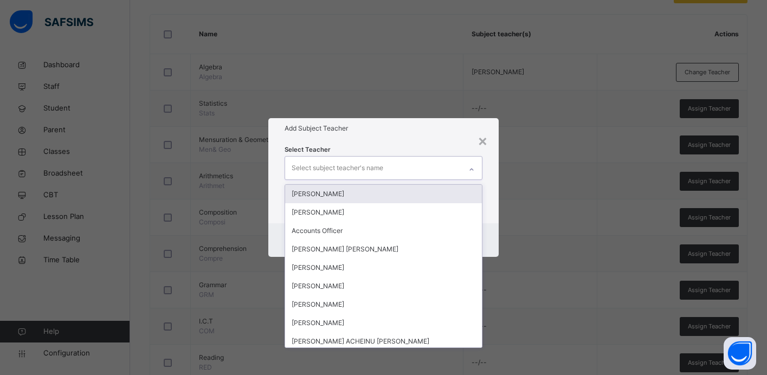
click at [398, 171] on div "Select subject teacher's name" at bounding box center [373, 168] width 176 height 23
type input "****"
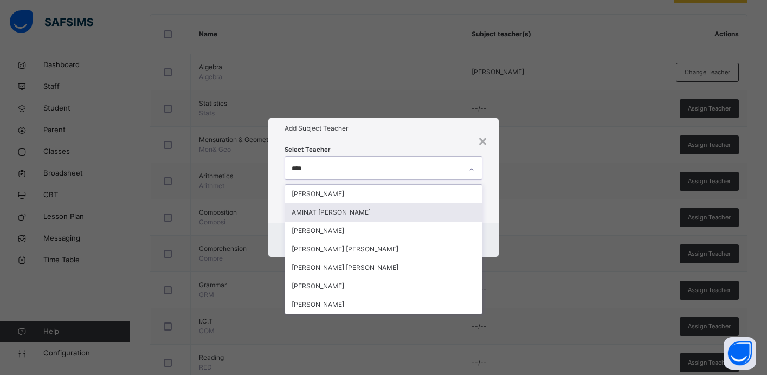
click at [378, 206] on div "AMINAT [PERSON_NAME]" at bounding box center [383, 212] width 197 height 18
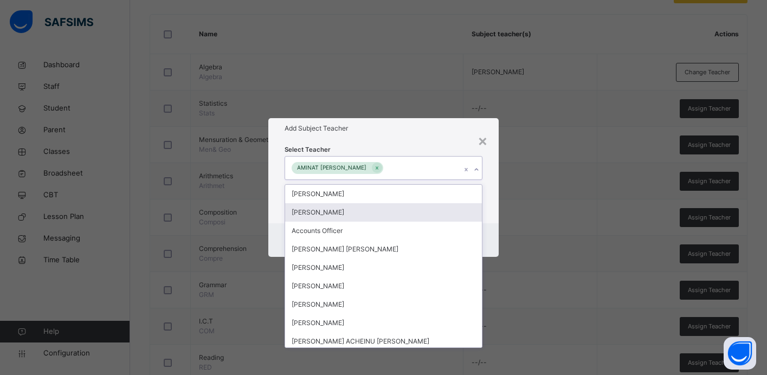
click at [425, 143] on div "Select Teacher option AMINAT [PERSON_NAME], selected. option [PERSON_NAME] focu…" at bounding box center [383, 181] width 230 height 85
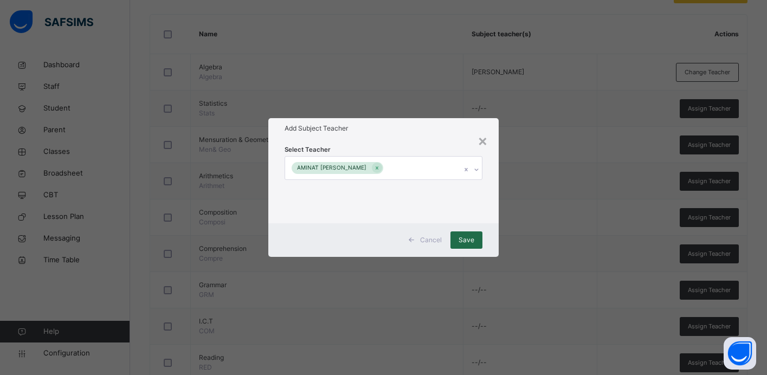
click at [465, 245] on div "Save" at bounding box center [466, 239] width 32 height 17
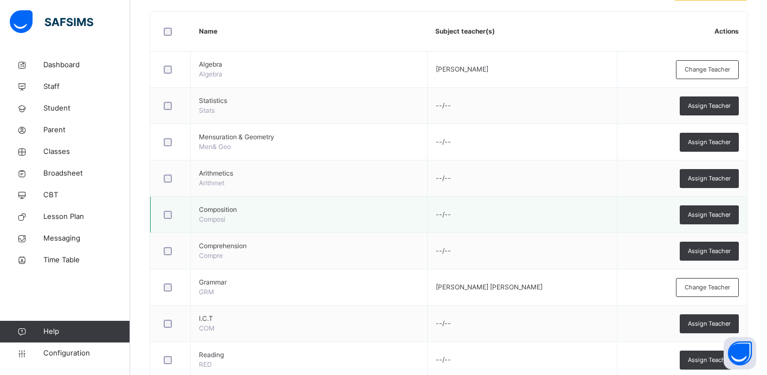
scroll to position [258, 0]
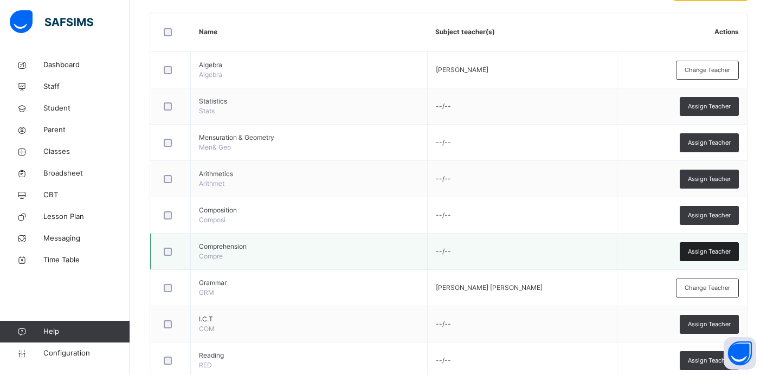
click at [695, 251] on span "Assign Teacher" at bounding box center [709, 251] width 43 height 9
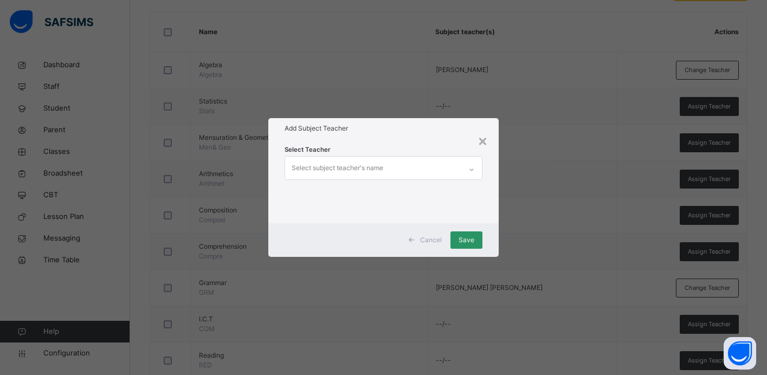
click at [456, 170] on div "Select subject teacher's name" at bounding box center [373, 168] width 176 height 23
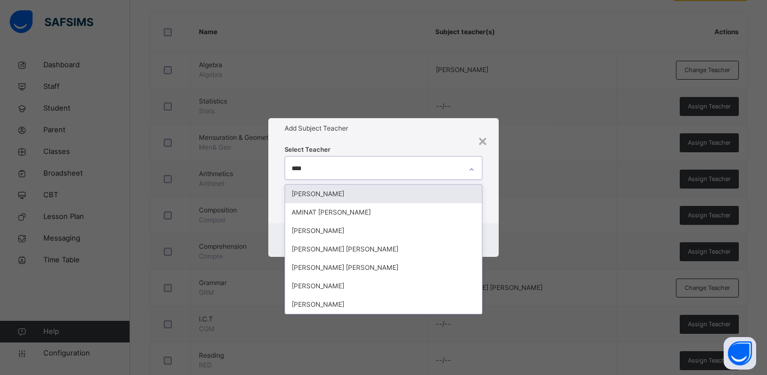
type input "*****"
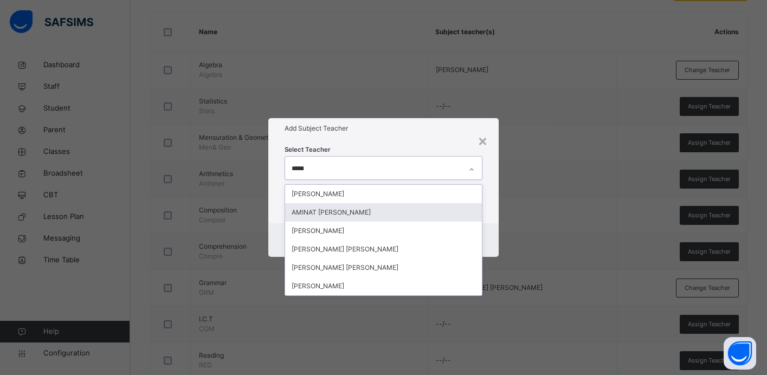
click at [397, 210] on div "AMINAT [PERSON_NAME]" at bounding box center [383, 212] width 197 height 18
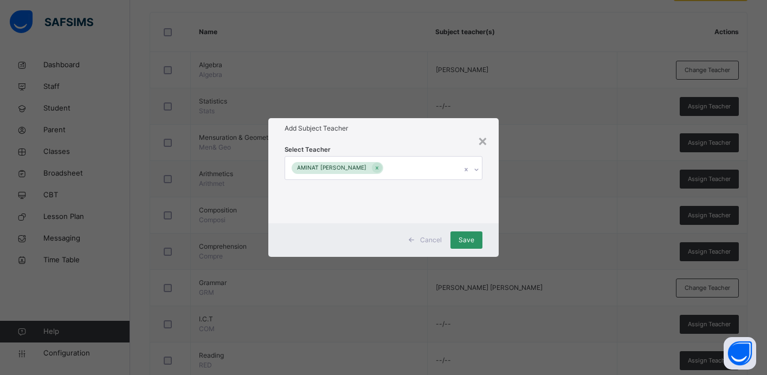
click at [487, 168] on div "Select Teacher [PERSON_NAME]" at bounding box center [383, 181] width 230 height 85
click at [466, 238] on span "Save" at bounding box center [466, 240] width 16 height 10
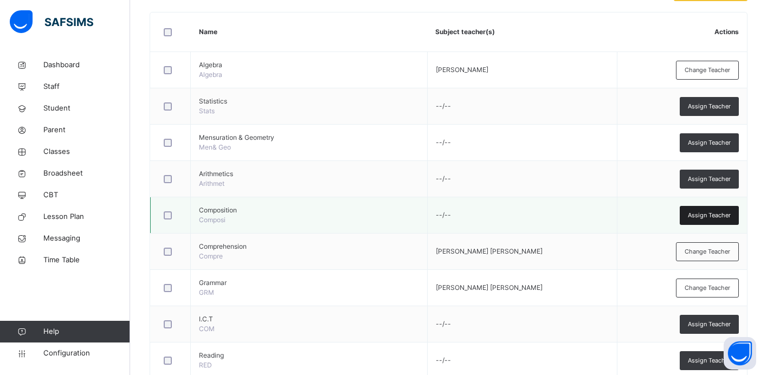
click at [704, 215] on span "Assign Teacher" at bounding box center [709, 215] width 43 height 9
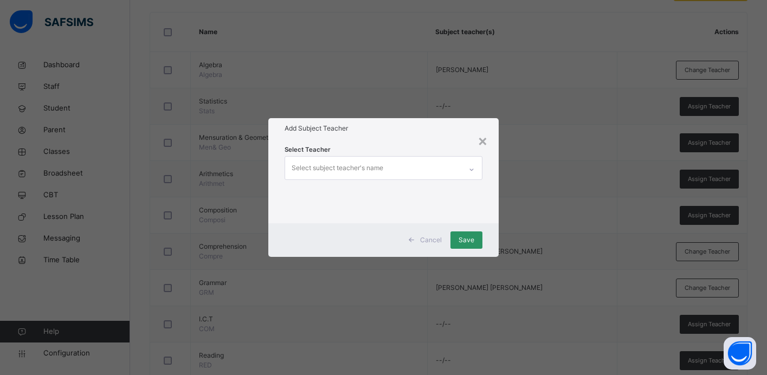
click at [449, 168] on div "Select subject teacher's name" at bounding box center [373, 168] width 176 height 23
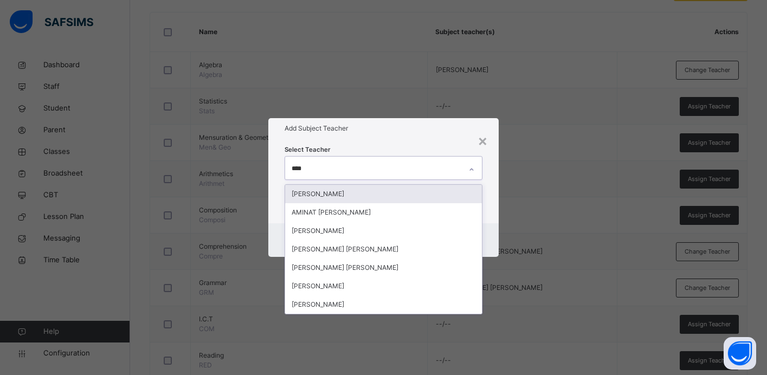
type input "*****"
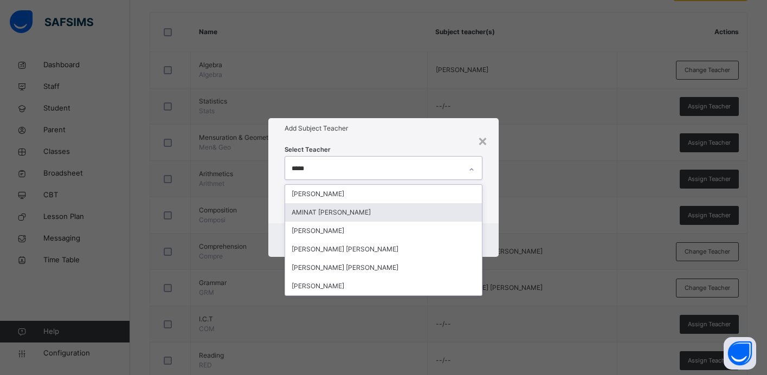
click at [379, 212] on div "AMINAT [PERSON_NAME]" at bounding box center [383, 212] width 197 height 18
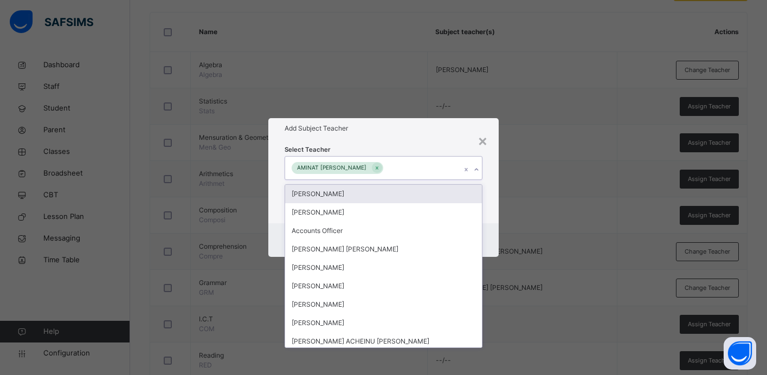
click at [418, 139] on div "Select Teacher option AMINAT [PERSON_NAME], selected. option [PERSON_NAME] focu…" at bounding box center [383, 181] width 230 height 85
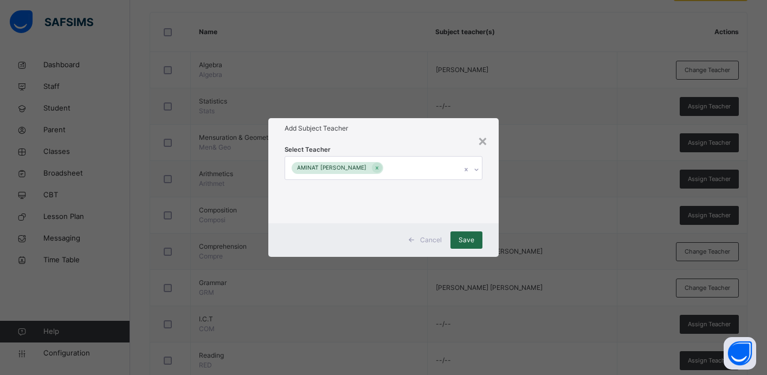
click at [464, 243] on span "Save" at bounding box center [466, 240] width 16 height 10
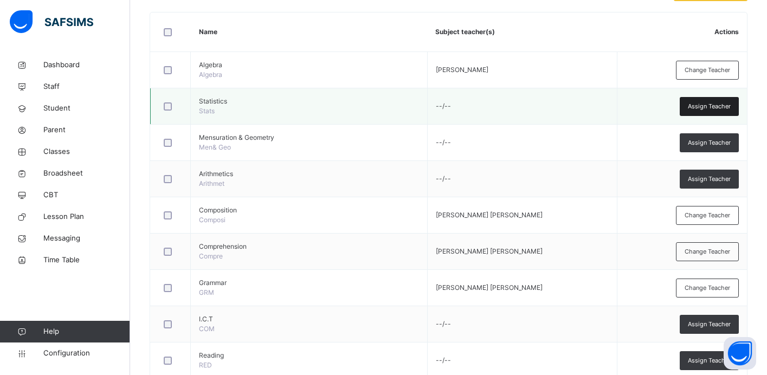
click at [706, 112] on div "Assign Teacher" at bounding box center [708, 106] width 59 height 19
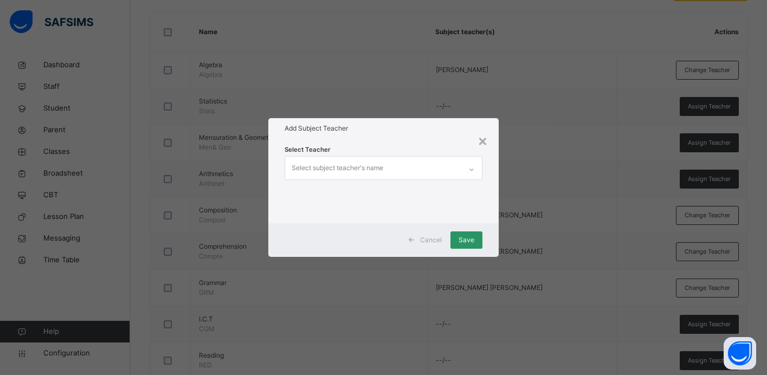
click at [429, 170] on div "Select subject teacher's name" at bounding box center [373, 168] width 176 height 23
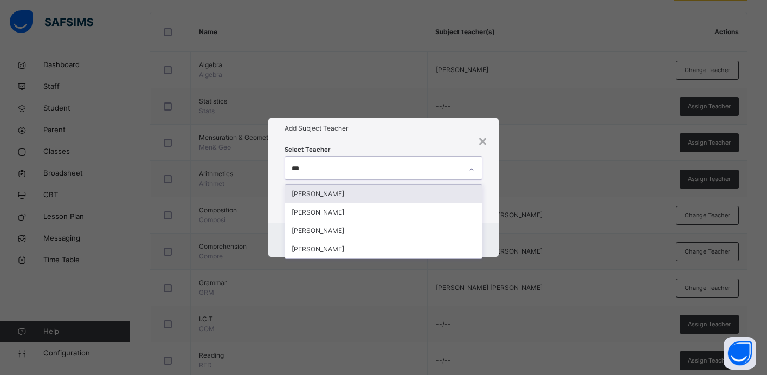
type input "****"
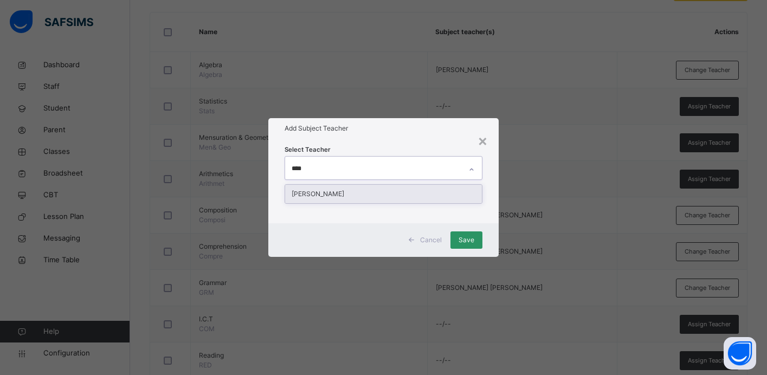
click at [402, 195] on div "[PERSON_NAME]" at bounding box center [383, 194] width 197 height 18
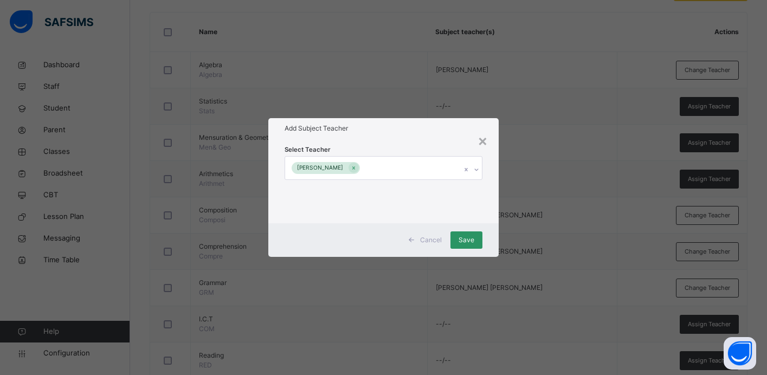
click at [433, 138] on div "Add Subject Teacher" at bounding box center [383, 128] width 230 height 21
click at [471, 240] on span "Save" at bounding box center [466, 240] width 16 height 10
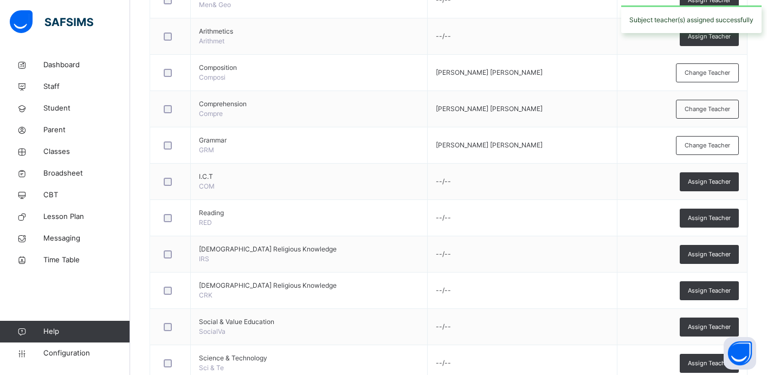
scroll to position [476, 0]
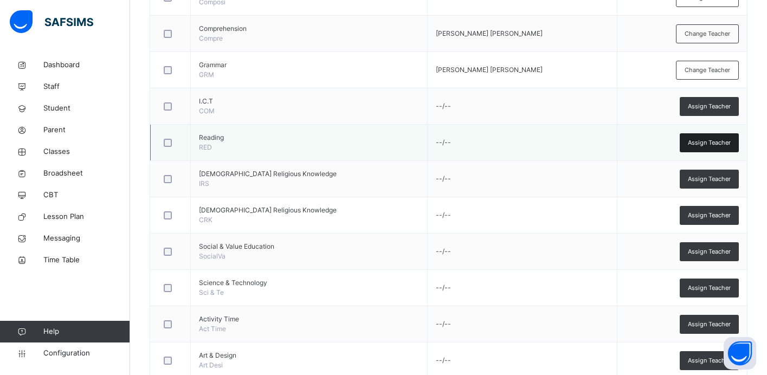
click at [693, 145] on span "Assign Teacher" at bounding box center [709, 142] width 43 height 9
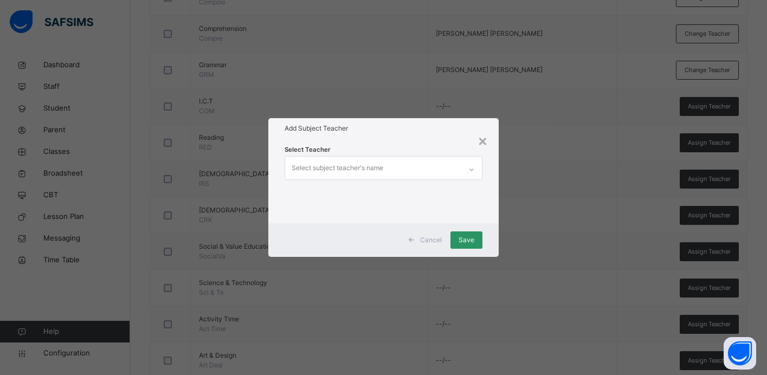
click at [433, 167] on div "Select subject teacher's name" at bounding box center [373, 168] width 176 height 23
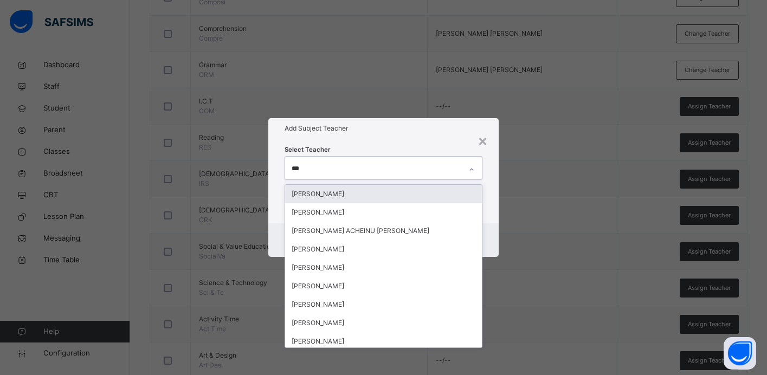
type input "****"
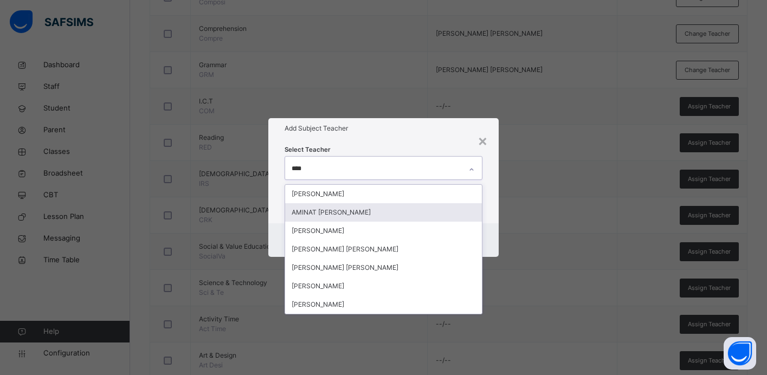
click at [386, 208] on div "AMINAT [PERSON_NAME]" at bounding box center [383, 212] width 197 height 18
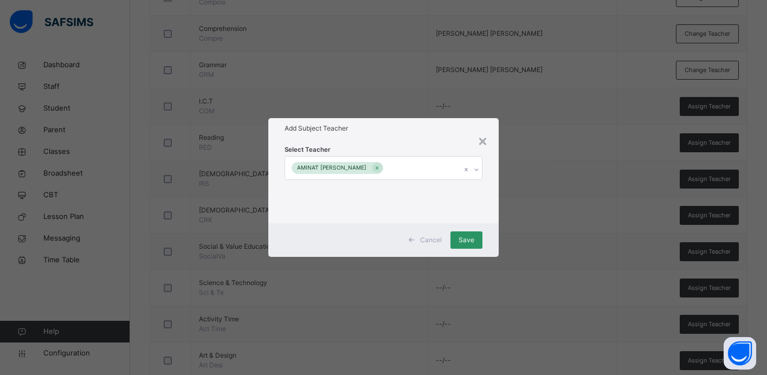
click at [412, 139] on div "Select Teacher [PERSON_NAME]" at bounding box center [383, 181] width 230 height 85
click at [462, 243] on span "Save" at bounding box center [466, 240] width 16 height 10
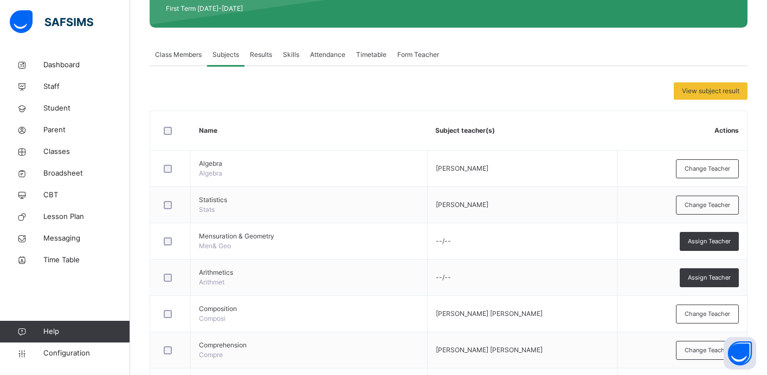
scroll to position [159, 0]
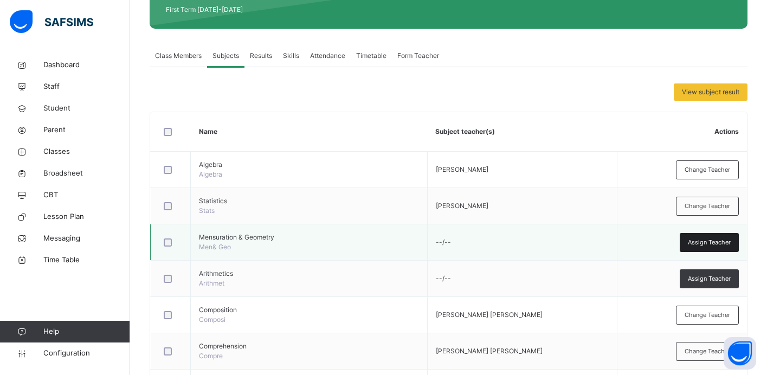
click at [688, 243] on span "Assign Teacher" at bounding box center [709, 242] width 43 height 9
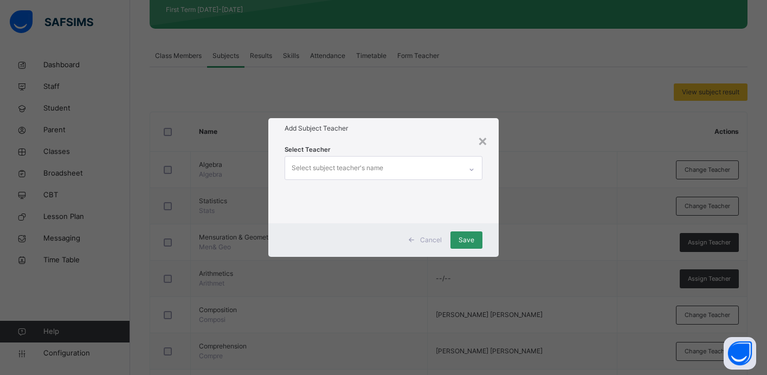
click at [406, 172] on div "Select subject teacher's name" at bounding box center [373, 168] width 176 height 23
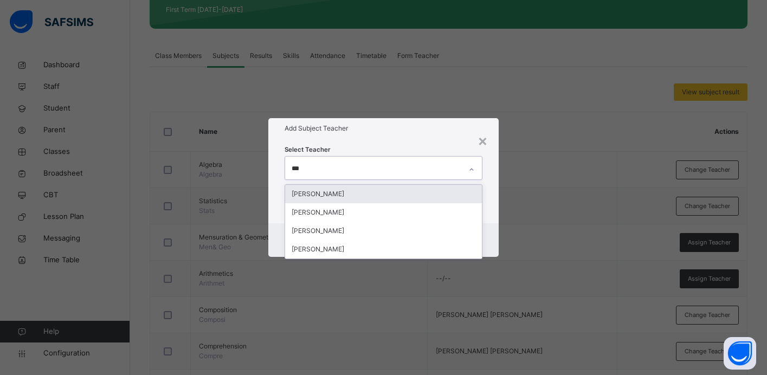
type input "****"
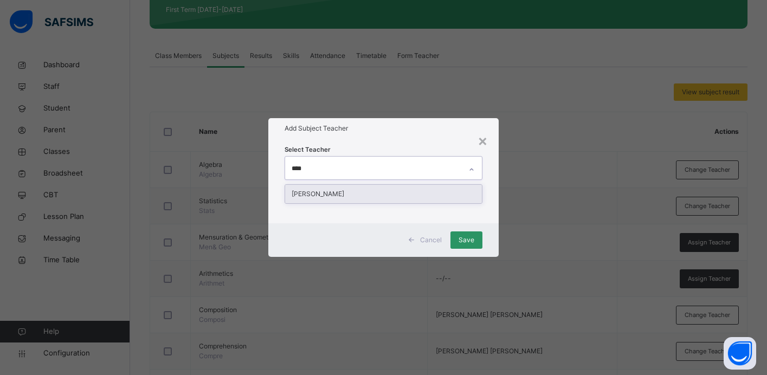
click at [393, 197] on div "[PERSON_NAME]" at bounding box center [383, 194] width 197 height 18
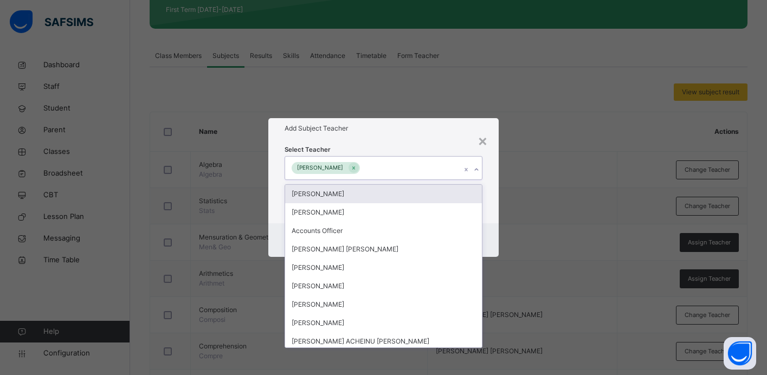
click at [496, 200] on div "Select Teacher option [PERSON_NAME], selected. option [PERSON_NAME] focused, 1 …" at bounding box center [383, 181] width 230 height 85
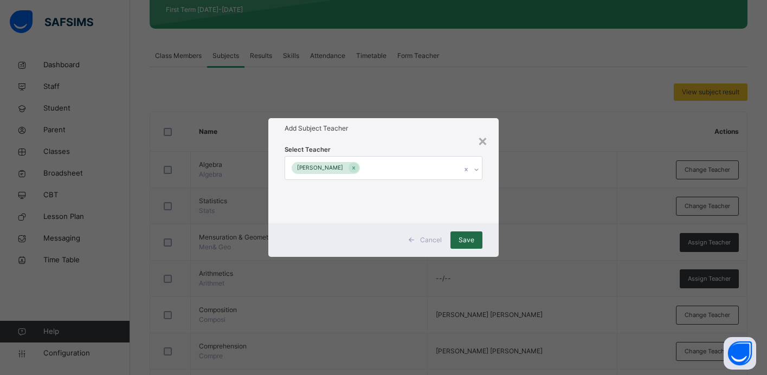
click at [464, 243] on span "Save" at bounding box center [466, 240] width 16 height 10
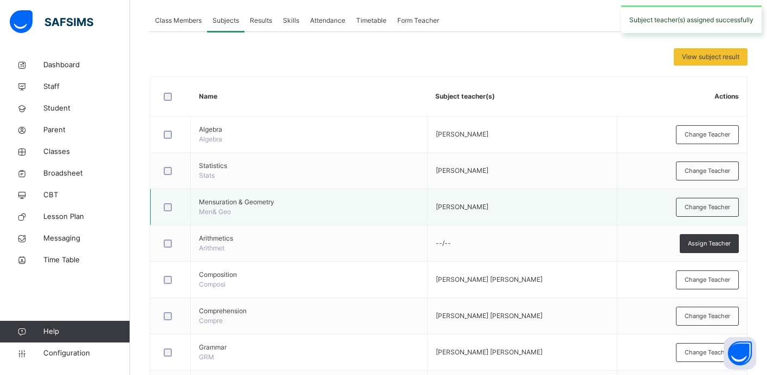
scroll to position [197, 0]
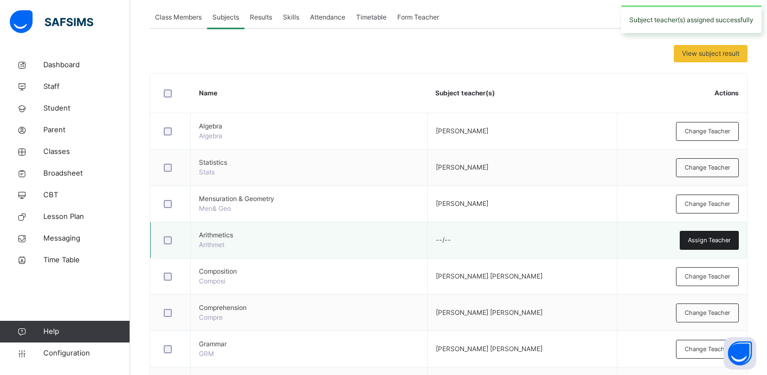
click at [689, 237] on span "Assign Teacher" at bounding box center [709, 240] width 43 height 9
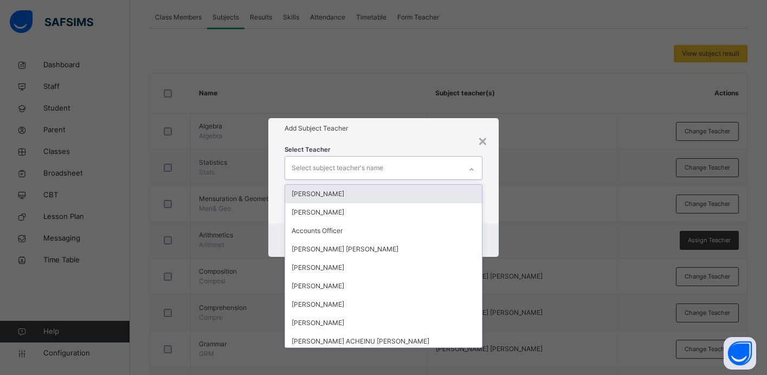
click at [397, 168] on div "Select subject teacher's name" at bounding box center [373, 168] width 176 height 23
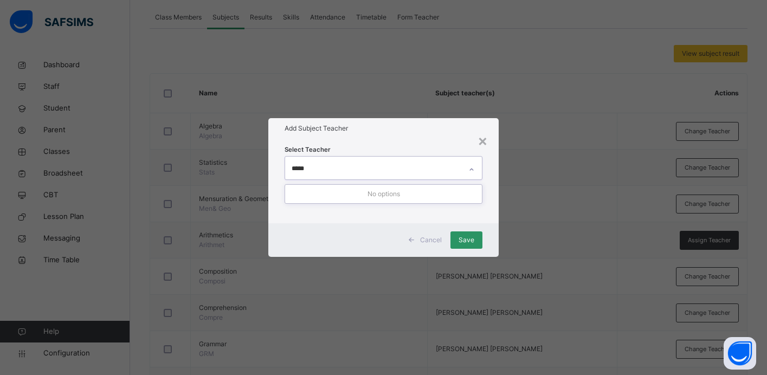
type input "****"
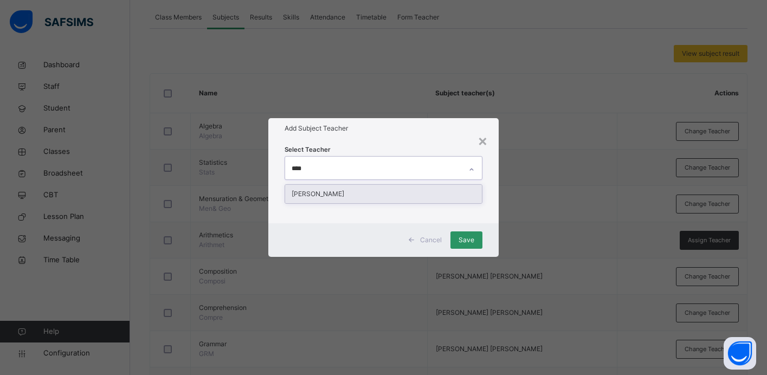
click at [400, 195] on div "[PERSON_NAME]" at bounding box center [383, 194] width 197 height 18
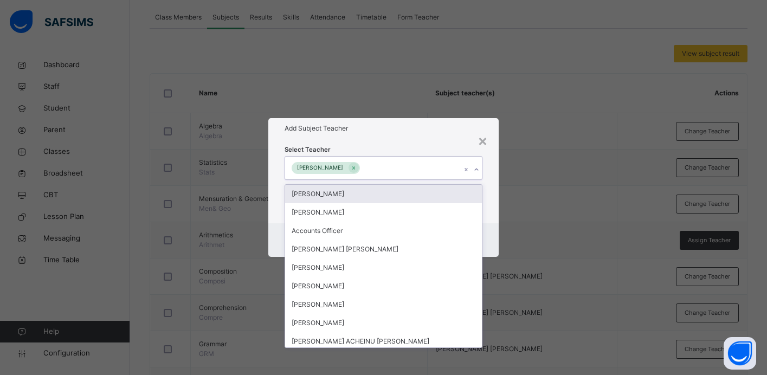
click at [426, 147] on div "Select Teacher option [PERSON_NAME], selected. option [PERSON_NAME] focused, 1 …" at bounding box center [383, 181] width 198 height 74
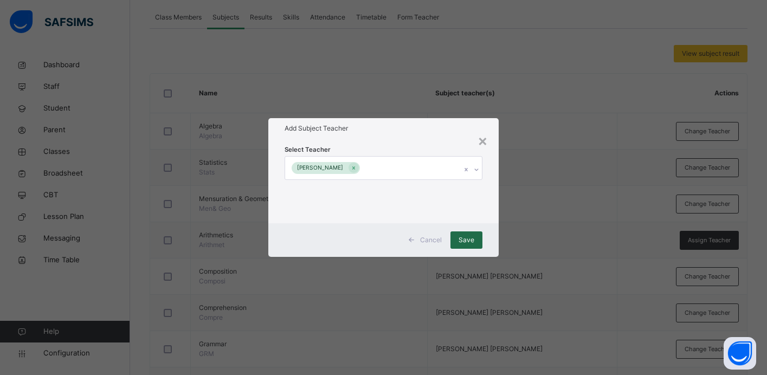
click at [463, 244] on span "Save" at bounding box center [466, 240] width 16 height 10
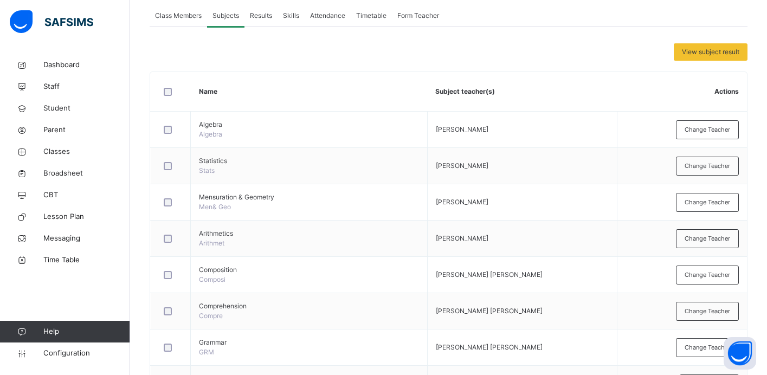
scroll to position [0, 0]
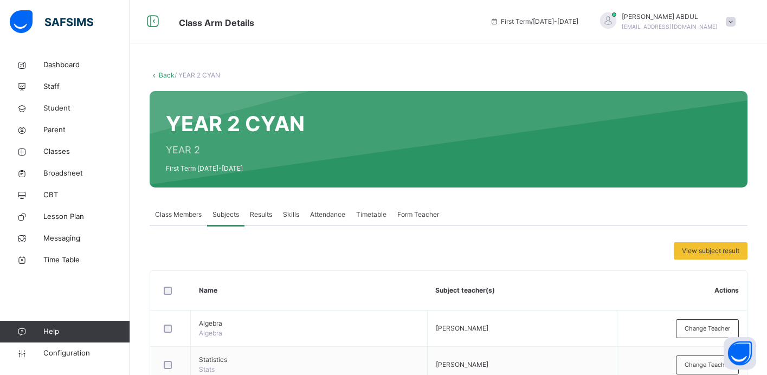
click at [170, 75] on link "Back" at bounding box center [167, 75] width 16 height 8
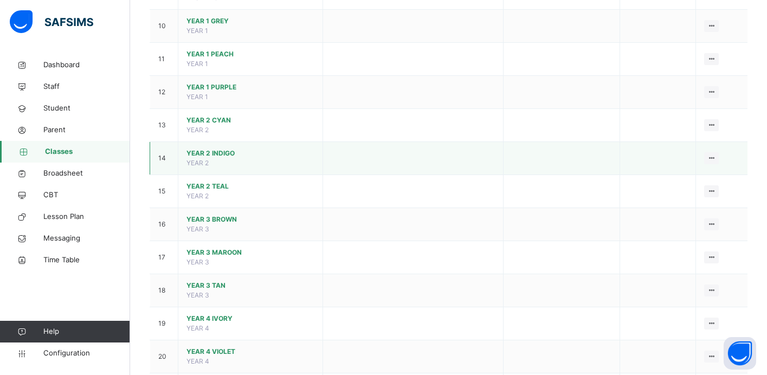
scroll to position [429, 0]
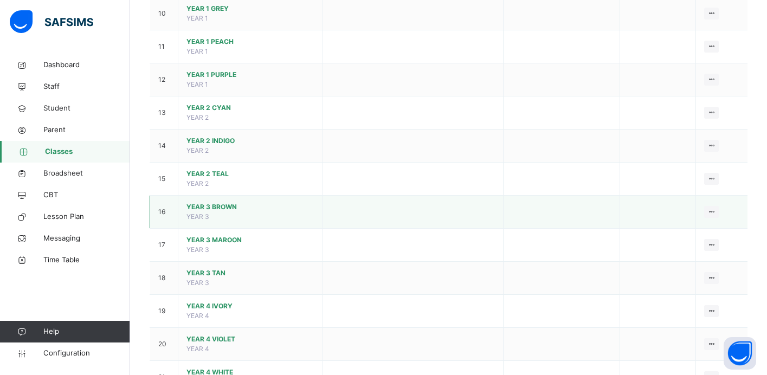
click at [251, 213] on td "YEAR 3 BROWN YEAR 3" at bounding box center [250, 212] width 145 height 33
click at [226, 211] on span "YEAR 3 BROWN" at bounding box center [250, 207] width 128 height 10
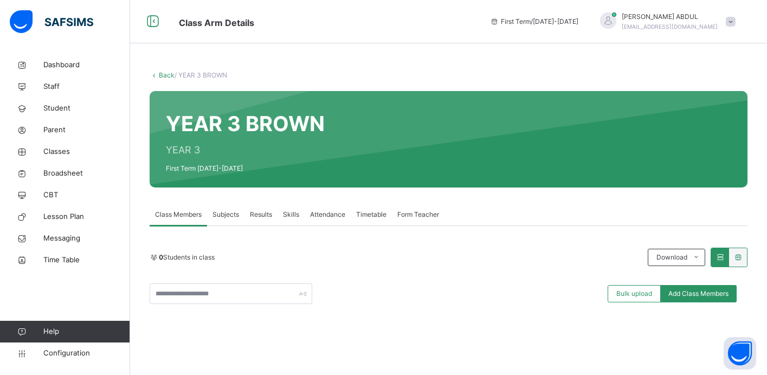
click at [168, 75] on link "Back" at bounding box center [167, 75] width 16 height 8
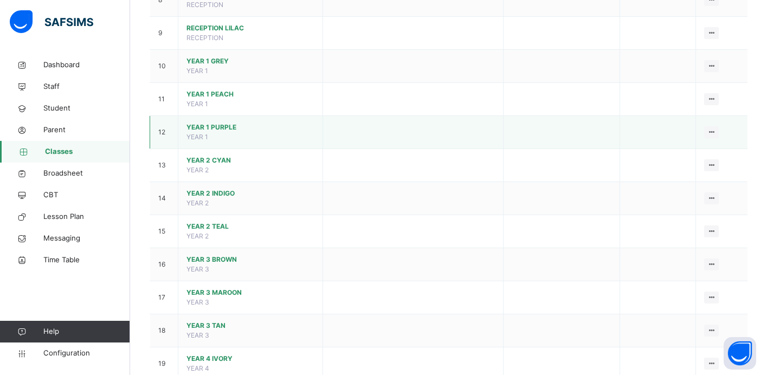
scroll to position [381, 0]
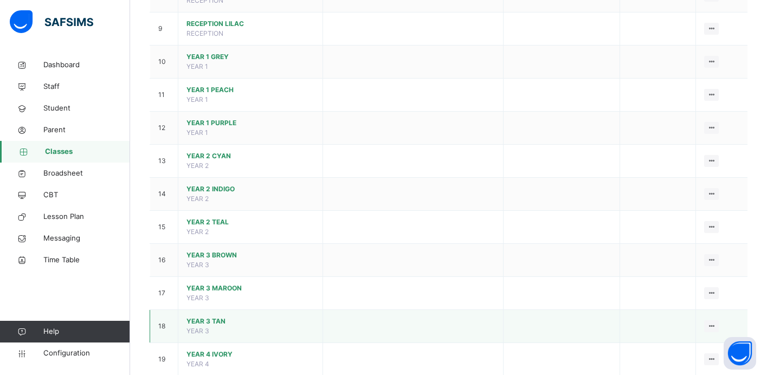
click at [211, 319] on span "YEAR 3 TAN" at bounding box center [250, 321] width 128 height 10
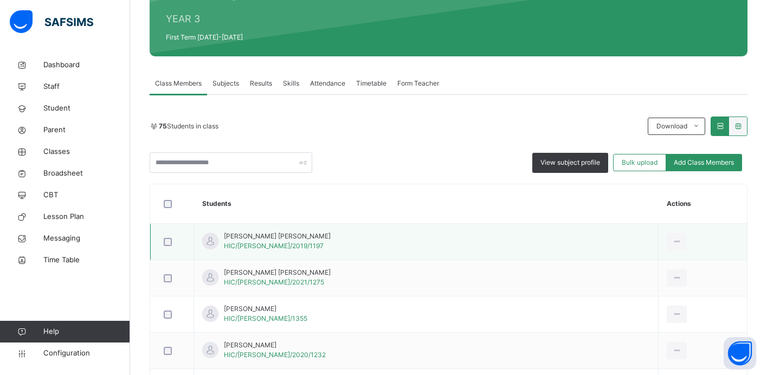
scroll to position [125, 0]
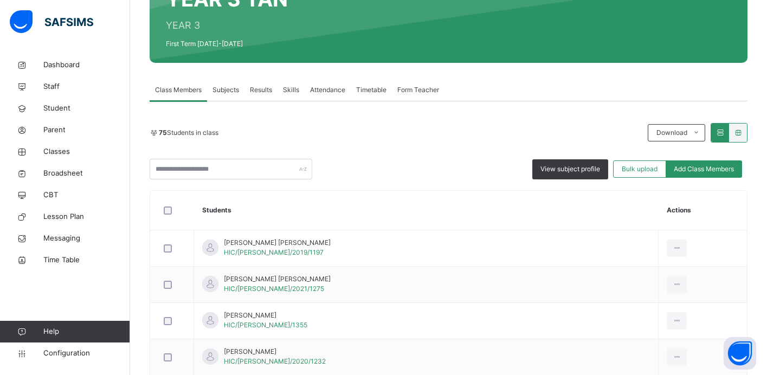
click at [228, 90] on span "Subjects" at bounding box center [225, 90] width 27 height 10
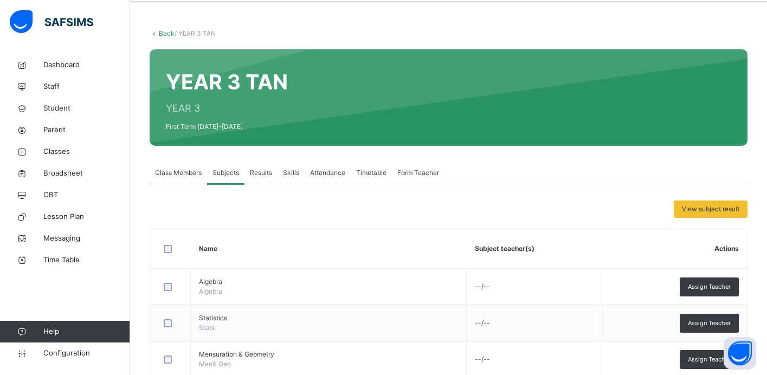
scroll to position [111, 0]
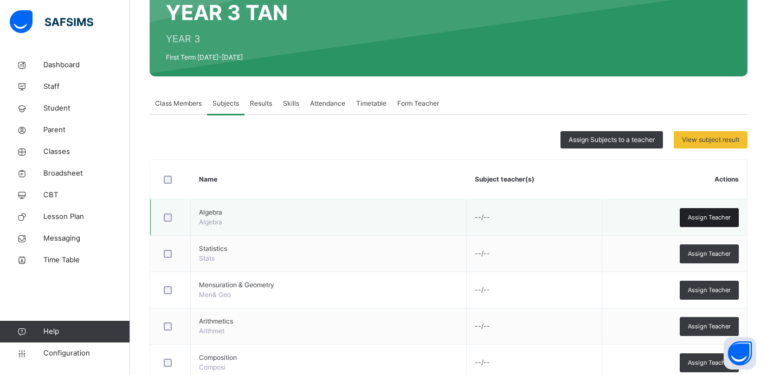
click at [708, 218] on span "Assign Teacher" at bounding box center [709, 217] width 43 height 9
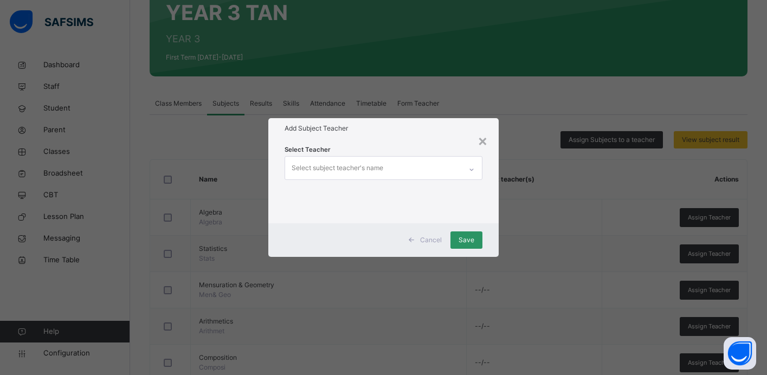
click at [428, 167] on div "Select subject teacher's name" at bounding box center [373, 168] width 176 height 23
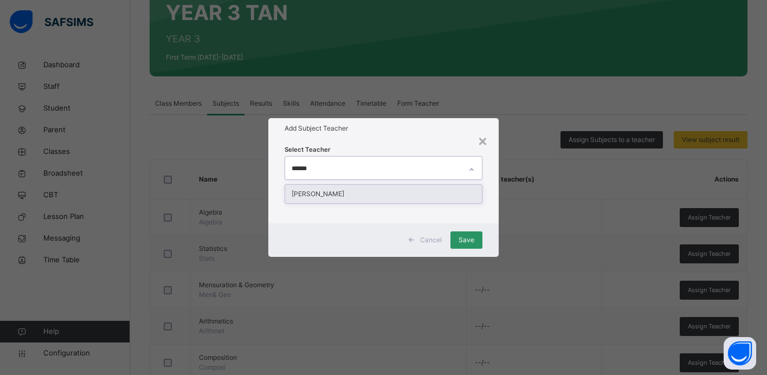
type input "*******"
click at [395, 196] on div "[PERSON_NAME]" at bounding box center [383, 194] width 197 height 18
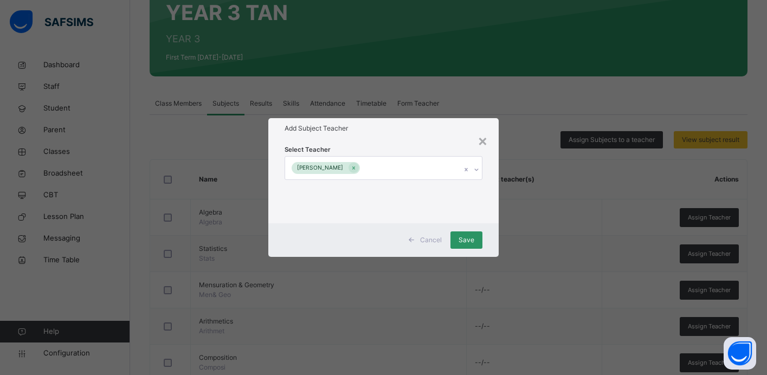
click at [417, 135] on div "Add Subject Teacher" at bounding box center [383, 128] width 230 height 21
click at [468, 246] on div "Save" at bounding box center [466, 239] width 32 height 17
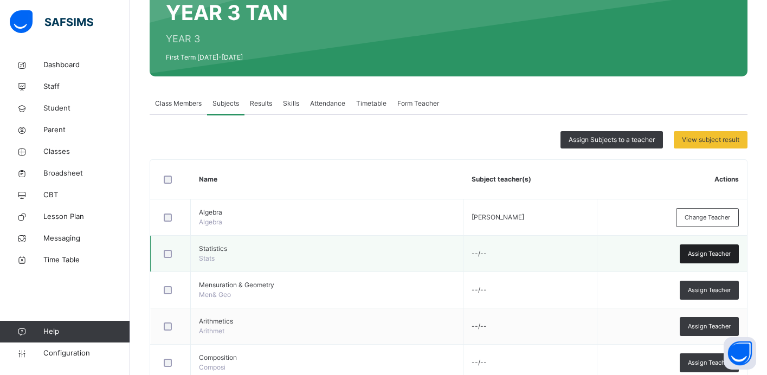
click at [702, 254] on span "Assign Teacher" at bounding box center [709, 253] width 43 height 9
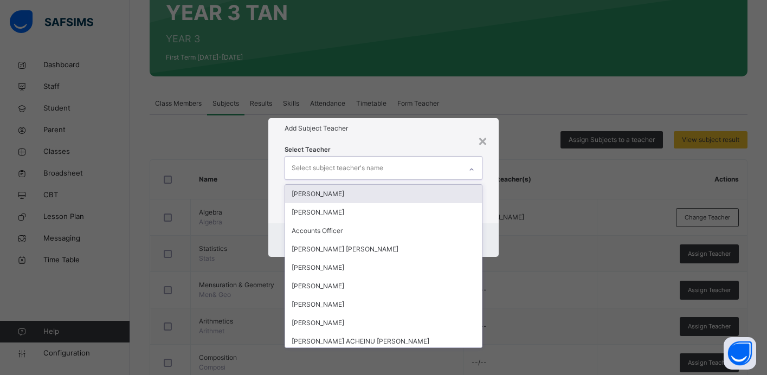
click at [461, 170] on div at bounding box center [471, 168] width 21 height 23
type input "****"
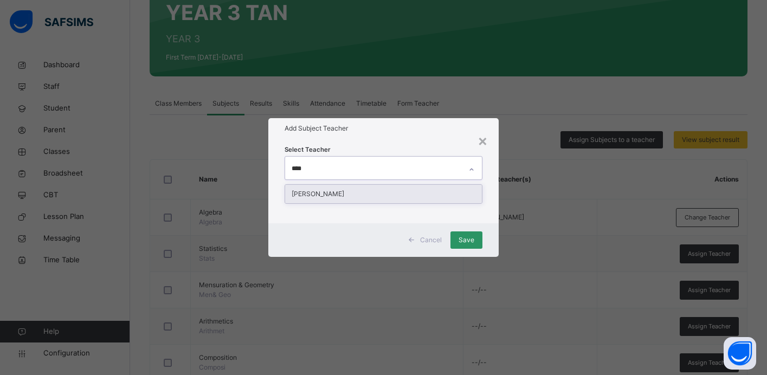
click at [422, 192] on div "[PERSON_NAME]" at bounding box center [383, 194] width 197 height 18
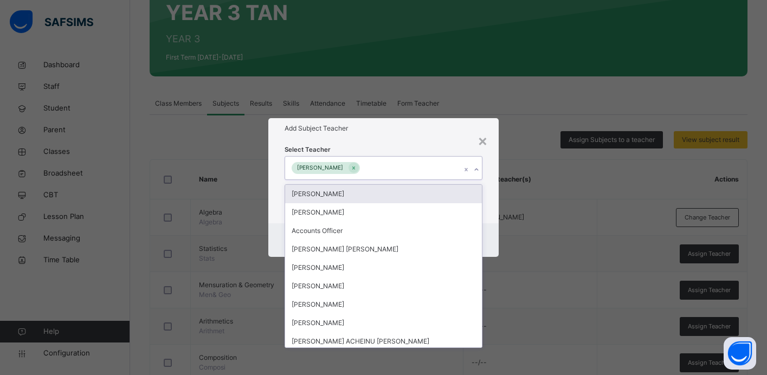
click at [491, 229] on div "Cancel Save" at bounding box center [383, 240] width 230 height 34
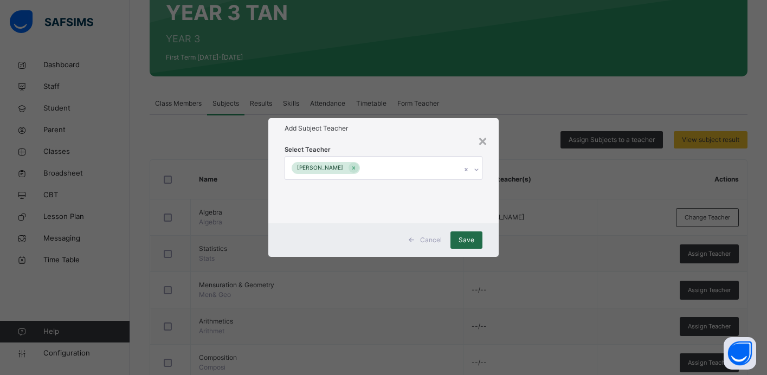
click at [472, 243] on span "Save" at bounding box center [466, 240] width 16 height 10
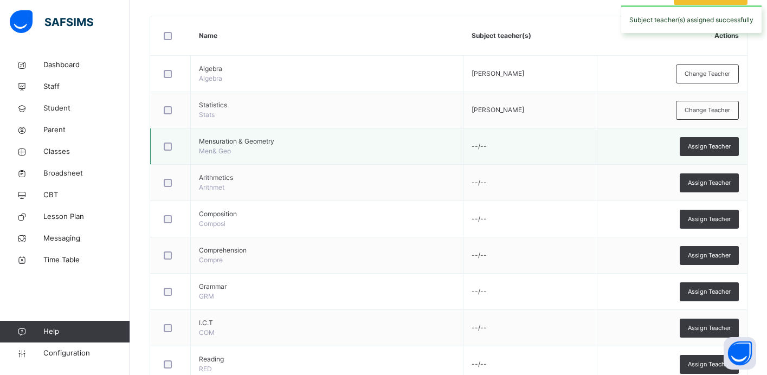
scroll to position [351, 0]
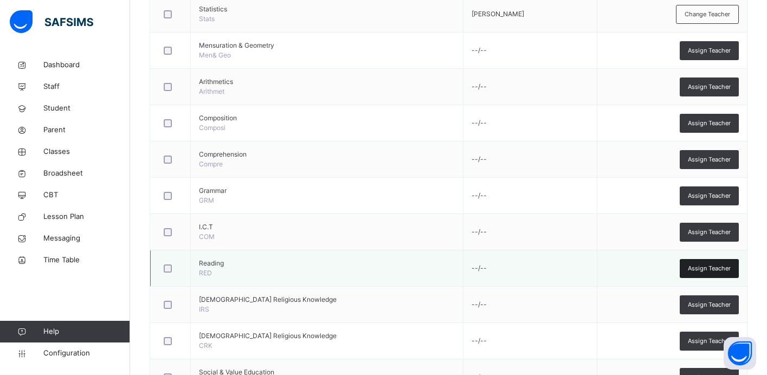
click at [699, 271] on span "Assign Teacher" at bounding box center [709, 268] width 43 height 9
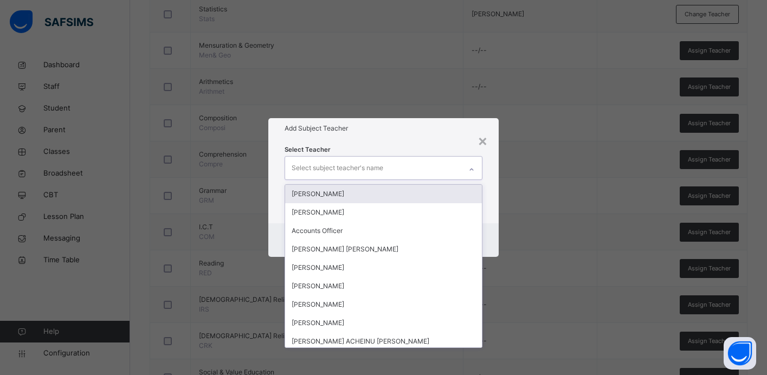
click at [414, 168] on div "Select subject teacher's name" at bounding box center [373, 168] width 176 height 23
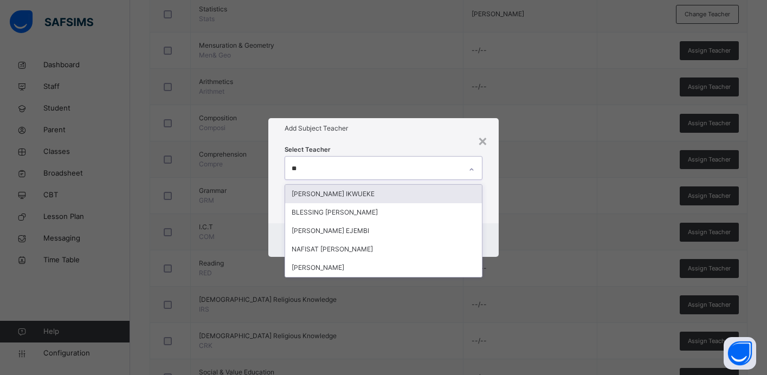
type input "***"
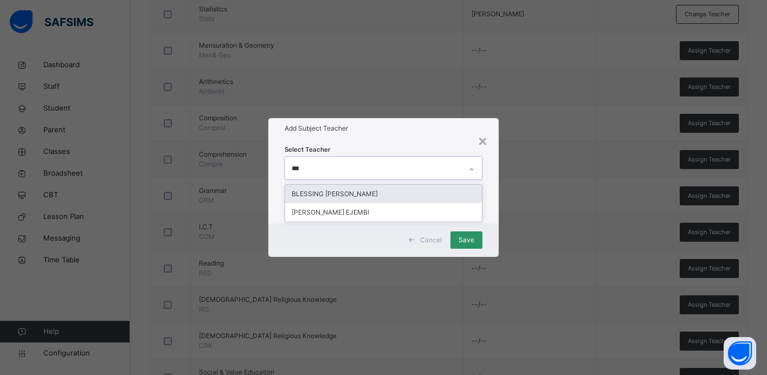
click at [378, 191] on div "BLESSING [PERSON_NAME]" at bounding box center [383, 194] width 197 height 18
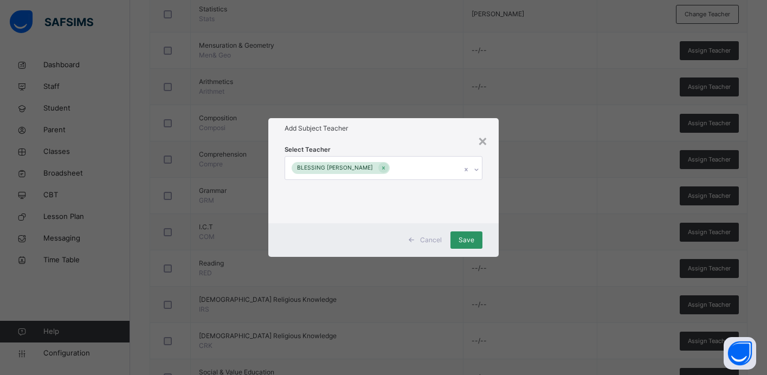
click at [413, 147] on div "Select Teacher BLESSING [PERSON_NAME]" at bounding box center [383, 181] width 198 height 74
click at [464, 242] on span "Save" at bounding box center [466, 240] width 16 height 10
click at [464, 242] on div "Save" at bounding box center [466, 239] width 32 height 17
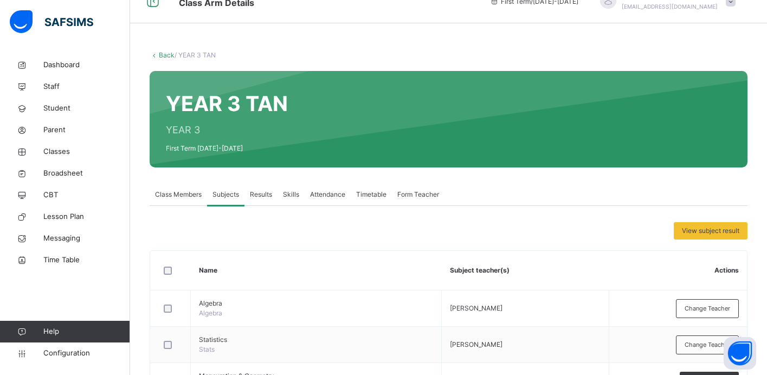
scroll to position [0, 0]
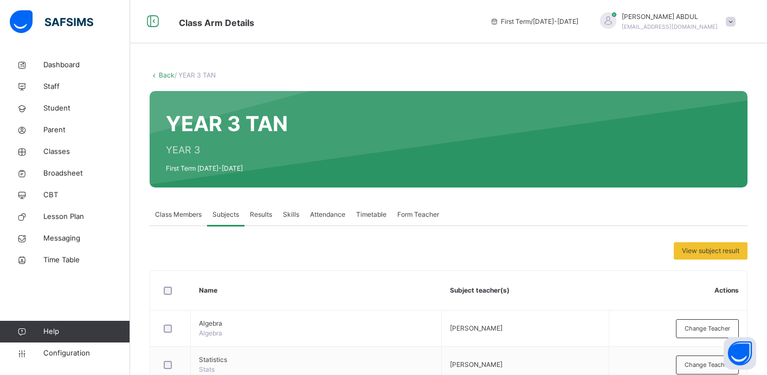
click at [170, 74] on link "Back" at bounding box center [167, 75] width 16 height 8
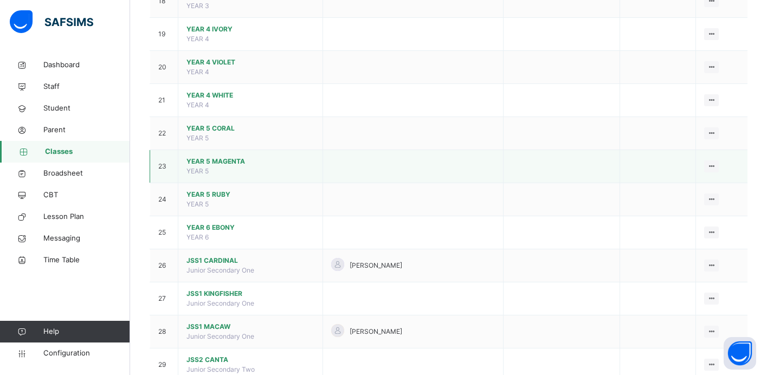
scroll to position [687, 0]
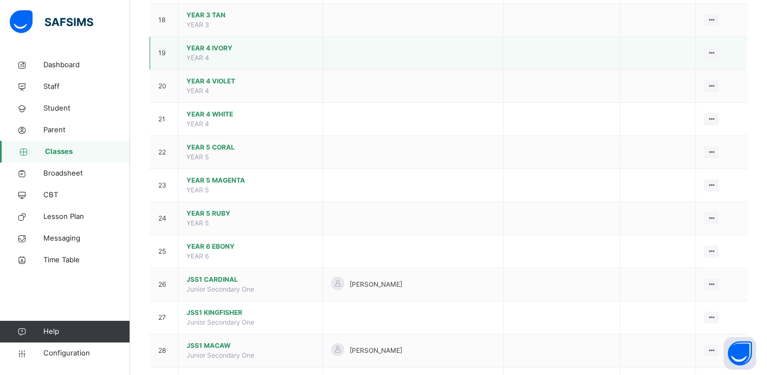
click at [212, 58] on td "YEAR 4 IVORY YEAR 4" at bounding box center [250, 53] width 145 height 33
click at [204, 57] on span "YEAR 4" at bounding box center [197, 58] width 23 height 8
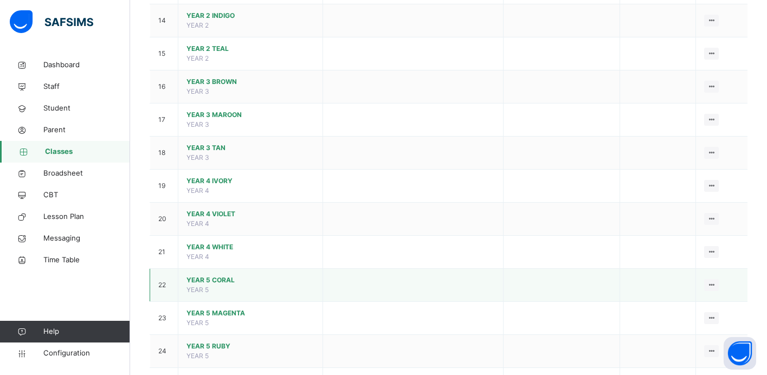
scroll to position [518, 0]
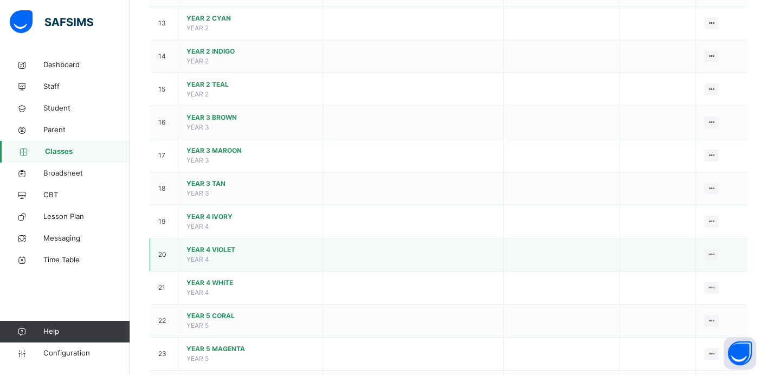
click at [249, 252] on span "YEAR 4 VIOLET" at bounding box center [250, 250] width 128 height 10
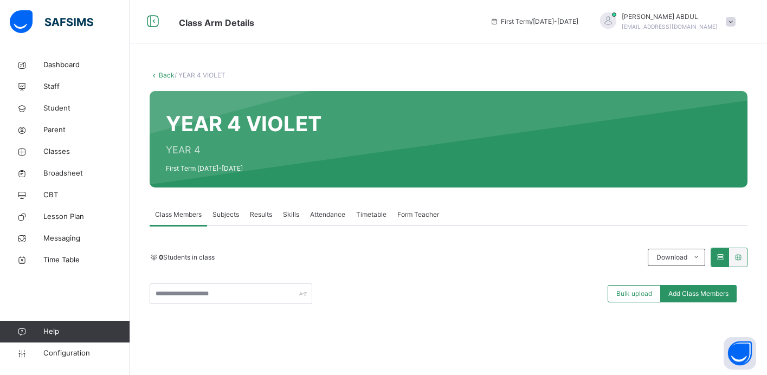
click at [226, 215] on span "Subjects" at bounding box center [225, 215] width 27 height 10
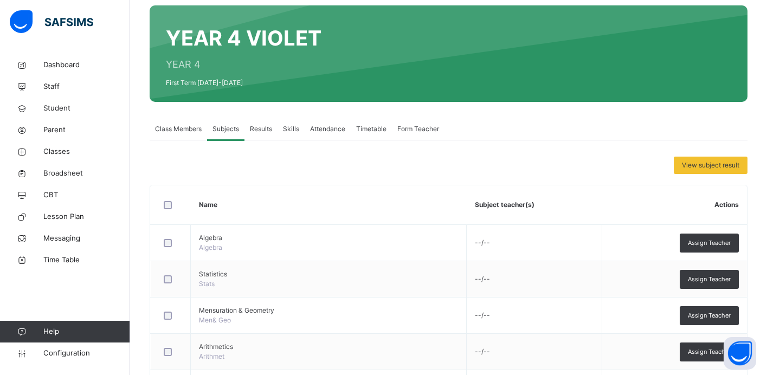
scroll to position [170, 0]
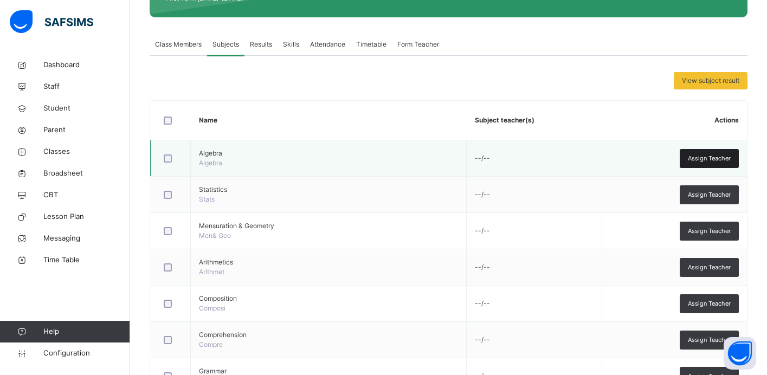
click at [693, 155] on span "Assign Teacher" at bounding box center [709, 158] width 43 height 9
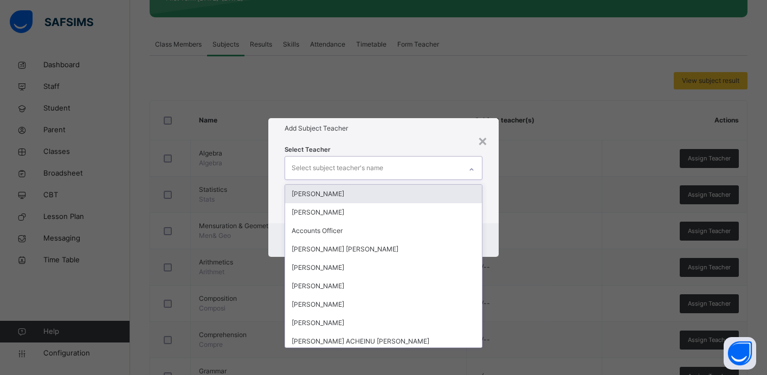
click at [424, 168] on div "Select subject teacher's name" at bounding box center [373, 168] width 176 height 23
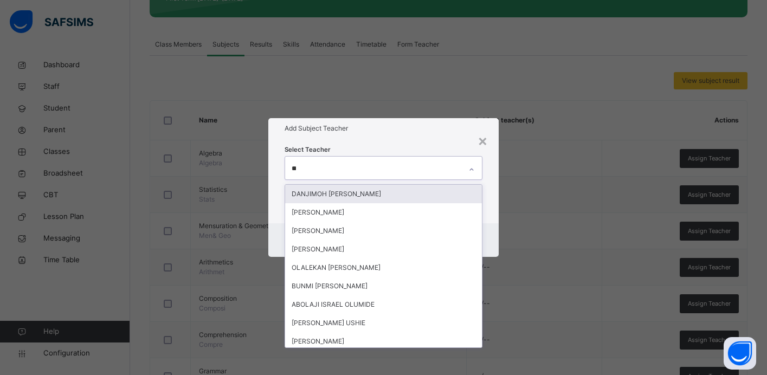
type input "***"
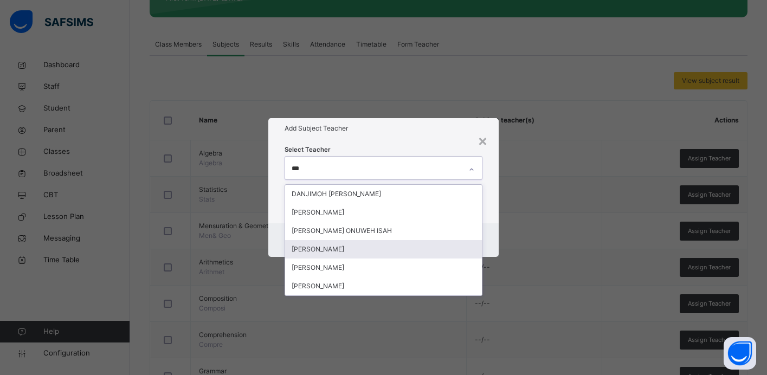
click at [320, 251] on div "[PERSON_NAME]" at bounding box center [383, 249] width 197 height 18
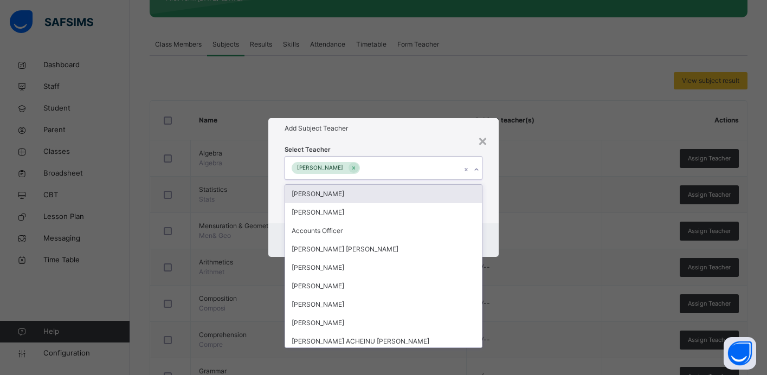
click at [494, 157] on div "Select Teacher option [PERSON_NAME], selected. option [PERSON_NAME] focused, 1 …" at bounding box center [383, 181] width 230 height 85
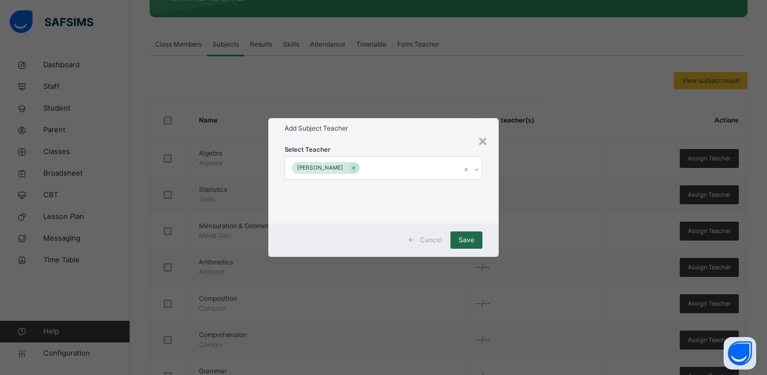
click at [475, 241] on div "Save" at bounding box center [466, 239] width 32 height 17
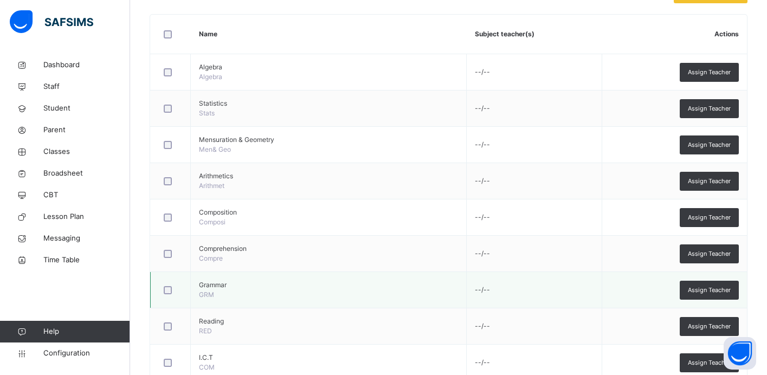
scroll to position [297, 0]
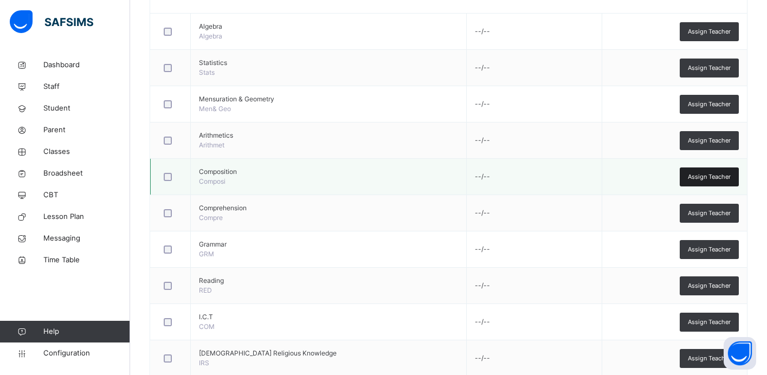
click at [706, 178] on span "Assign Teacher" at bounding box center [709, 176] width 43 height 9
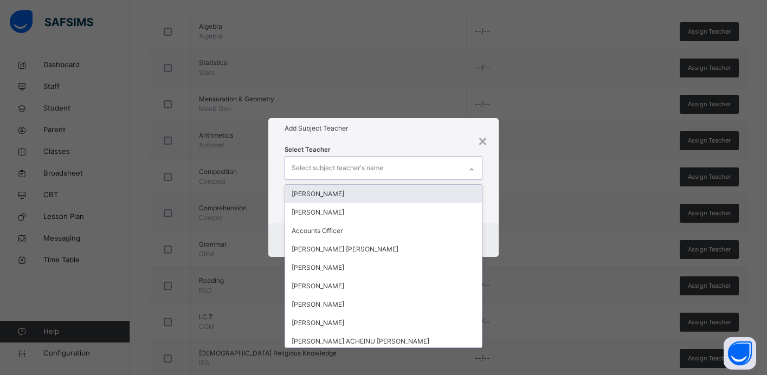
click at [436, 166] on div "Select subject teacher's name" at bounding box center [373, 168] width 176 height 23
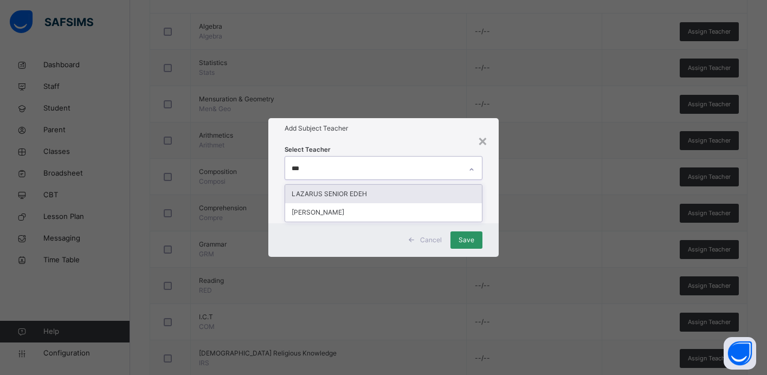
type input "****"
click at [418, 193] on div "LAZARUS SENIOR EDEH" at bounding box center [383, 194] width 197 height 18
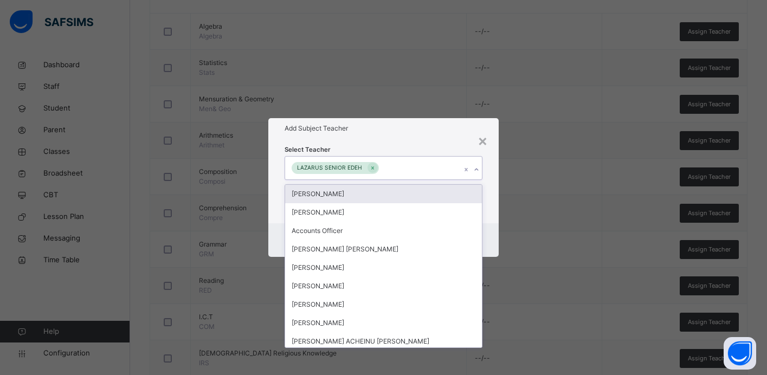
click at [412, 134] on div "Add Subject Teacher" at bounding box center [383, 128] width 230 height 21
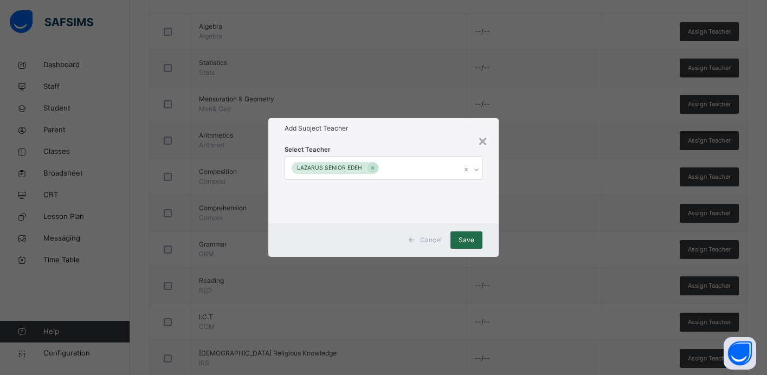
click at [463, 243] on span "Save" at bounding box center [466, 240] width 16 height 10
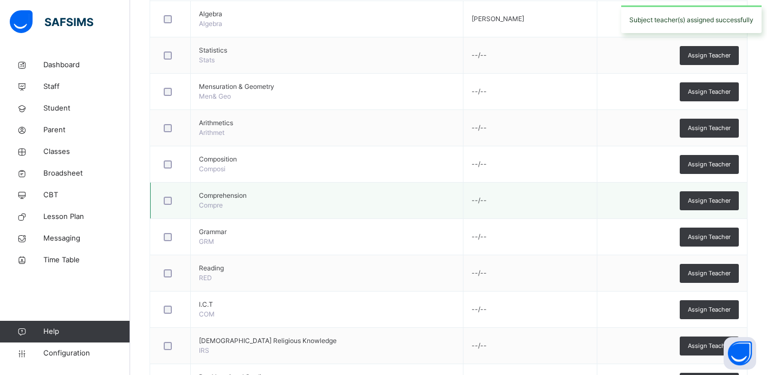
scroll to position [310, 0]
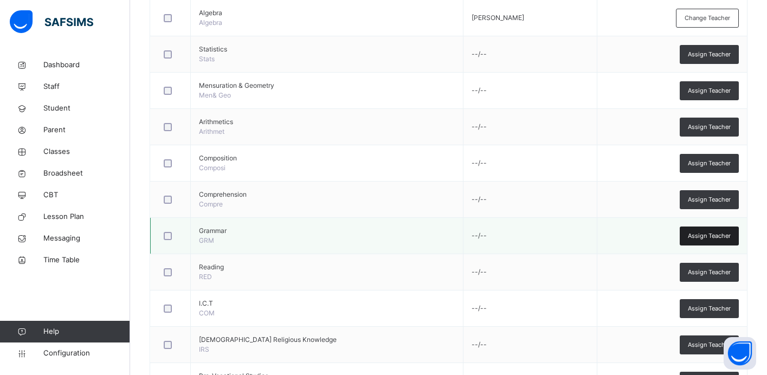
click at [715, 234] on span "Assign Teacher" at bounding box center [709, 235] width 43 height 9
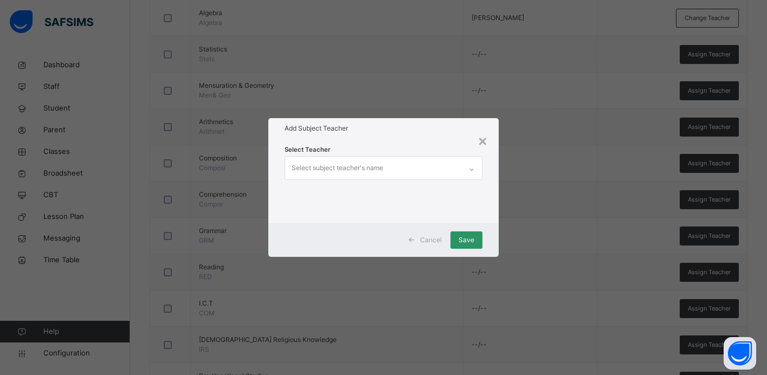
click at [424, 166] on div "Select subject teacher's name" at bounding box center [373, 168] width 176 height 23
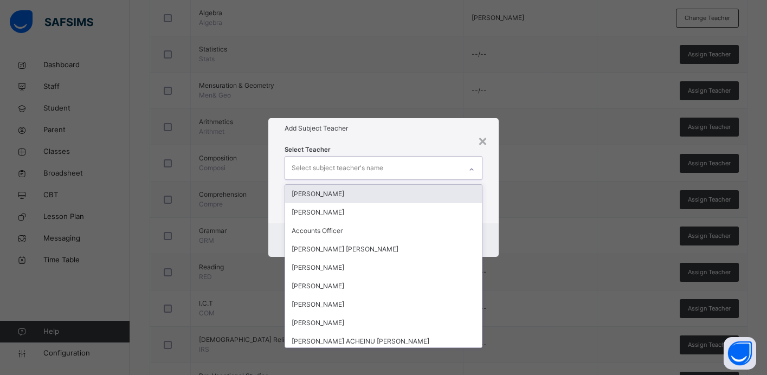
type input "*"
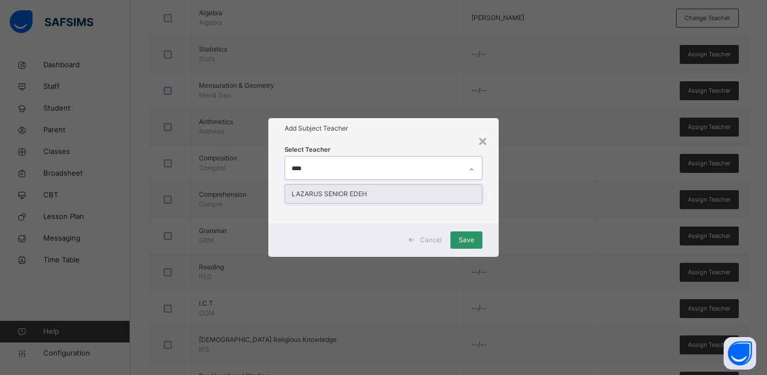
type input "*****"
click at [412, 192] on div "LAZARUS SENIOR EDEH" at bounding box center [383, 194] width 197 height 18
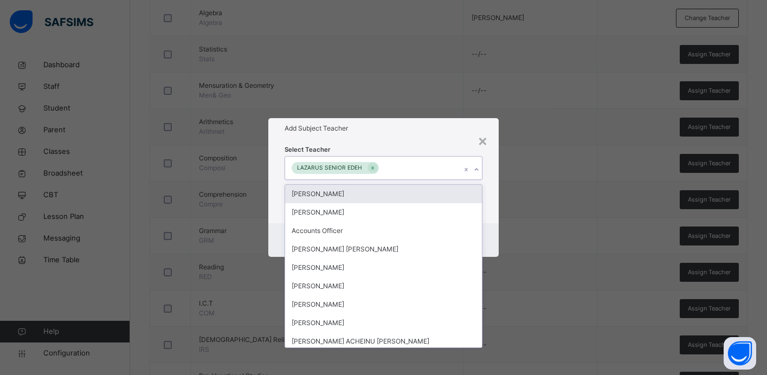
click at [424, 140] on div "Select Teacher option LAZARUS SENIOR EDEH, selected. option [PERSON_NAME] focus…" at bounding box center [383, 181] width 230 height 85
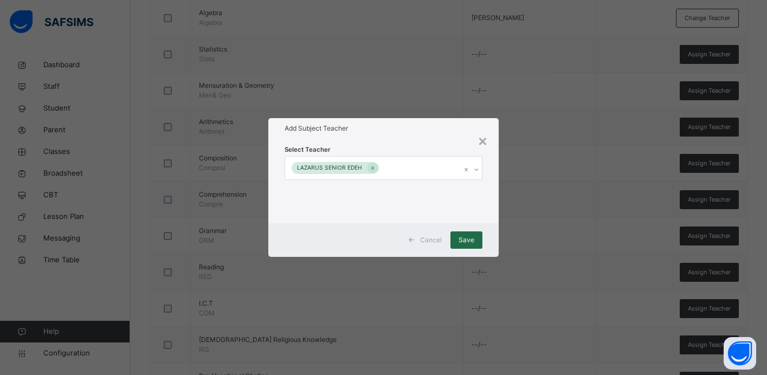
click at [463, 234] on div "Save" at bounding box center [466, 239] width 32 height 17
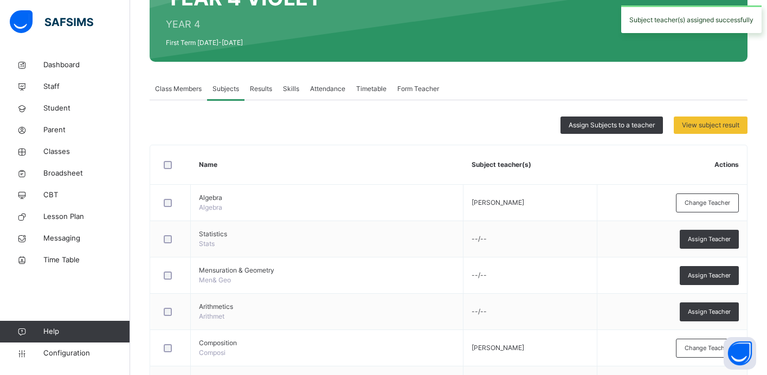
scroll to position [0, 0]
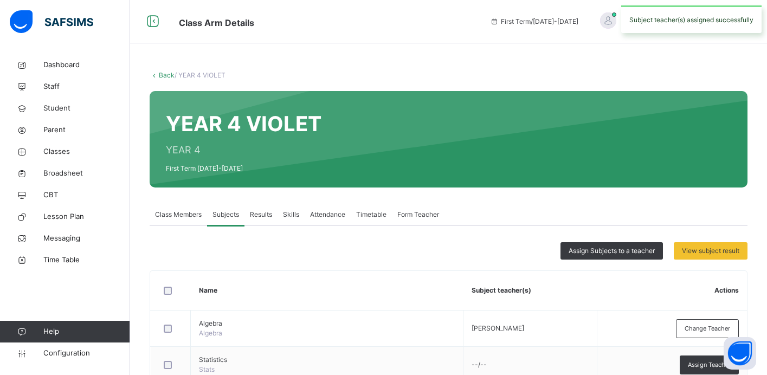
click at [161, 74] on link "Back" at bounding box center [167, 75] width 16 height 8
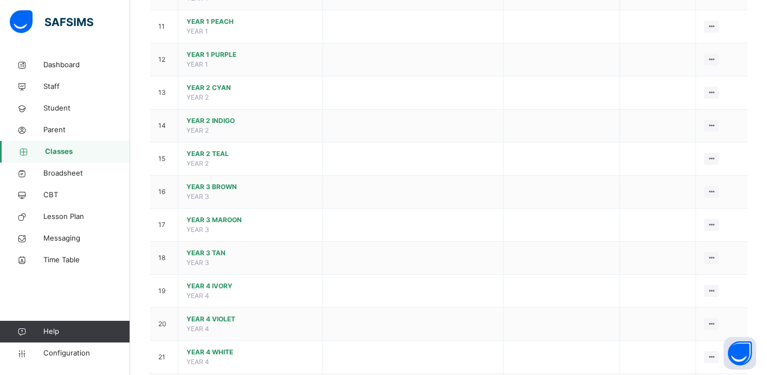
scroll to position [716, 0]
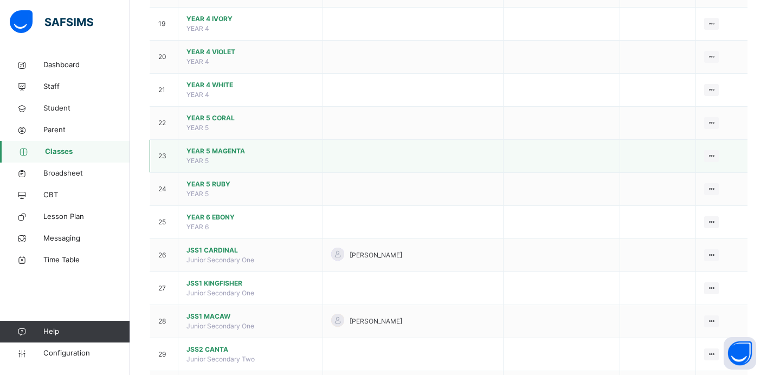
click at [218, 150] on span "YEAR 5 MAGENTA" at bounding box center [250, 151] width 128 height 10
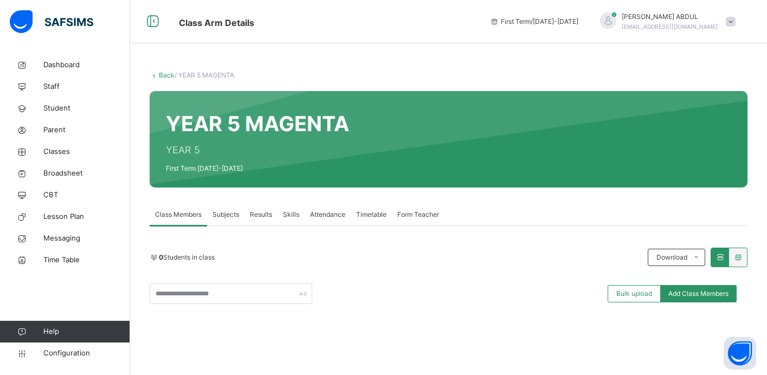
click at [223, 216] on span "Subjects" at bounding box center [225, 215] width 27 height 10
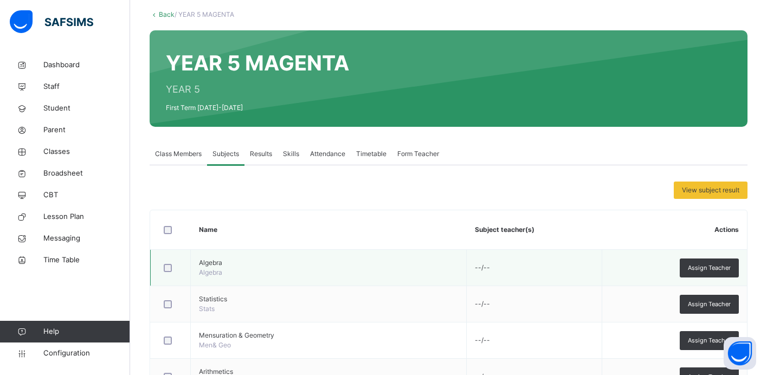
scroll to position [142, 0]
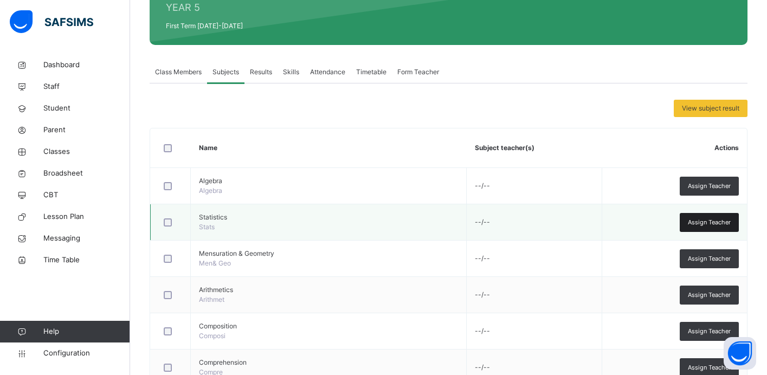
click at [708, 221] on span "Assign Teacher" at bounding box center [709, 222] width 43 height 9
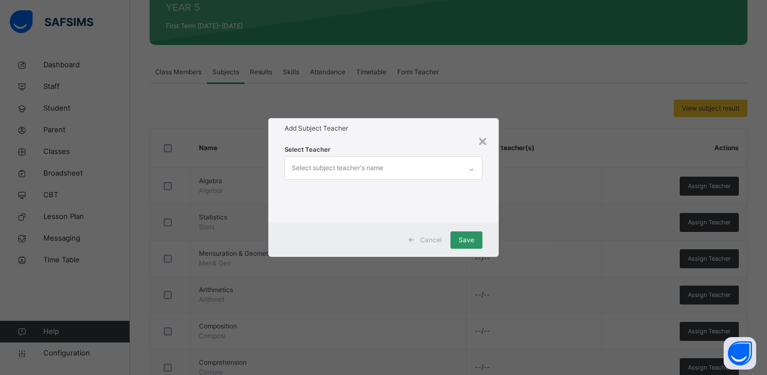
click at [425, 174] on div "Select subject teacher's name" at bounding box center [373, 168] width 176 height 23
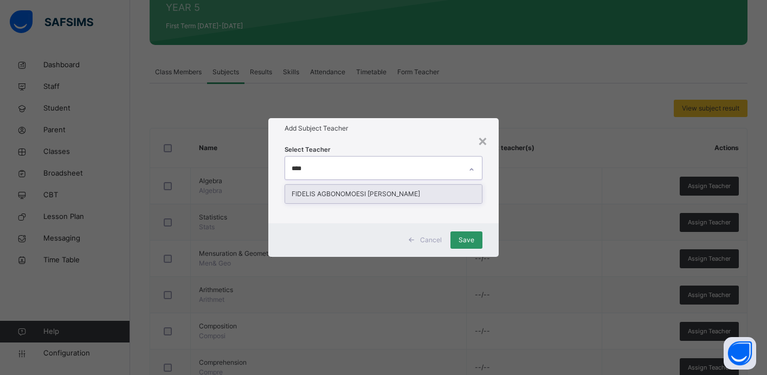
type input "*****"
click at [405, 192] on div "FIDELIS AGBONOMOESI [PERSON_NAME]" at bounding box center [383, 194] width 197 height 18
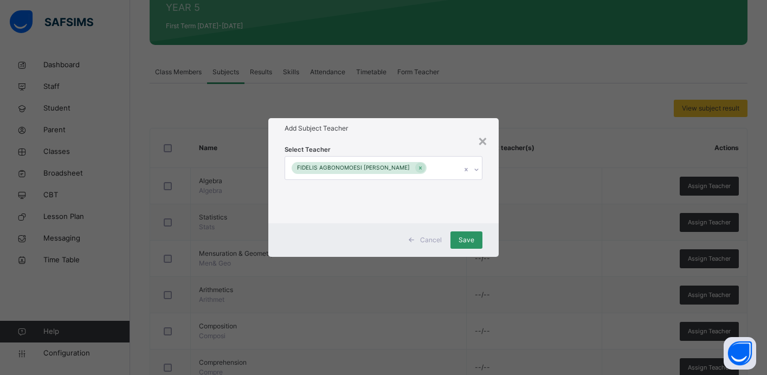
click at [489, 201] on div "Select Teacher FIDELIS AGBONOMOESI [PERSON_NAME]" at bounding box center [383, 181] width 230 height 85
click at [462, 243] on span "Save" at bounding box center [466, 240] width 16 height 10
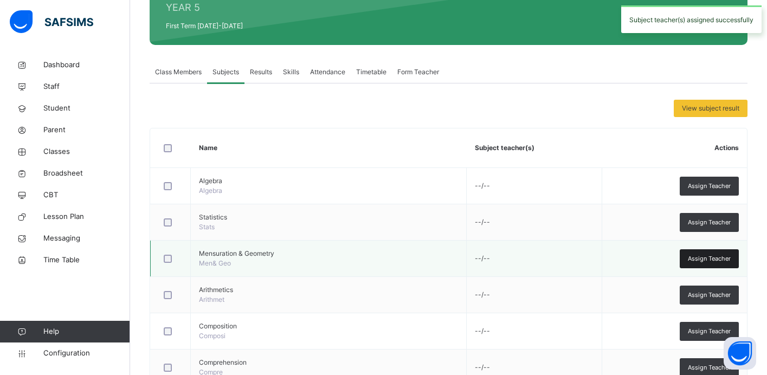
click at [696, 261] on span "Assign Teacher" at bounding box center [709, 258] width 43 height 9
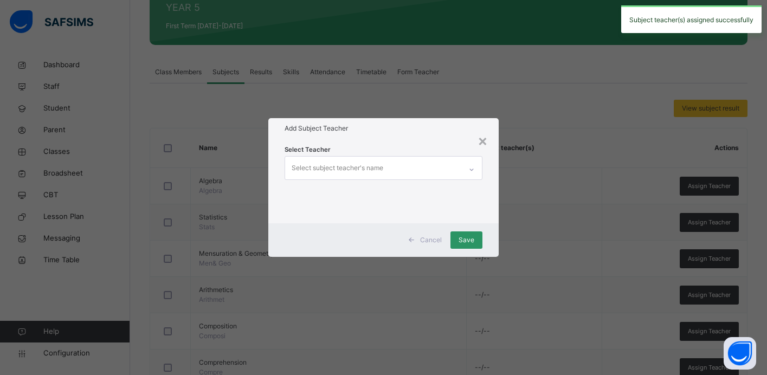
click at [451, 168] on div "Select subject teacher's name" at bounding box center [373, 168] width 176 height 23
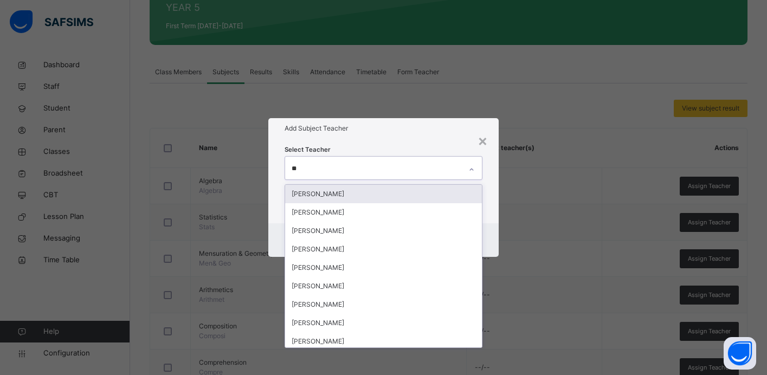
type input "*"
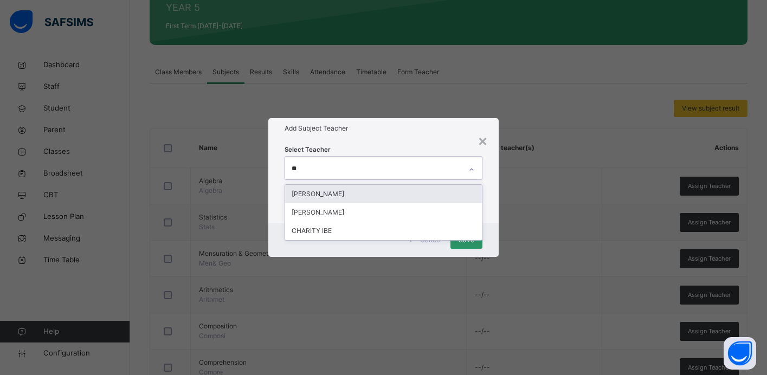
type input "*"
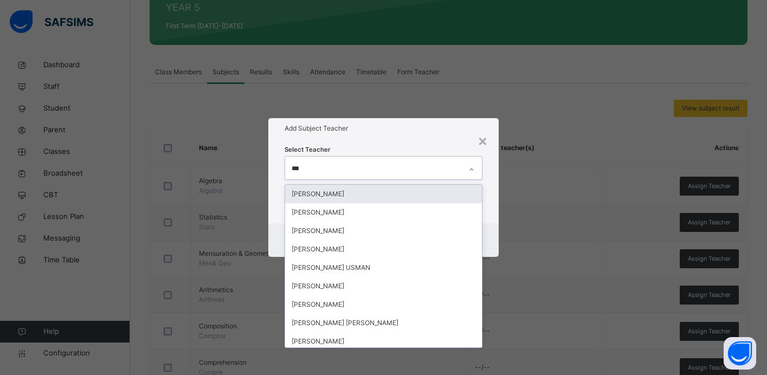
type input "****"
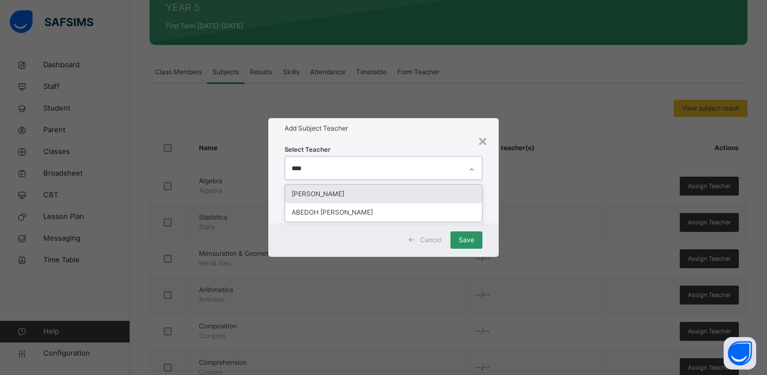
click at [408, 197] on div "[PERSON_NAME]" at bounding box center [383, 194] width 197 height 18
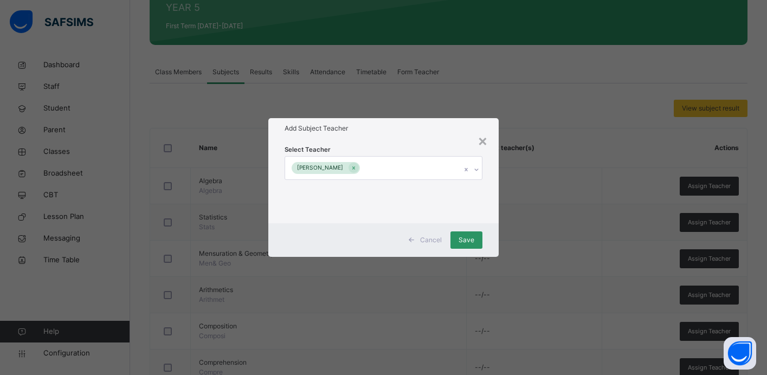
click at [488, 225] on div "Cancel Save" at bounding box center [383, 240] width 230 height 34
click at [468, 239] on span "Save" at bounding box center [466, 240] width 16 height 10
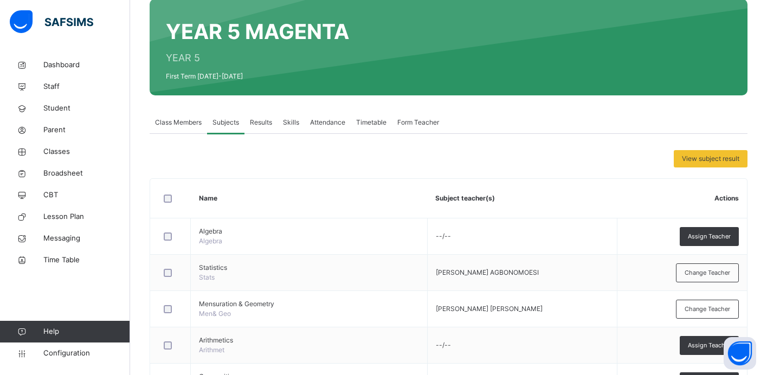
scroll to position [0, 0]
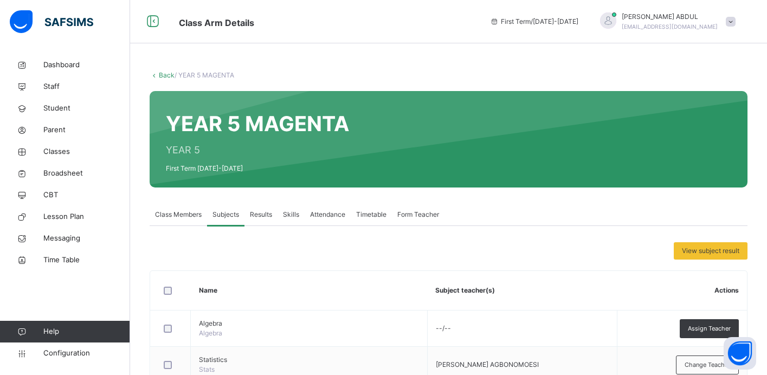
click at [167, 74] on link "Back" at bounding box center [167, 75] width 16 height 8
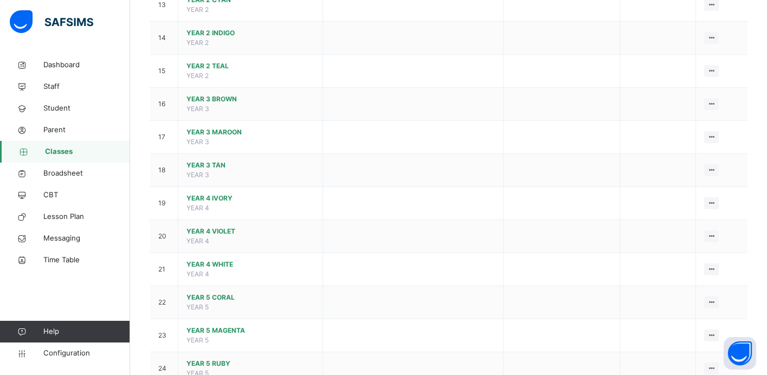
scroll to position [691, 0]
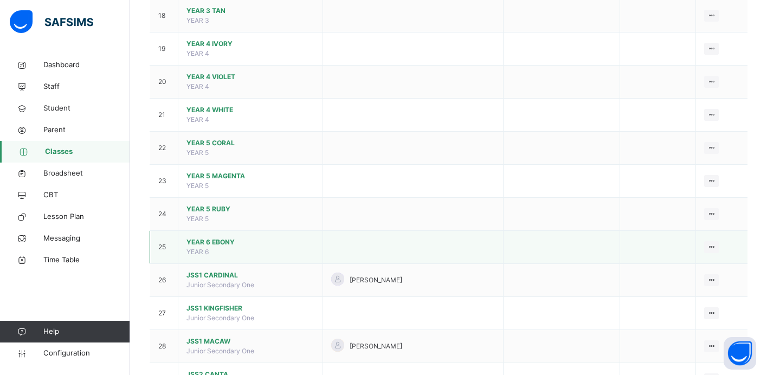
click at [237, 241] on span "YEAR 6 EBONY" at bounding box center [250, 242] width 128 height 10
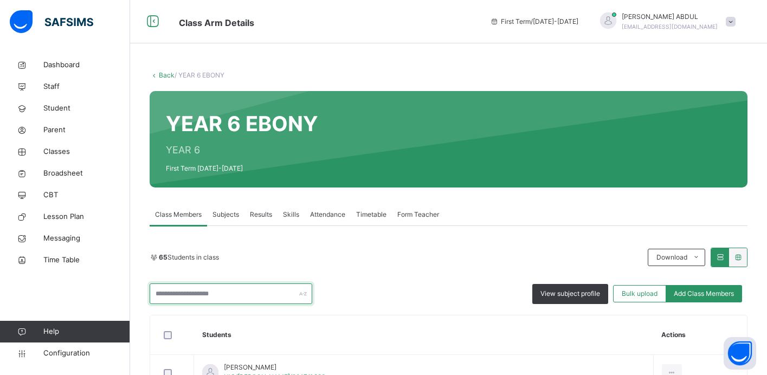
click at [266, 296] on input "text" at bounding box center [231, 293] width 163 height 21
click at [230, 213] on span "Subjects" at bounding box center [225, 215] width 27 height 10
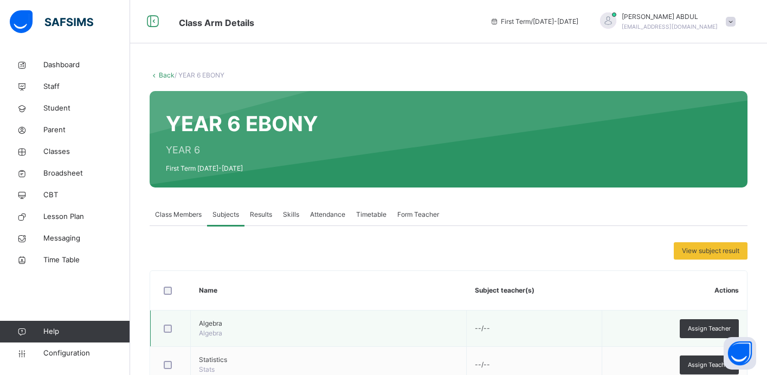
scroll to position [99, 0]
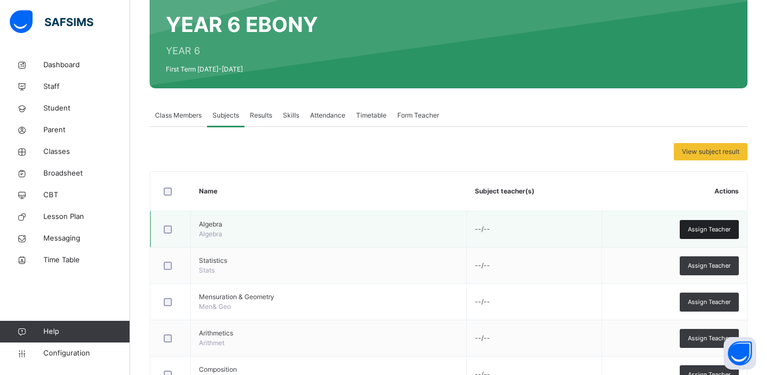
click at [692, 232] on span "Assign Teacher" at bounding box center [709, 229] width 43 height 9
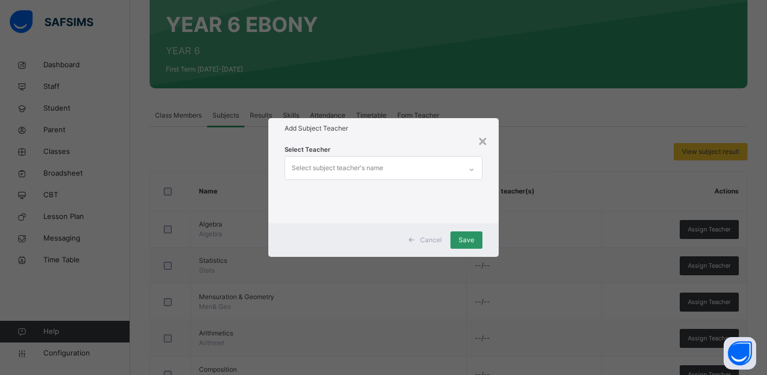
click at [436, 168] on div "Select subject teacher's name" at bounding box center [373, 168] width 176 height 23
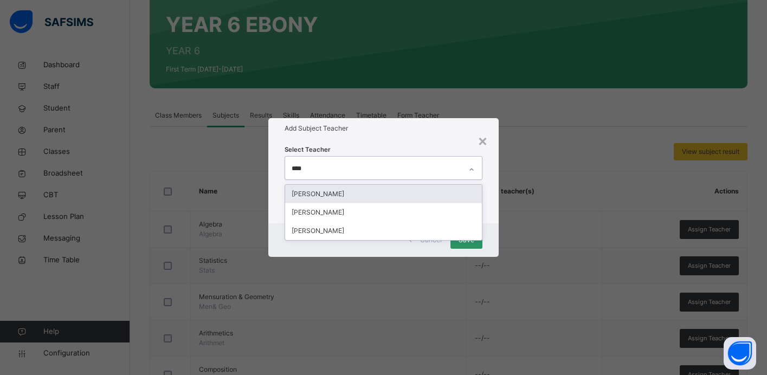
type input "*****"
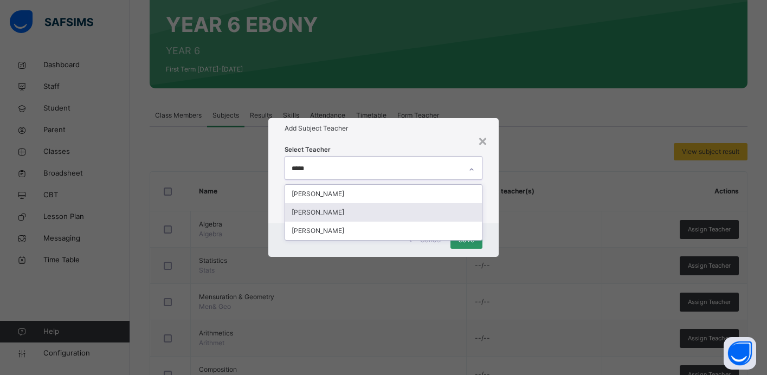
click at [338, 212] on div "[PERSON_NAME]" at bounding box center [383, 212] width 197 height 18
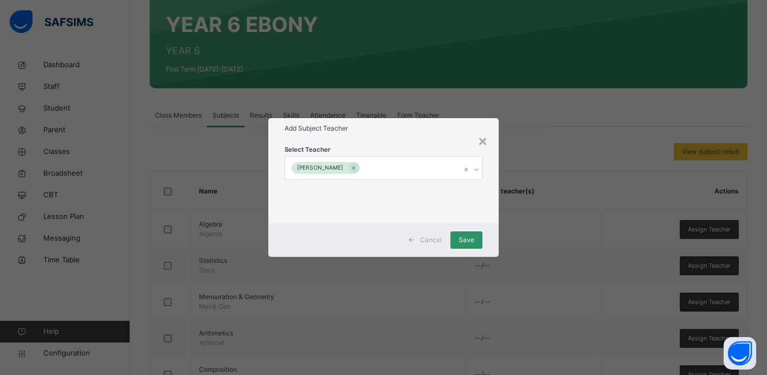
click at [405, 141] on div "Select Teacher [PERSON_NAME]" at bounding box center [383, 181] width 230 height 85
click at [464, 242] on span "Save" at bounding box center [466, 240] width 16 height 10
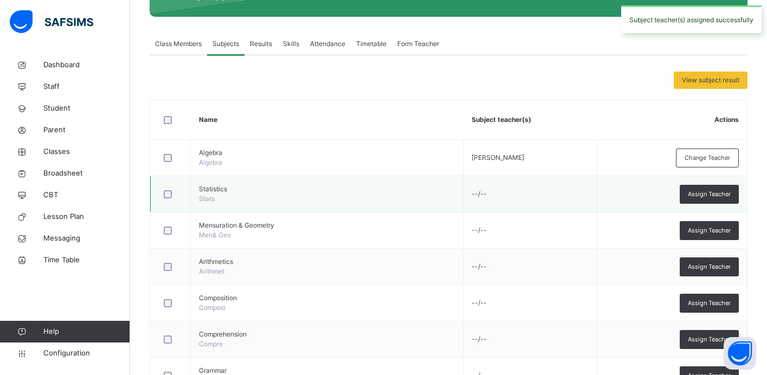
scroll to position [217, 0]
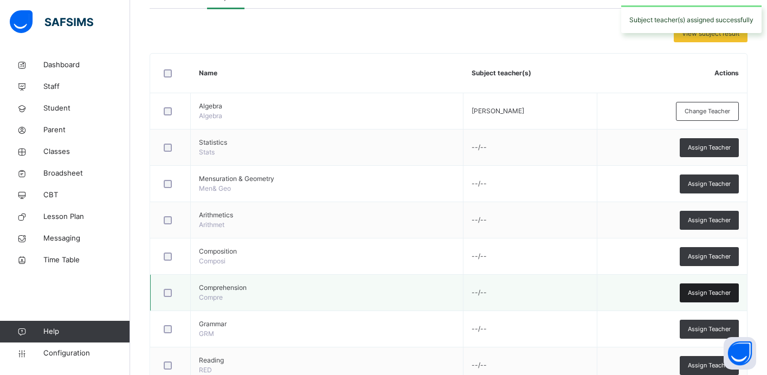
click at [694, 294] on span "Assign Teacher" at bounding box center [709, 292] width 43 height 9
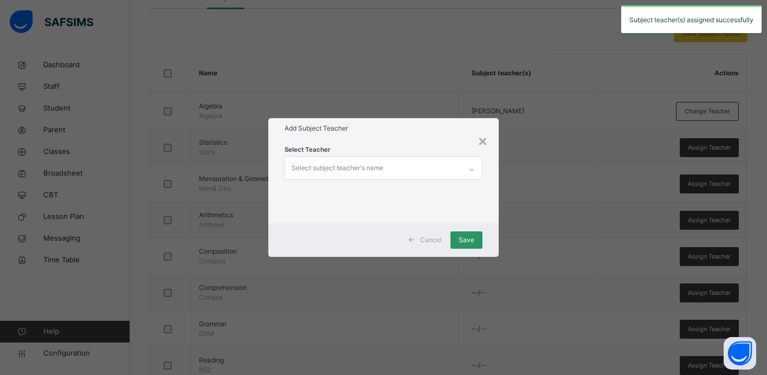
click at [393, 166] on div "Select subject teacher's name" at bounding box center [373, 168] width 176 height 23
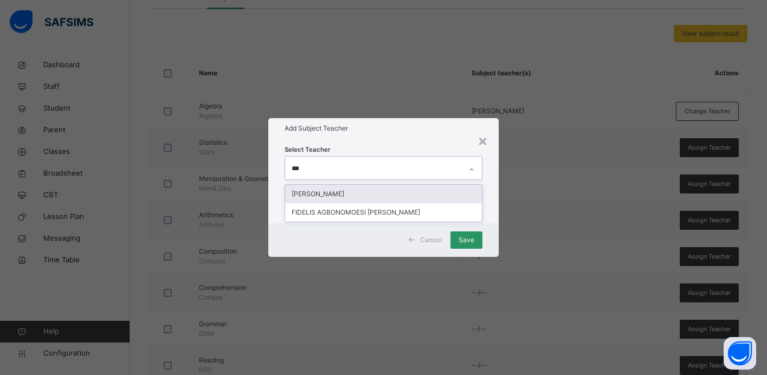
type input "****"
click at [398, 191] on div "FIDELIS AGBONOMOESI [PERSON_NAME]" at bounding box center [383, 194] width 197 height 18
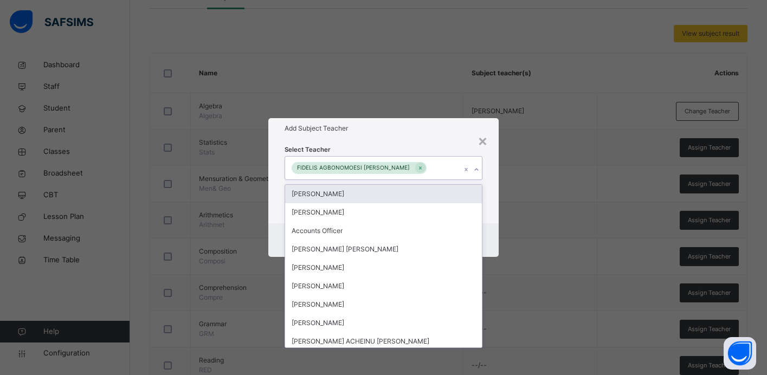
click at [411, 148] on div "Select Teacher option FIDELIS AGBONOMOESI [PERSON_NAME], selected. option [PERS…" at bounding box center [383, 181] width 198 height 74
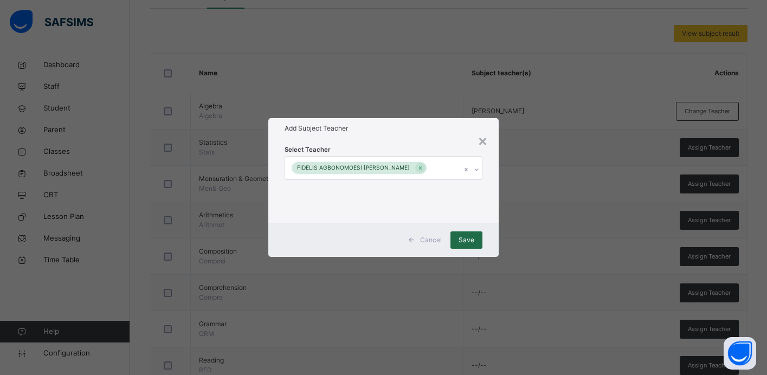
click at [466, 241] on span "Save" at bounding box center [466, 240] width 16 height 10
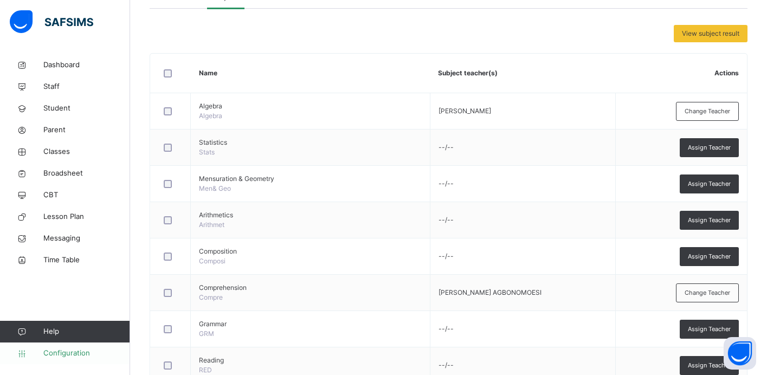
click at [82, 353] on span "Configuration" at bounding box center [86, 353] width 86 height 11
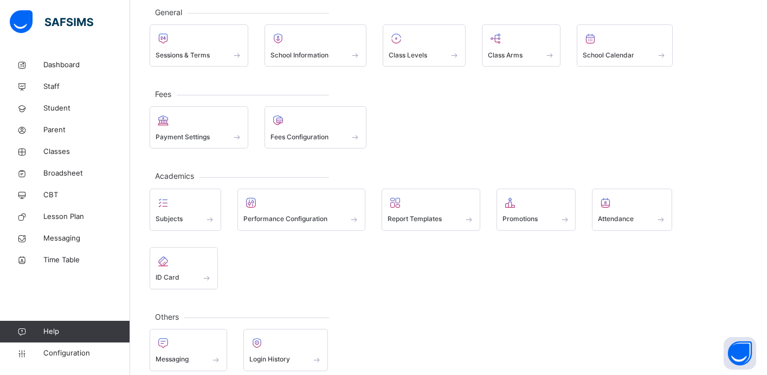
scroll to position [76, 0]
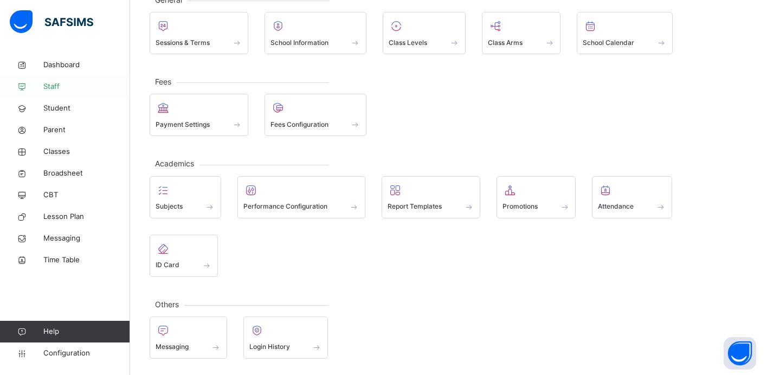
click at [75, 82] on span "Staff" at bounding box center [86, 86] width 87 height 11
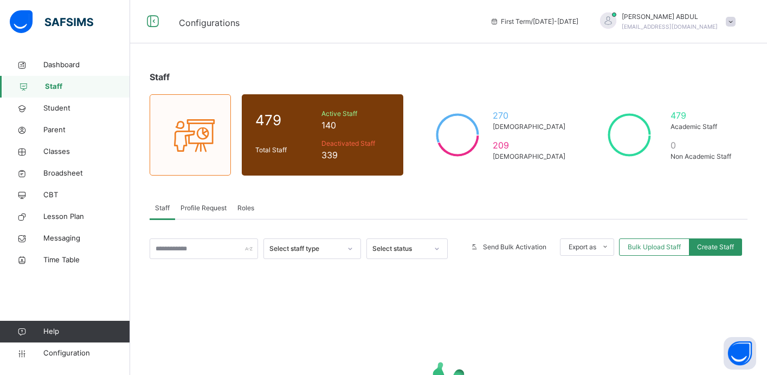
click at [215, 209] on span "Profile Request" at bounding box center [203, 208] width 46 height 10
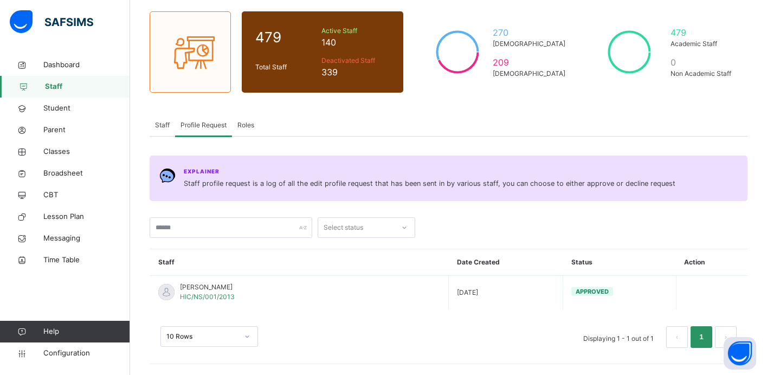
scroll to position [83, 0]
click at [164, 122] on span "Staff" at bounding box center [162, 125] width 15 height 10
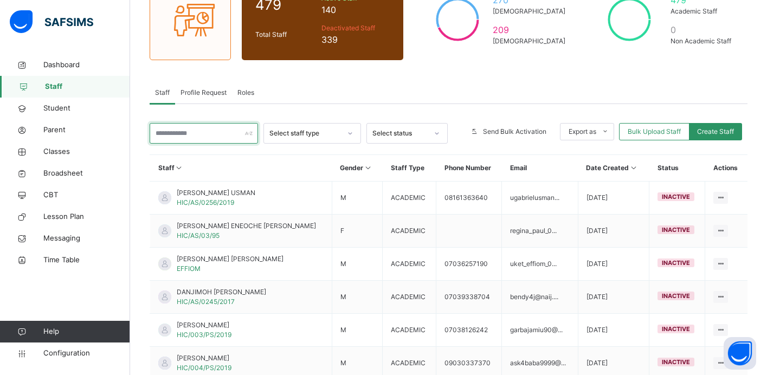
click at [183, 140] on input "text" at bounding box center [204, 133] width 108 height 21
type input "*****"
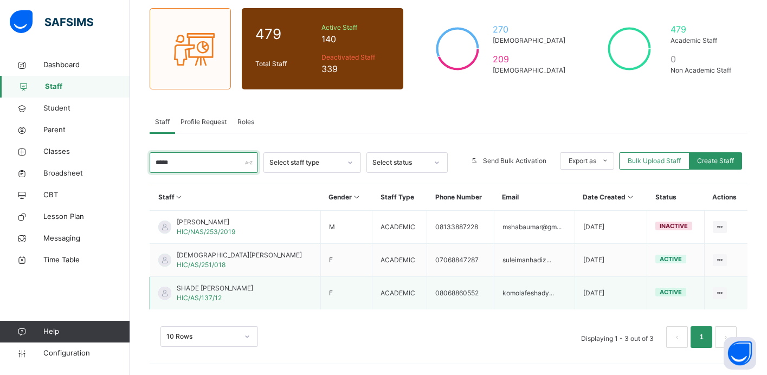
scroll to position [86, 0]
click at [231, 291] on span "SHADE [PERSON_NAME]" at bounding box center [215, 288] width 76 height 10
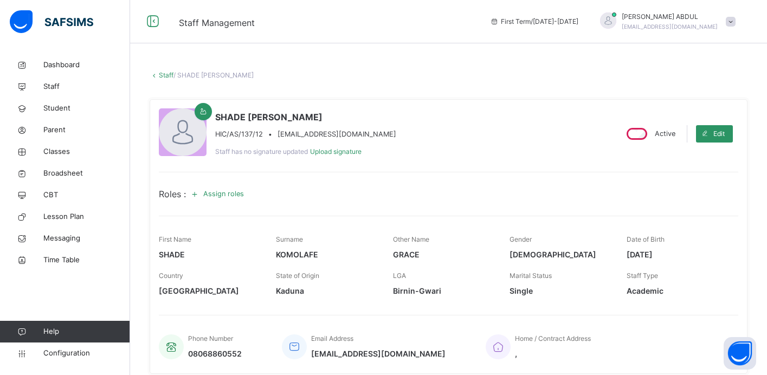
click at [223, 192] on span "Assign roles" at bounding box center [223, 194] width 41 height 10
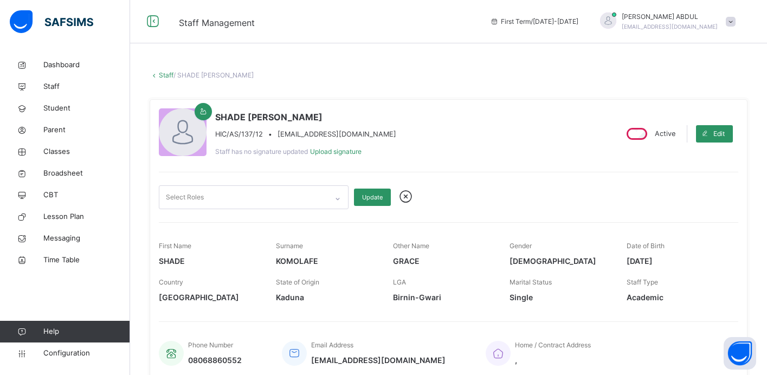
click at [244, 199] on div "Select Roles" at bounding box center [243, 197] width 168 height 23
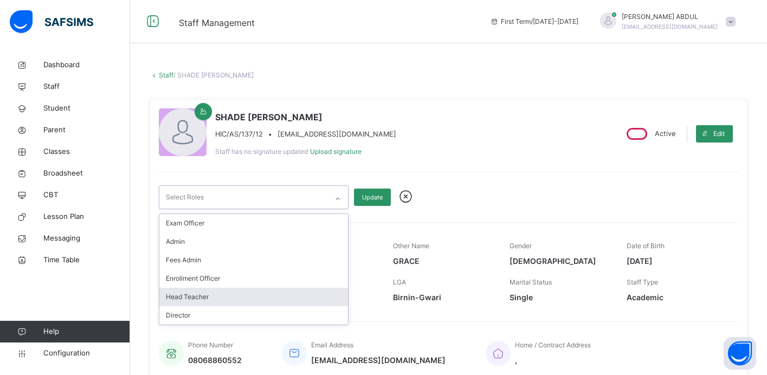
click at [239, 296] on div "Head Teacher" at bounding box center [253, 297] width 189 height 18
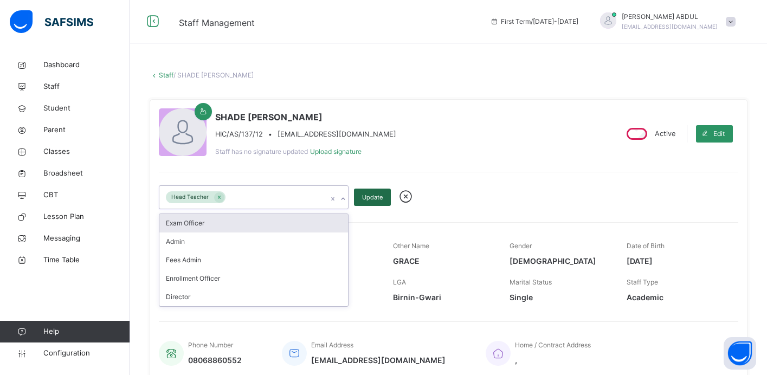
click at [369, 199] on span "Update" at bounding box center [372, 197] width 21 height 9
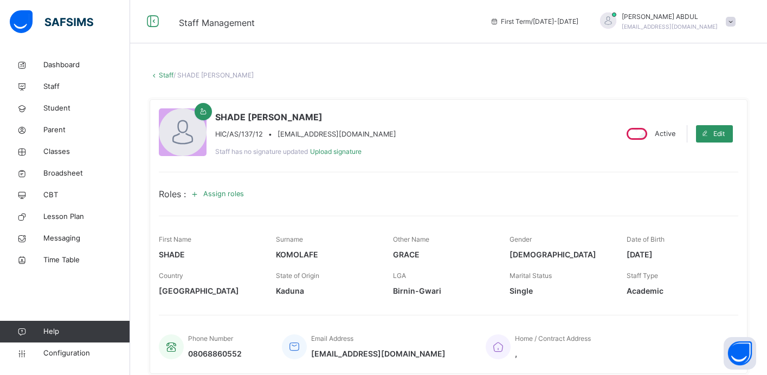
click at [161, 73] on link "Staff" at bounding box center [166, 75] width 15 height 8
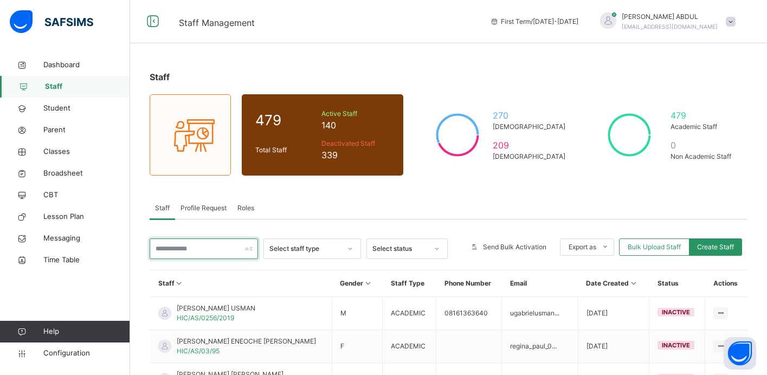
click at [208, 251] on input "text" at bounding box center [204, 248] width 108 height 21
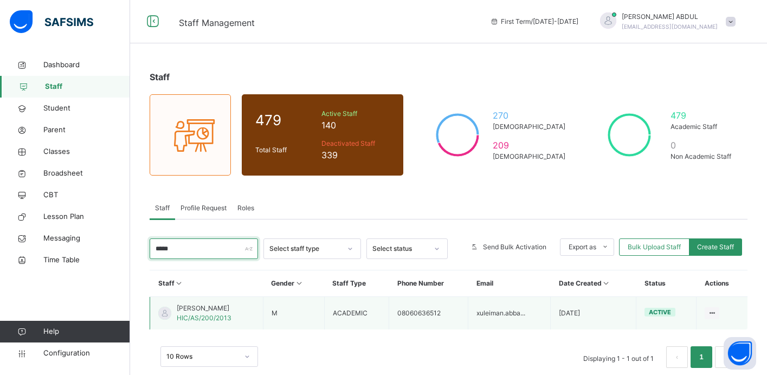
type input "*****"
click at [231, 316] on div "[PERSON_NAME] HIC/AS/200/2013" at bounding box center [204, 313] width 55 height 20
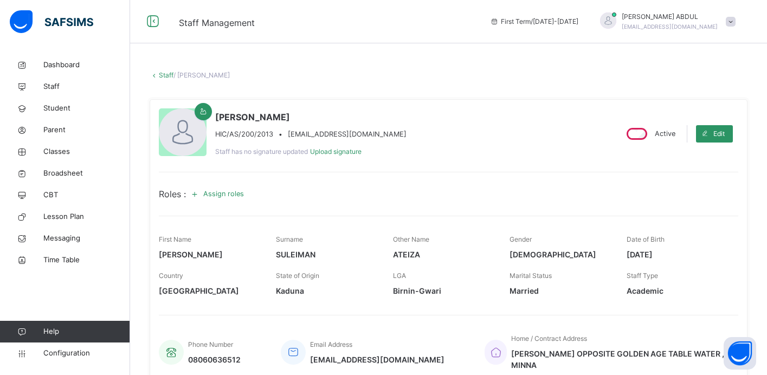
click at [223, 193] on span "Assign roles" at bounding box center [223, 194] width 41 height 10
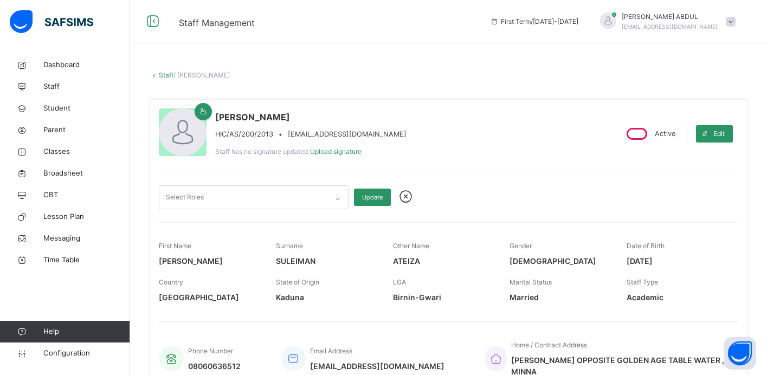
click at [339, 198] on icon at bounding box center [337, 198] width 7 height 11
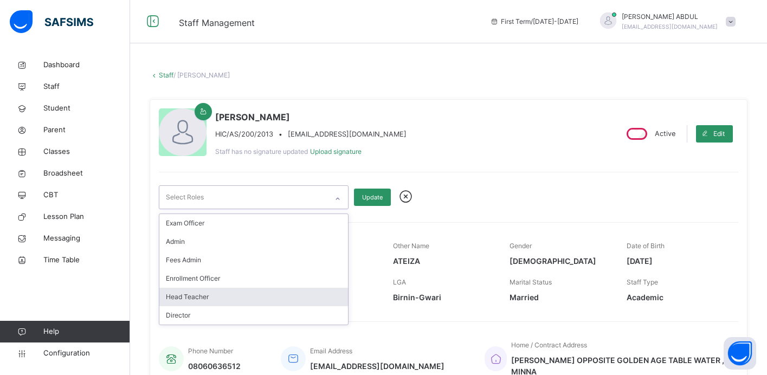
click at [290, 297] on div "Head Teacher" at bounding box center [253, 297] width 189 height 18
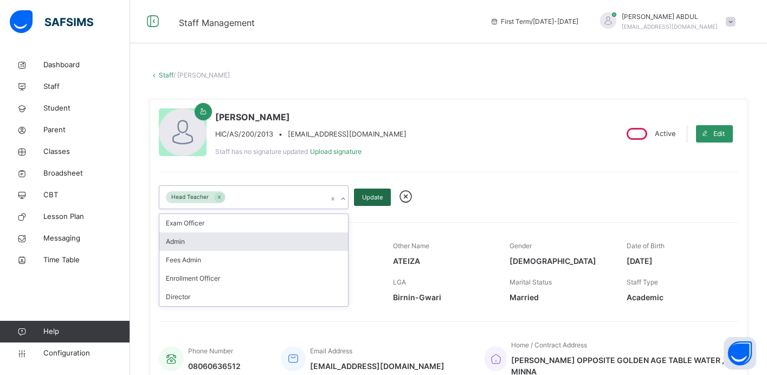
click at [371, 197] on span "Update" at bounding box center [372, 197] width 21 height 9
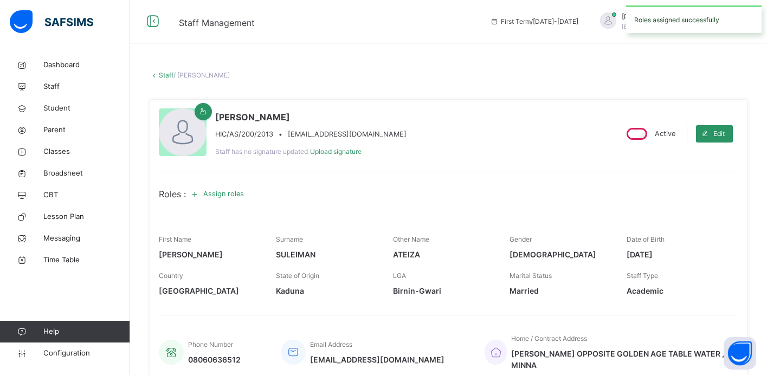
click at [371, 197] on div "Roles : Assign roles" at bounding box center [448, 193] width 579 height 17
click at [165, 76] on link "Staff" at bounding box center [166, 75] width 15 height 8
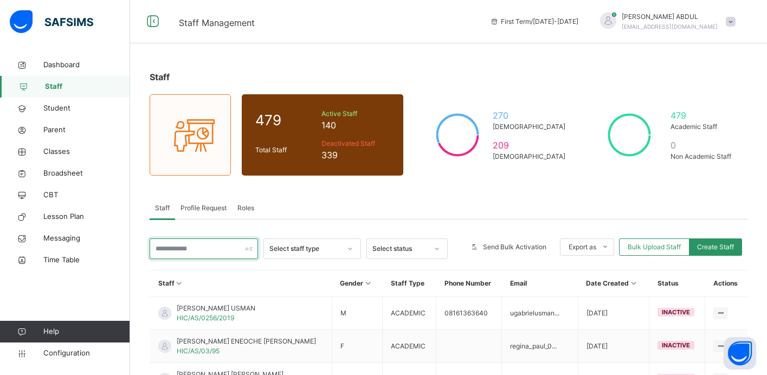
click at [223, 254] on input "text" at bounding box center [204, 248] width 108 height 21
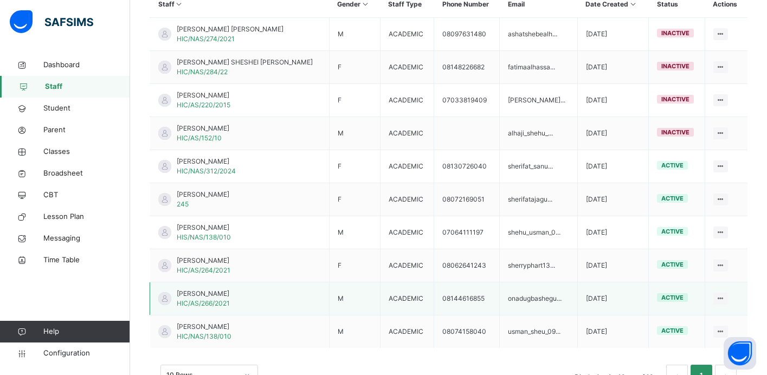
scroll to position [280, 0]
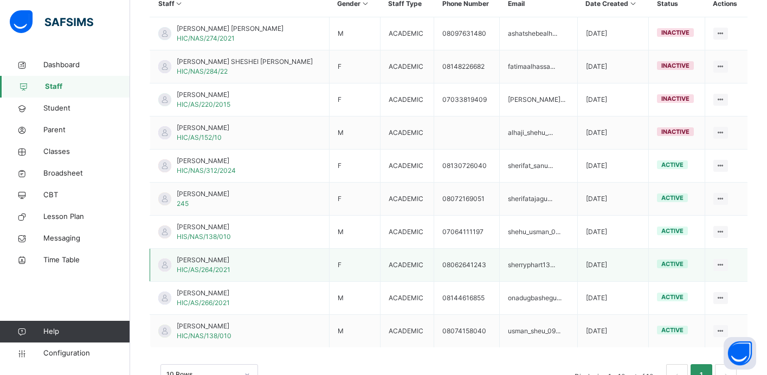
type input "*****"
click at [212, 268] on span "HIC/AS/264/2021" at bounding box center [204, 269] width 54 height 8
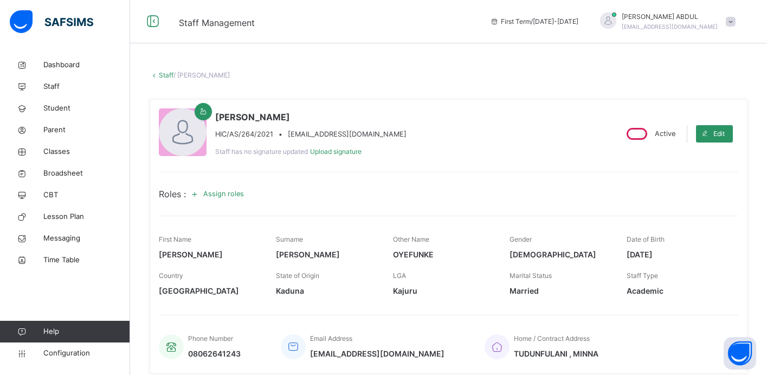
click at [222, 192] on span "Assign roles" at bounding box center [223, 194] width 41 height 10
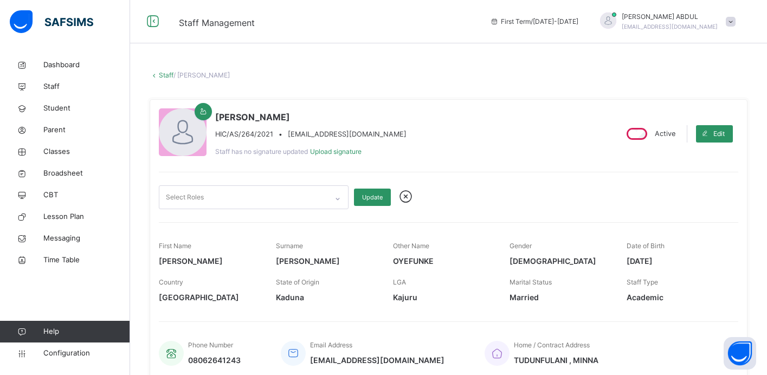
click at [246, 199] on div "Select Roles" at bounding box center [243, 197] width 168 height 23
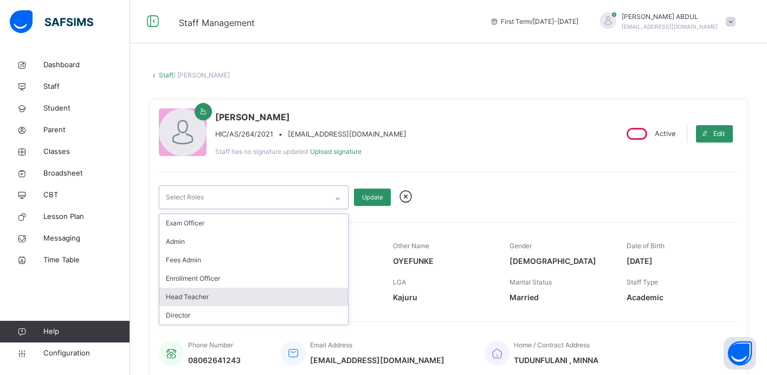
click at [223, 297] on div "Head Teacher" at bounding box center [253, 297] width 189 height 18
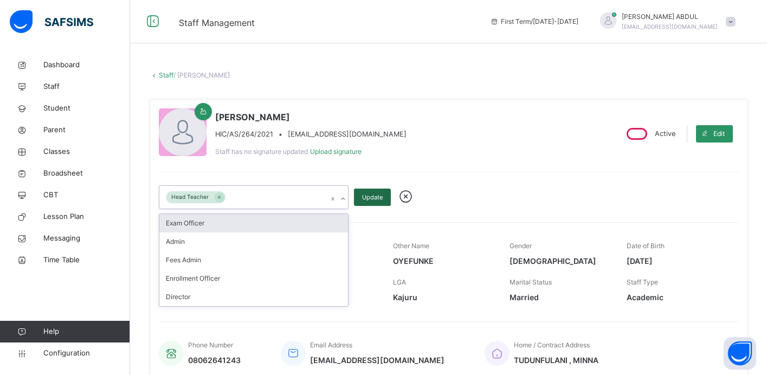
click at [372, 198] on span "Update" at bounding box center [372, 197] width 21 height 9
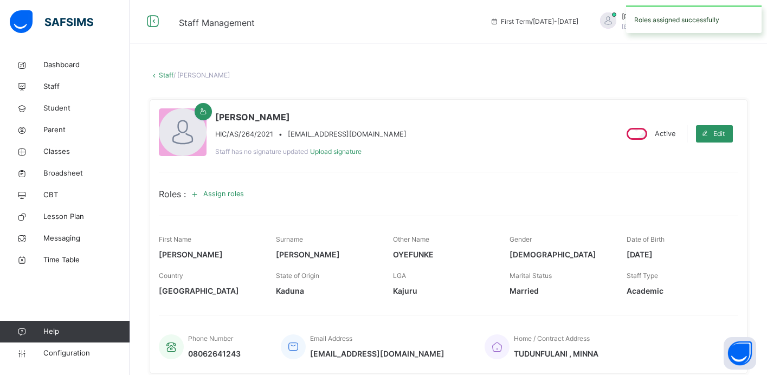
click at [166, 77] on link "Staff" at bounding box center [166, 75] width 15 height 8
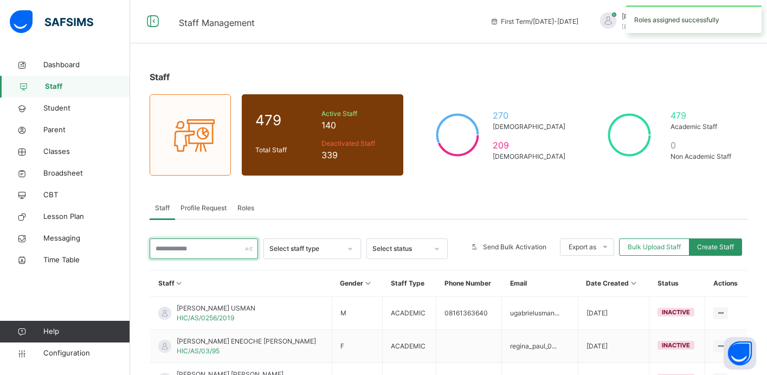
click at [209, 254] on input "text" at bounding box center [204, 248] width 108 height 21
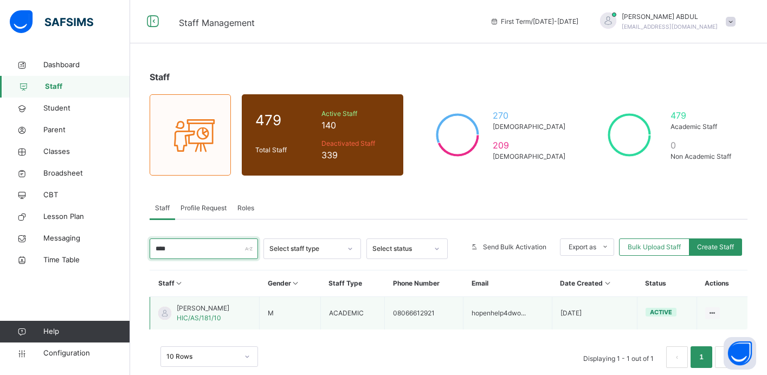
type input "****"
click at [211, 313] on div "[PERSON_NAME] HIC/AS/181/10" at bounding box center [203, 313] width 53 height 20
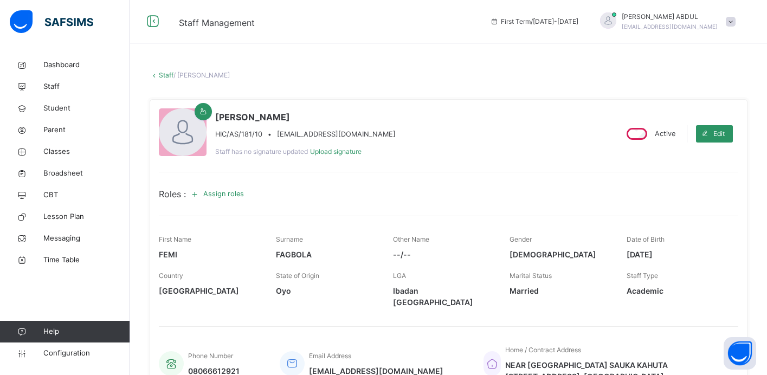
click at [215, 190] on span "Assign roles" at bounding box center [223, 194] width 41 height 10
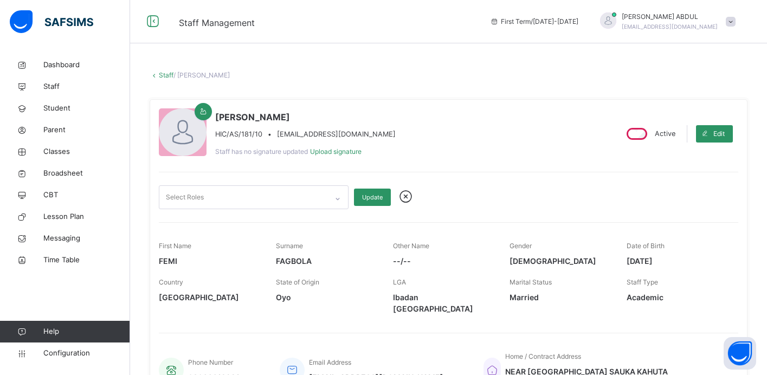
click at [216, 200] on div "Select Roles" at bounding box center [243, 197] width 168 height 23
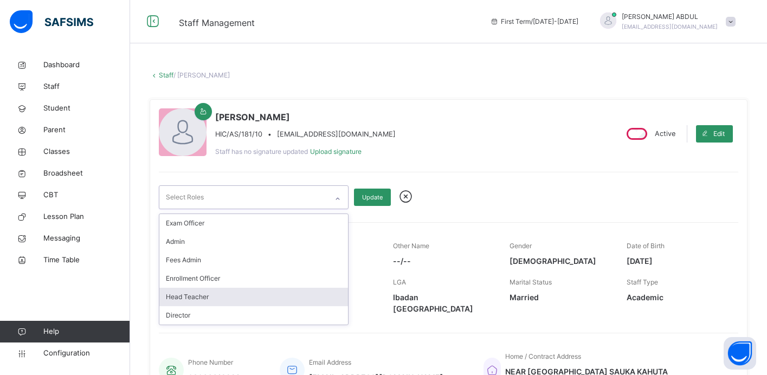
click at [215, 292] on div "Head Teacher" at bounding box center [253, 297] width 189 height 18
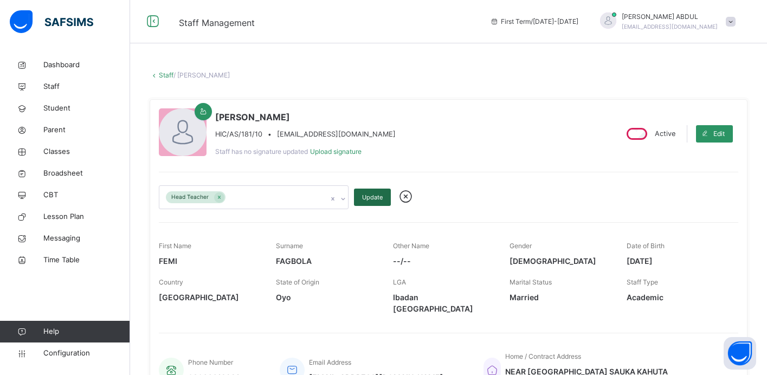
click at [371, 198] on span "Update" at bounding box center [372, 197] width 21 height 9
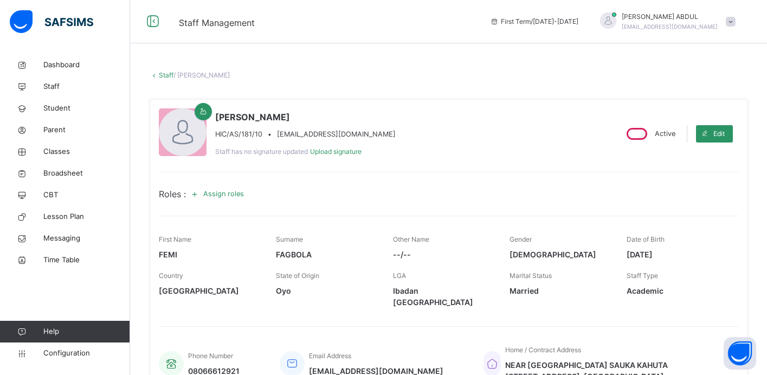
click at [166, 77] on link "Staff" at bounding box center [166, 75] width 15 height 8
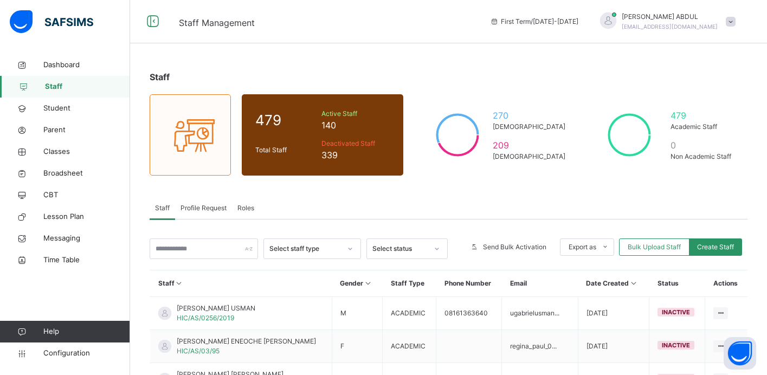
click at [387, 249] on div "Select status" at bounding box center [399, 249] width 55 height 10
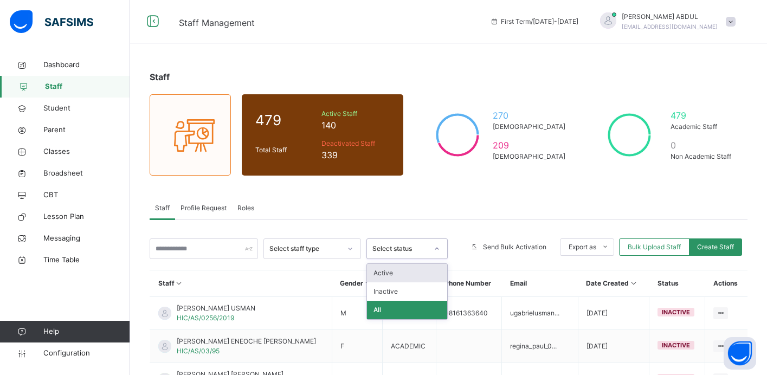
click at [388, 276] on div "Active" at bounding box center [407, 273] width 80 height 18
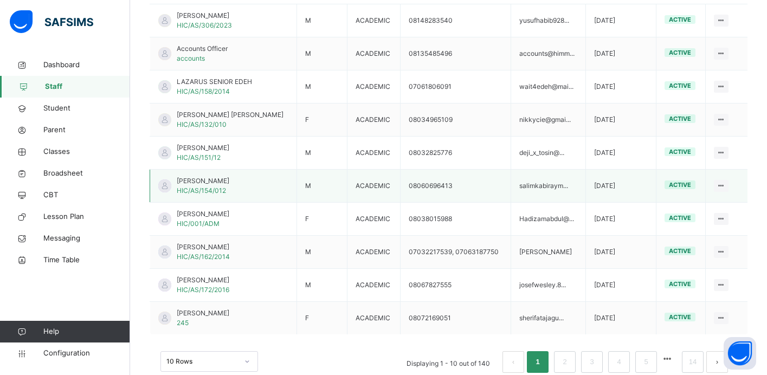
scroll to position [359, 0]
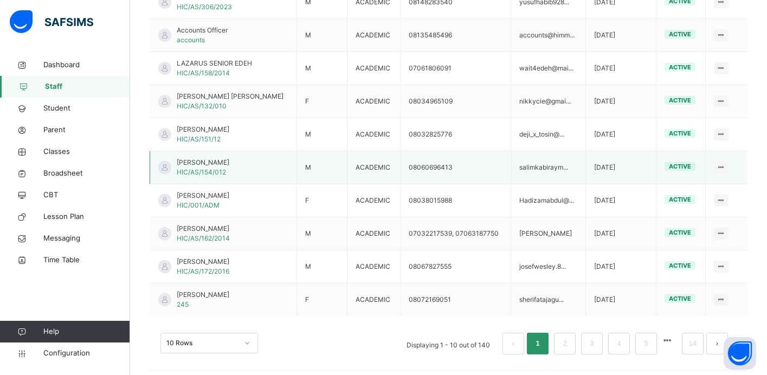
click at [229, 177] on div "[PERSON_NAME]/AS/154/012" at bounding box center [203, 168] width 53 height 20
